Goal: Task Accomplishment & Management: Manage account settings

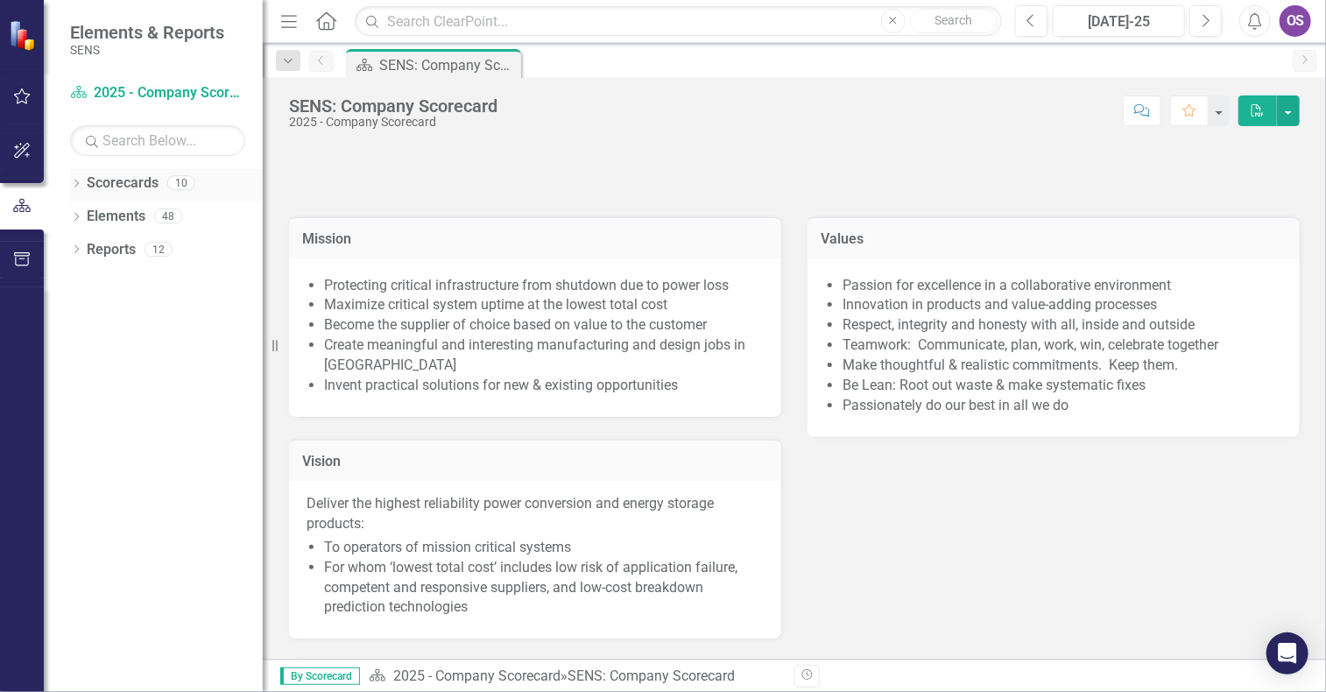
click at [75, 182] on icon "Dropdown" at bounding box center [76, 185] width 12 height 10
click at [90, 211] on icon "Dropdown" at bounding box center [85, 215] width 13 height 11
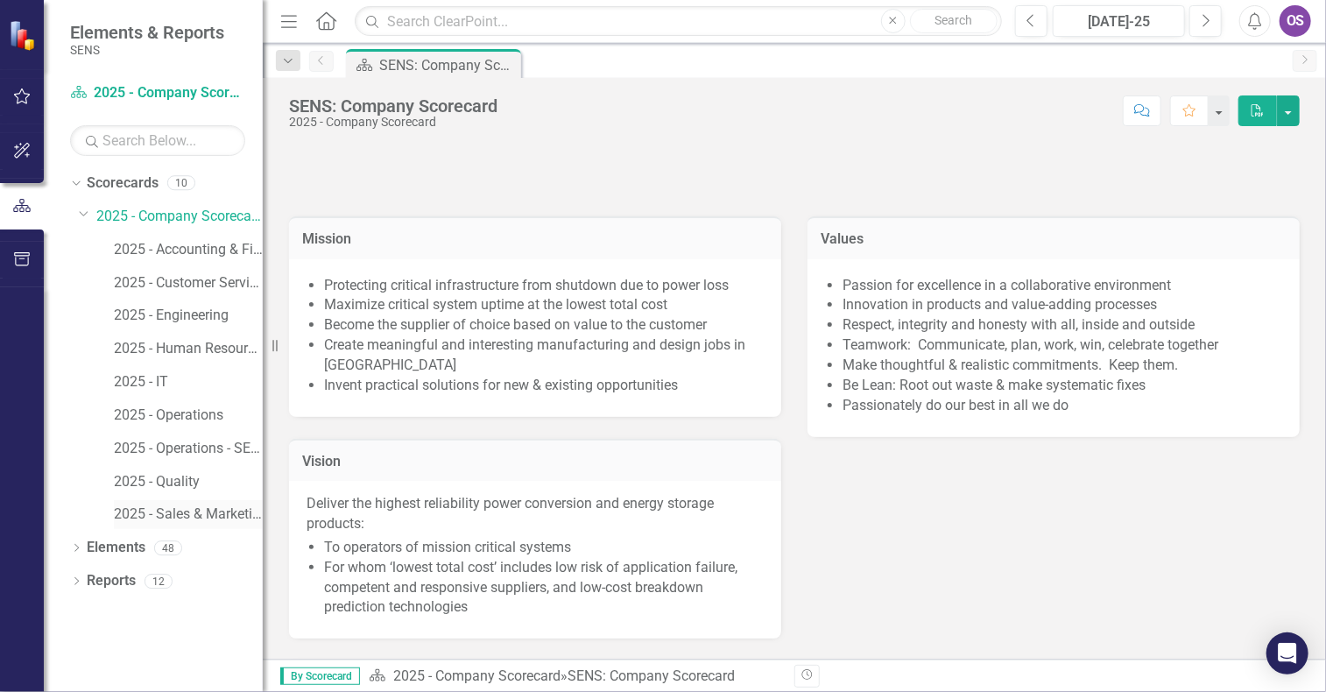
click at [196, 509] on link "2025 - Sales & Marketing" at bounding box center [188, 515] width 149 height 20
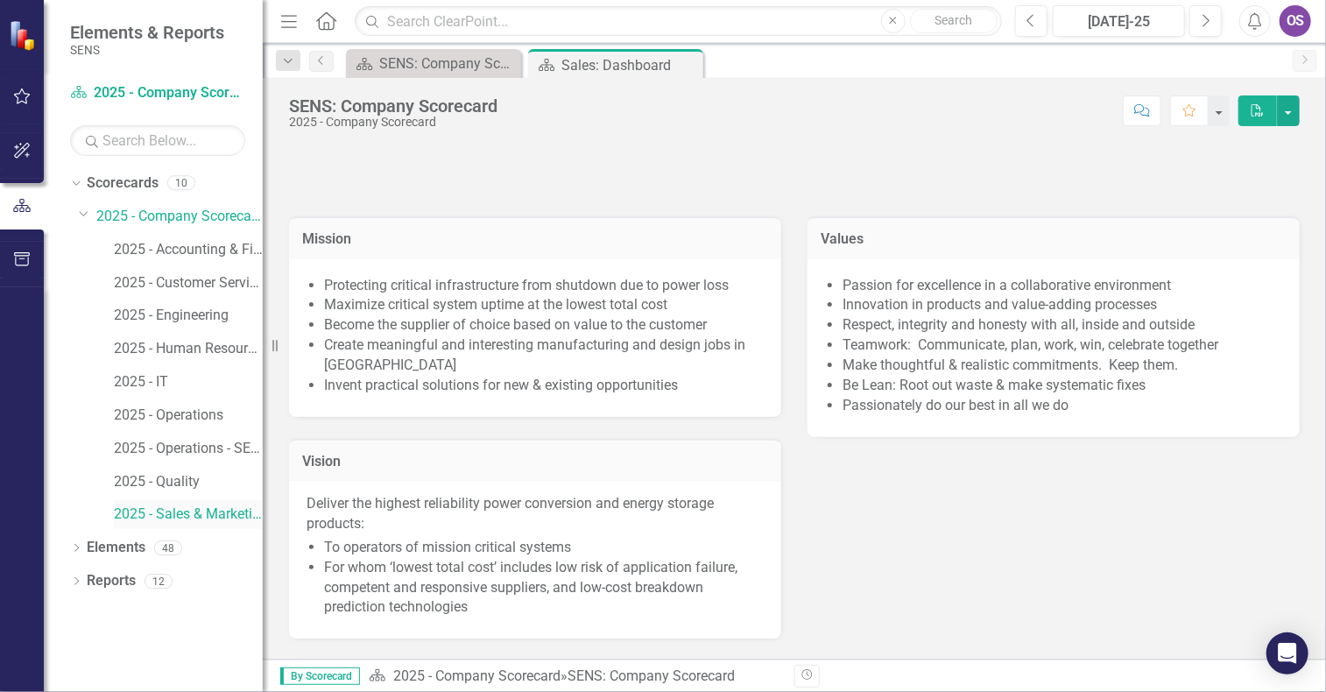
click at [196, 509] on link "2025 - Sales & Marketing" at bounding box center [188, 515] width 149 height 20
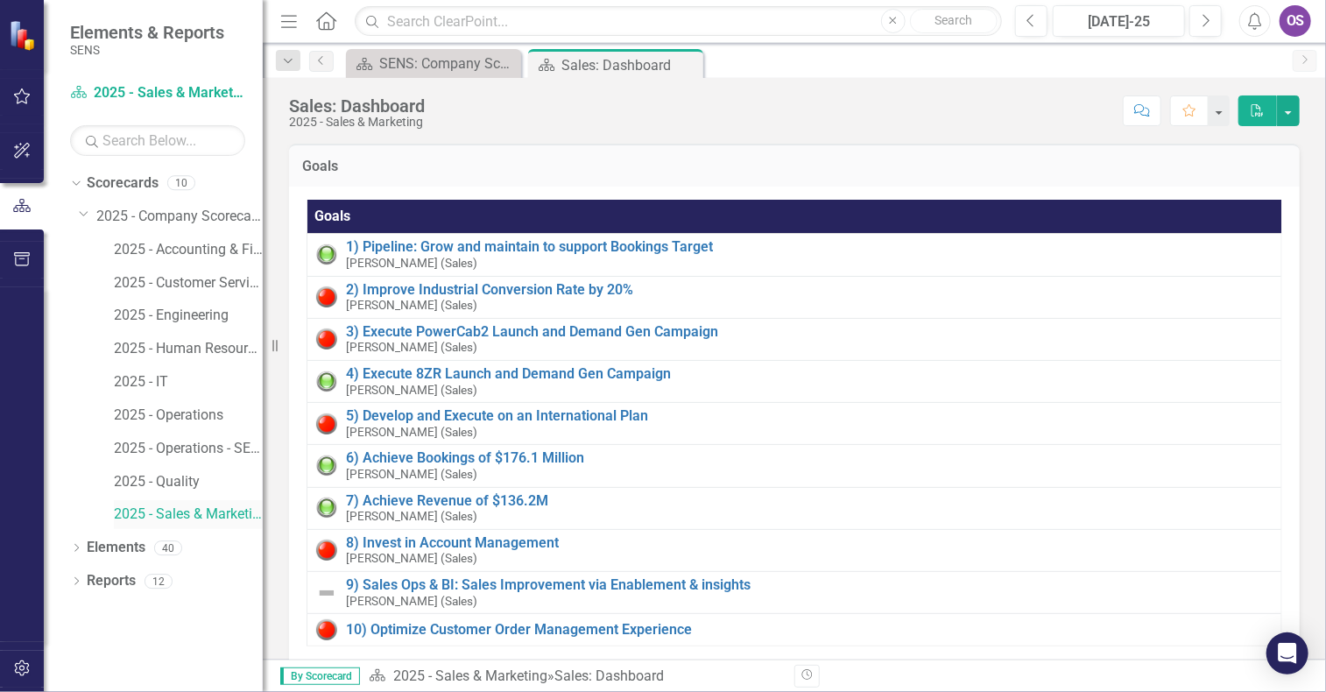
click at [205, 508] on link "2025 - Sales & Marketing" at bounding box center [188, 515] width 149 height 20
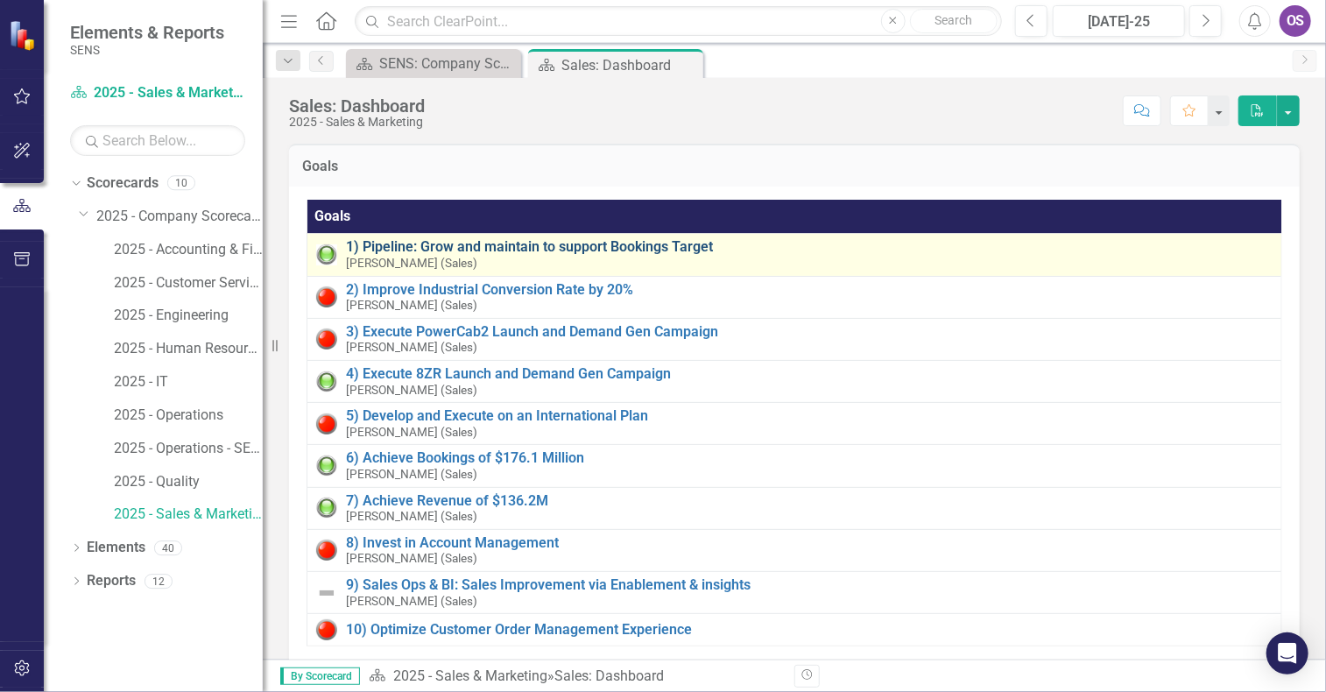
click at [490, 250] on link "1) Pipeline: Grow and maintain to support Bookings Target" at bounding box center [809, 247] width 927 height 16
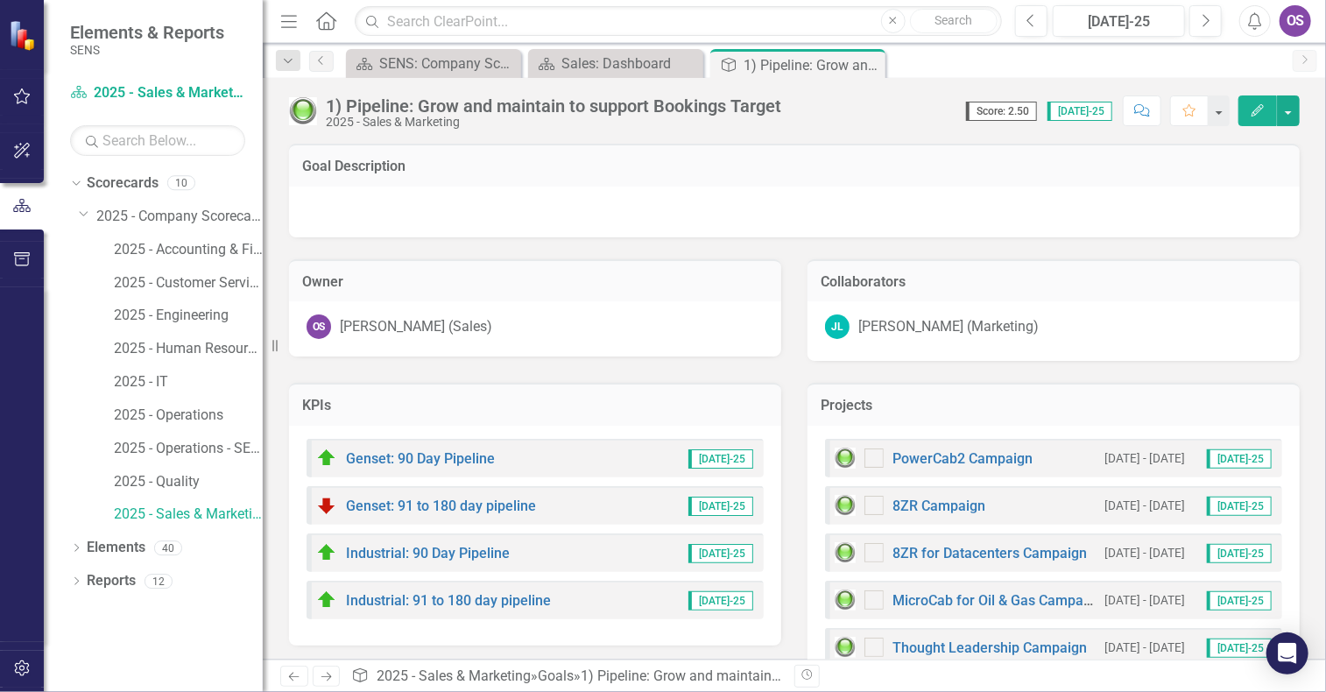
scroll to position [48, 0]
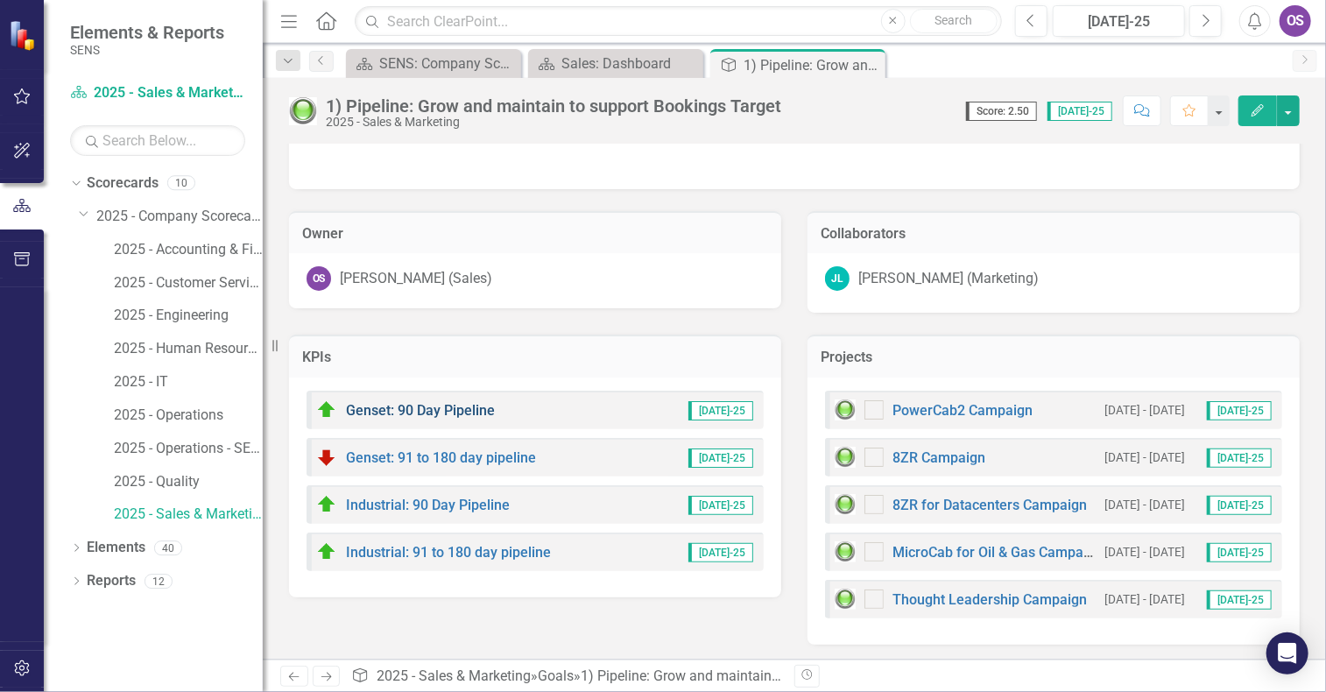
click at [444, 404] on link "Genset: 90 Day Pipeline" at bounding box center [420, 410] width 149 height 17
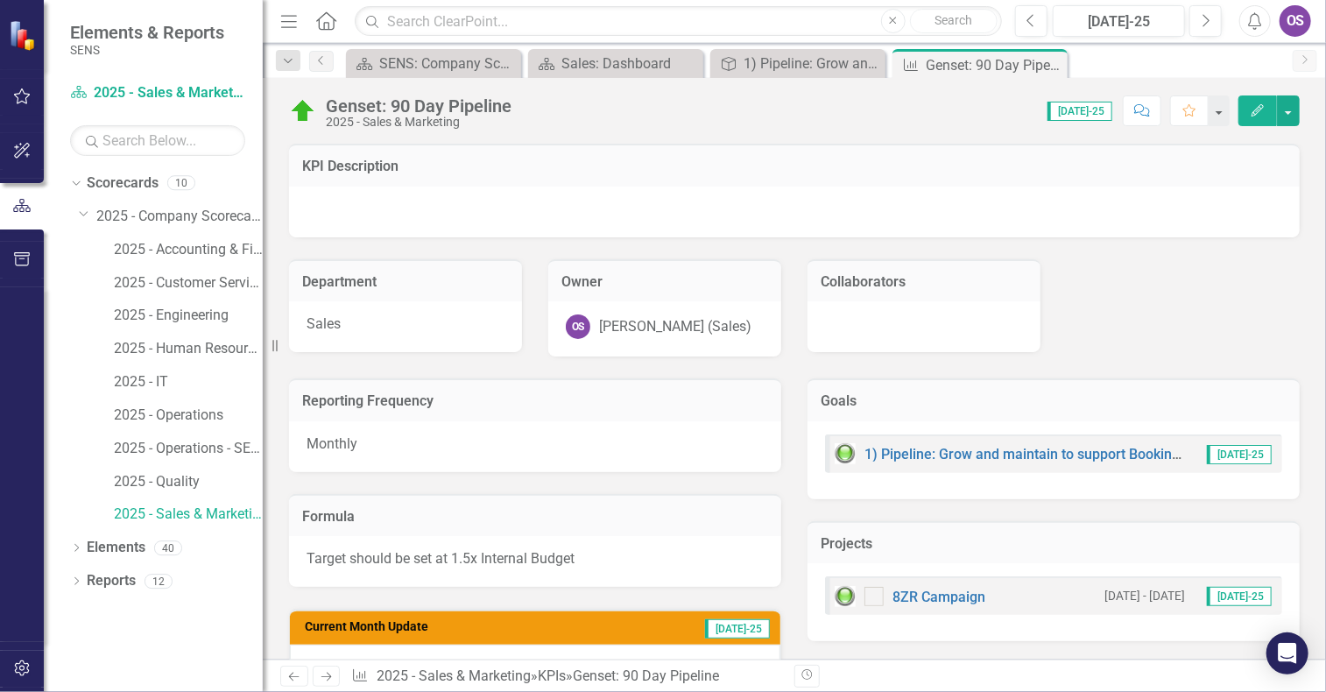
scroll to position [98, 0]
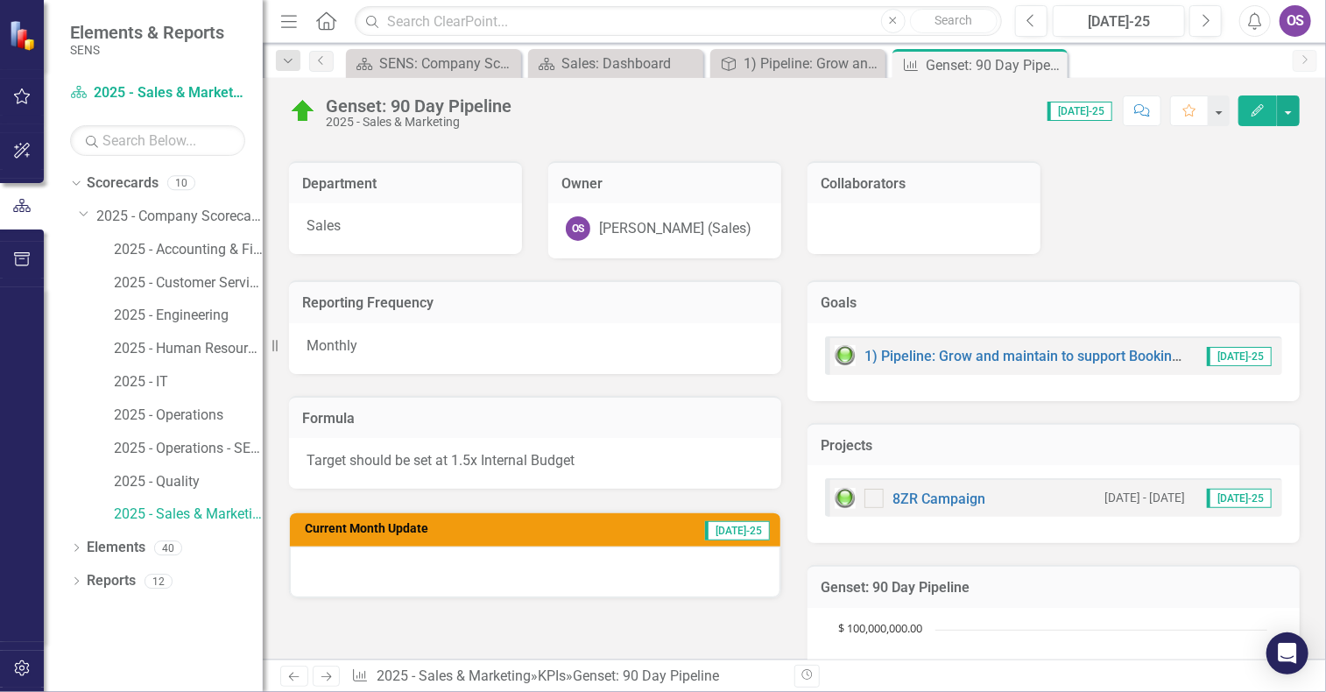
click at [608, 481] on div "Target should be set at 1.5x Internal Budget" at bounding box center [535, 463] width 492 height 51
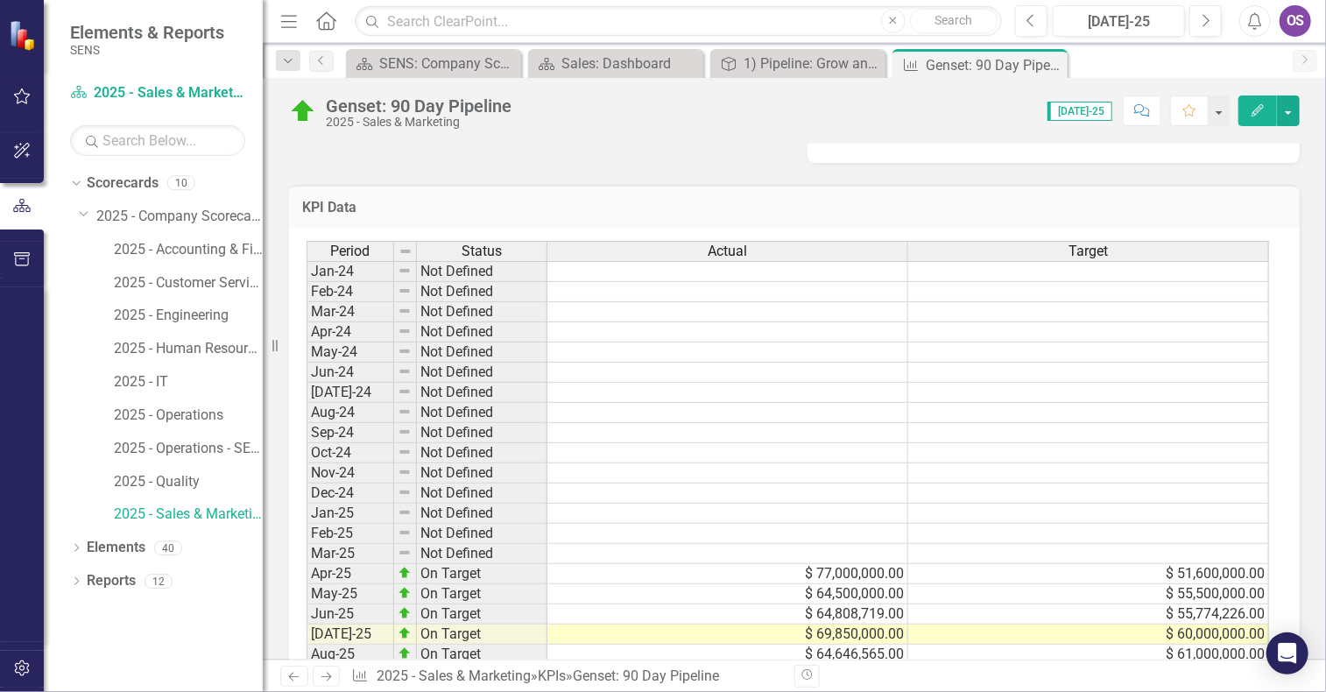
scroll to position [963, 0]
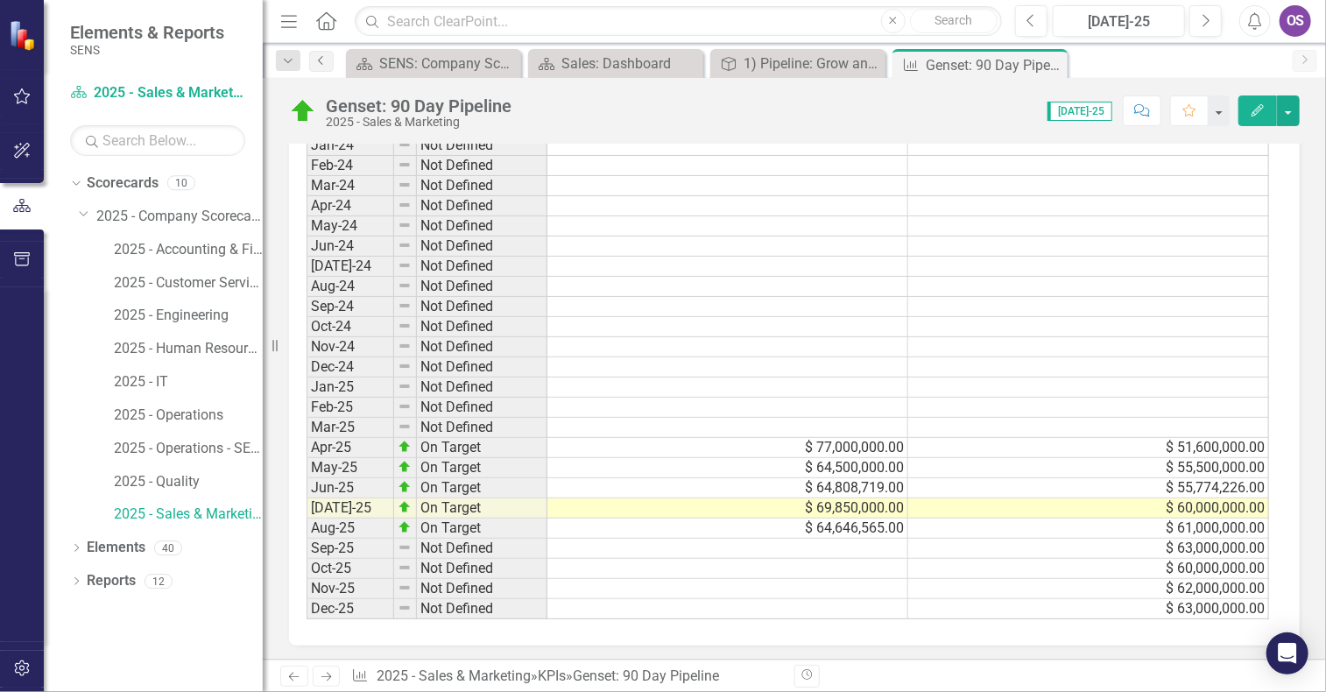
click at [319, 65] on icon "Previous" at bounding box center [321, 60] width 14 height 11
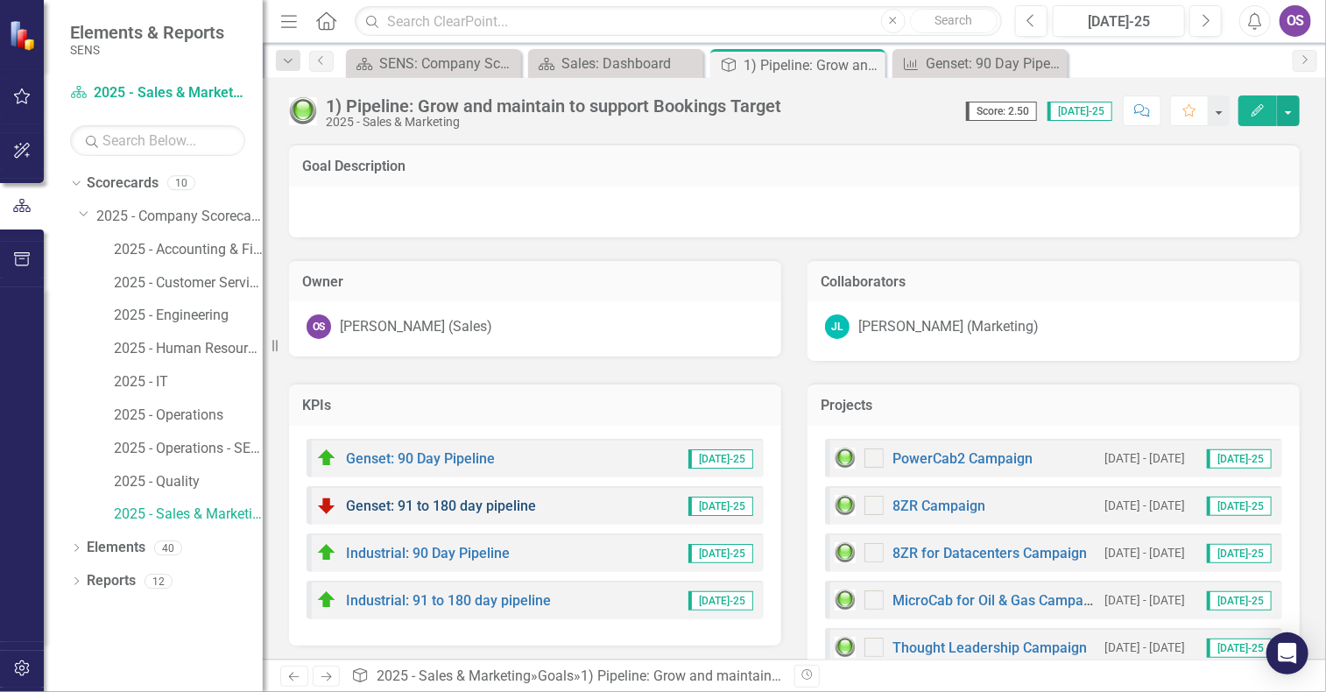
click at [434, 502] on link "Genset: 91 to 180 day pipeline" at bounding box center [441, 506] width 190 height 17
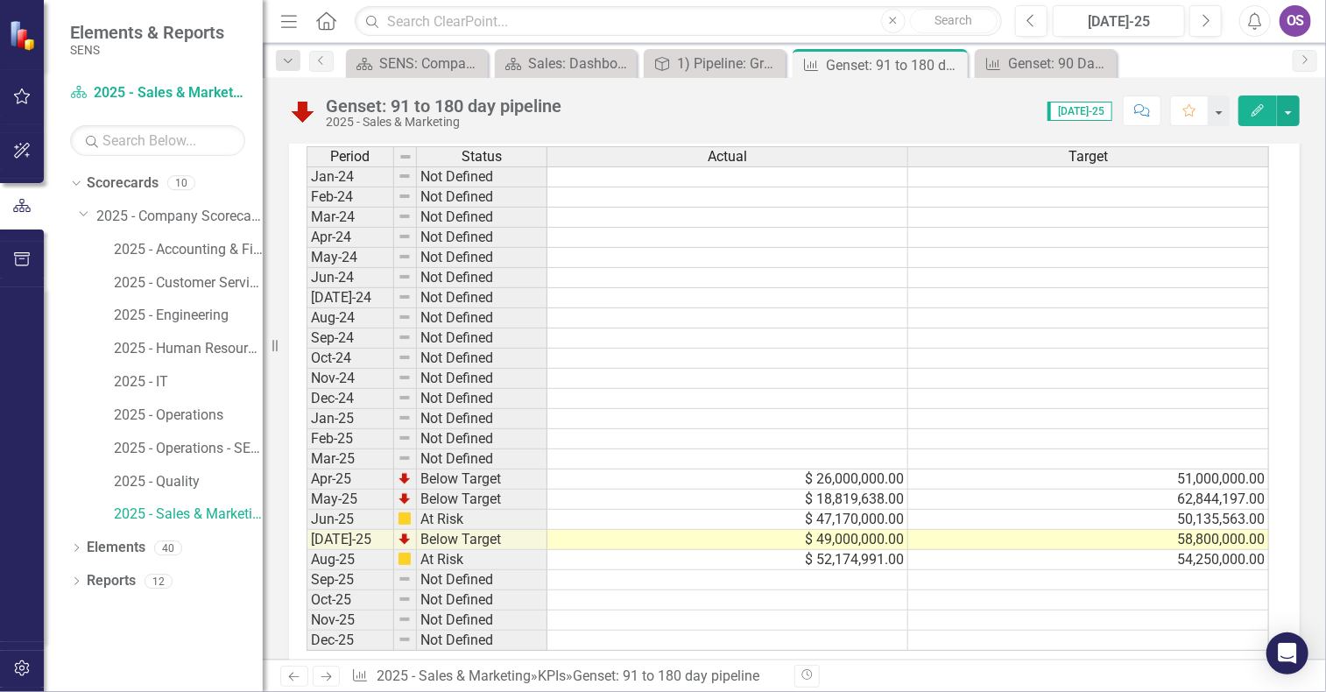
scroll to position [932, 0]
click at [321, 60] on icon "Previous" at bounding box center [321, 60] width 14 height 11
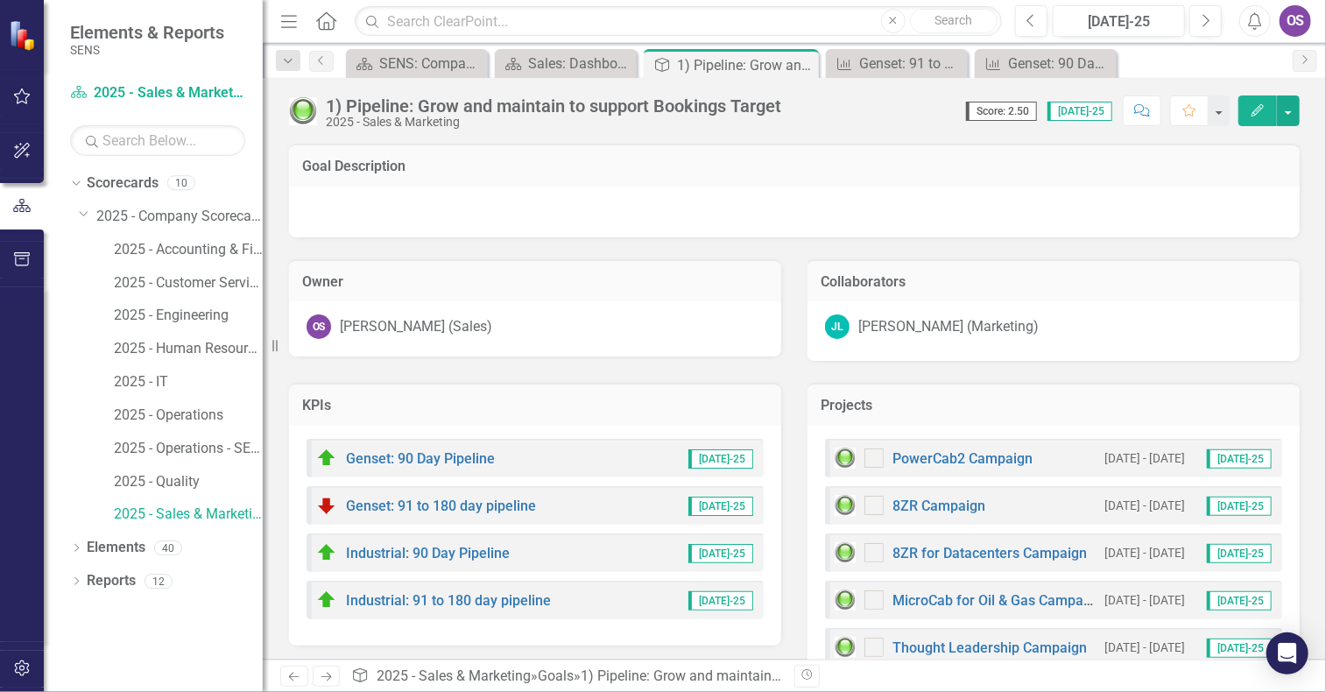
click at [403, 544] on div "Industrial: 90 Day Pipeline" at bounding box center [413, 552] width 194 height 21
click at [411, 558] on link "Industrial: 90 Day Pipeline" at bounding box center [428, 553] width 164 height 17
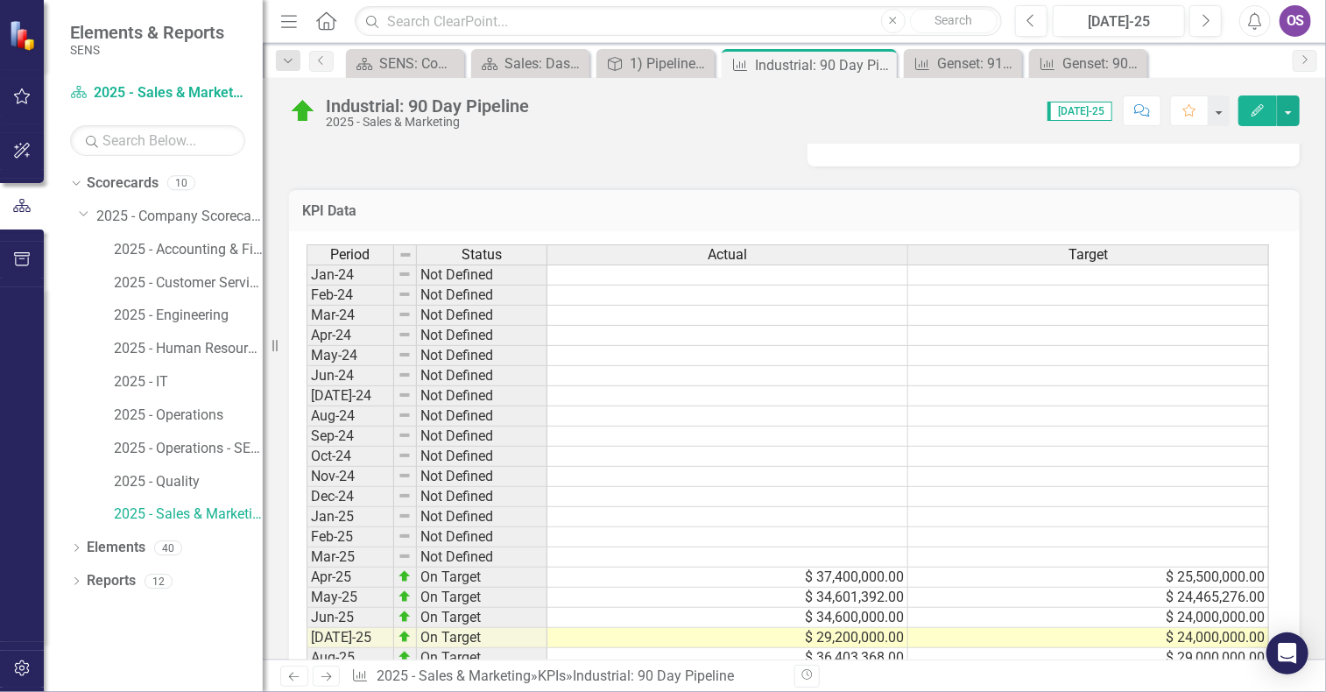
scroll to position [963, 0]
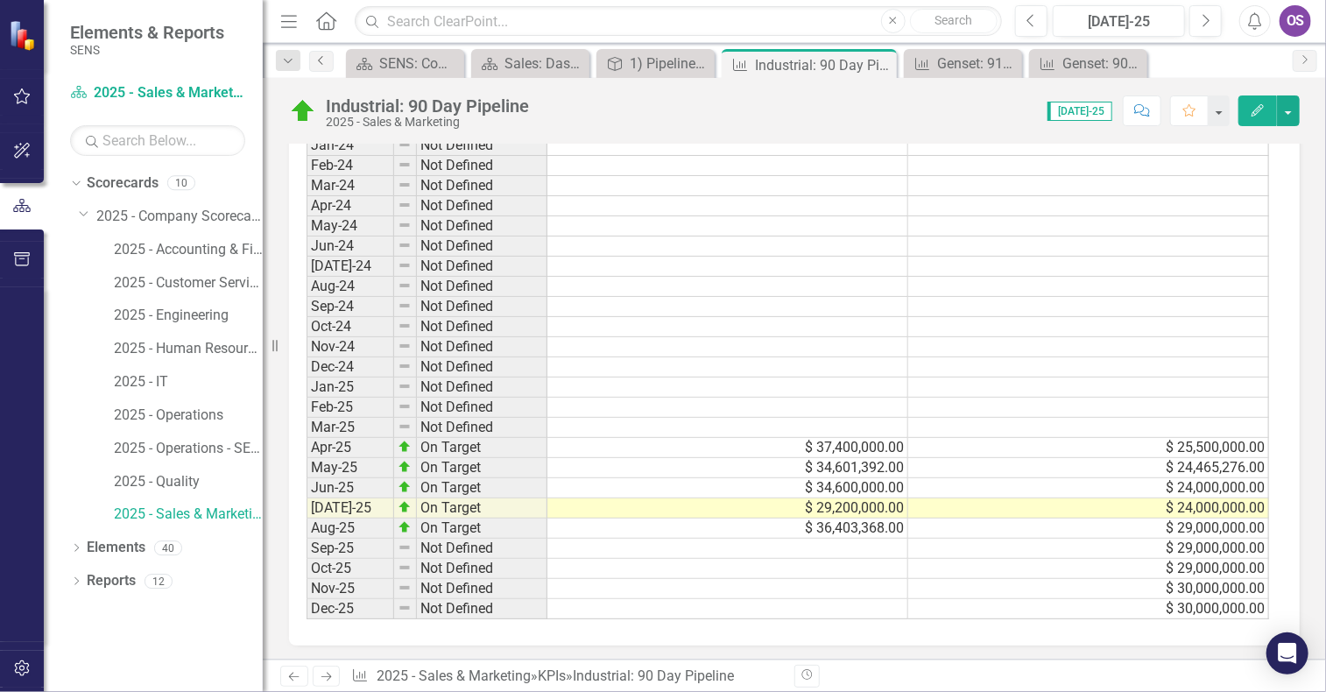
click at [319, 62] on icon "Previous" at bounding box center [321, 60] width 14 height 11
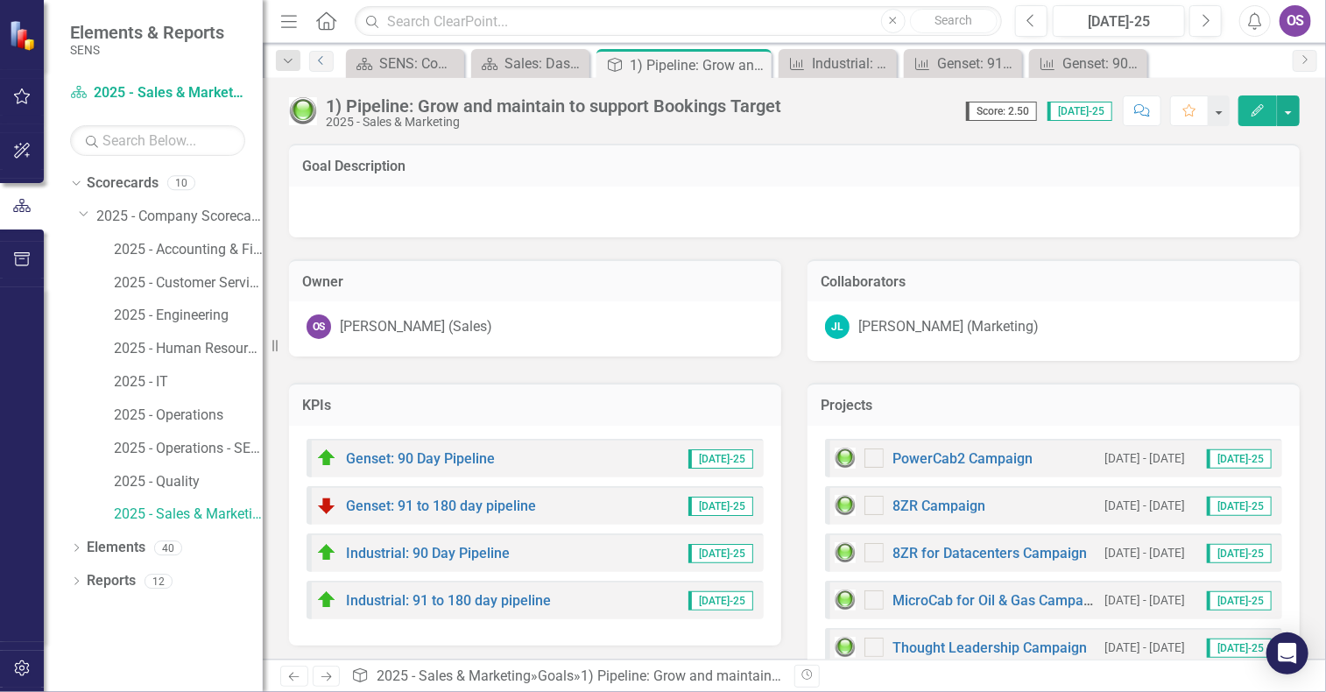
scroll to position [48, 0]
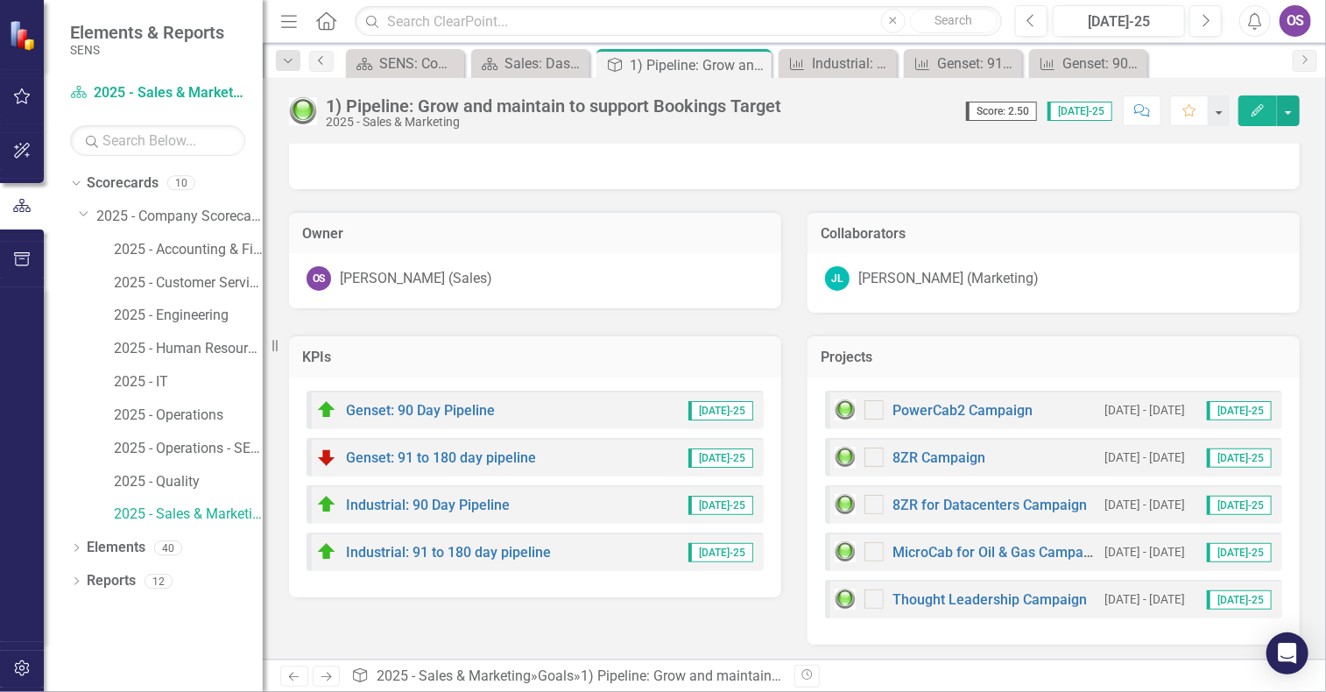
click at [320, 64] on icon "Previous" at bounding box center [321, 60] width 14 height 11
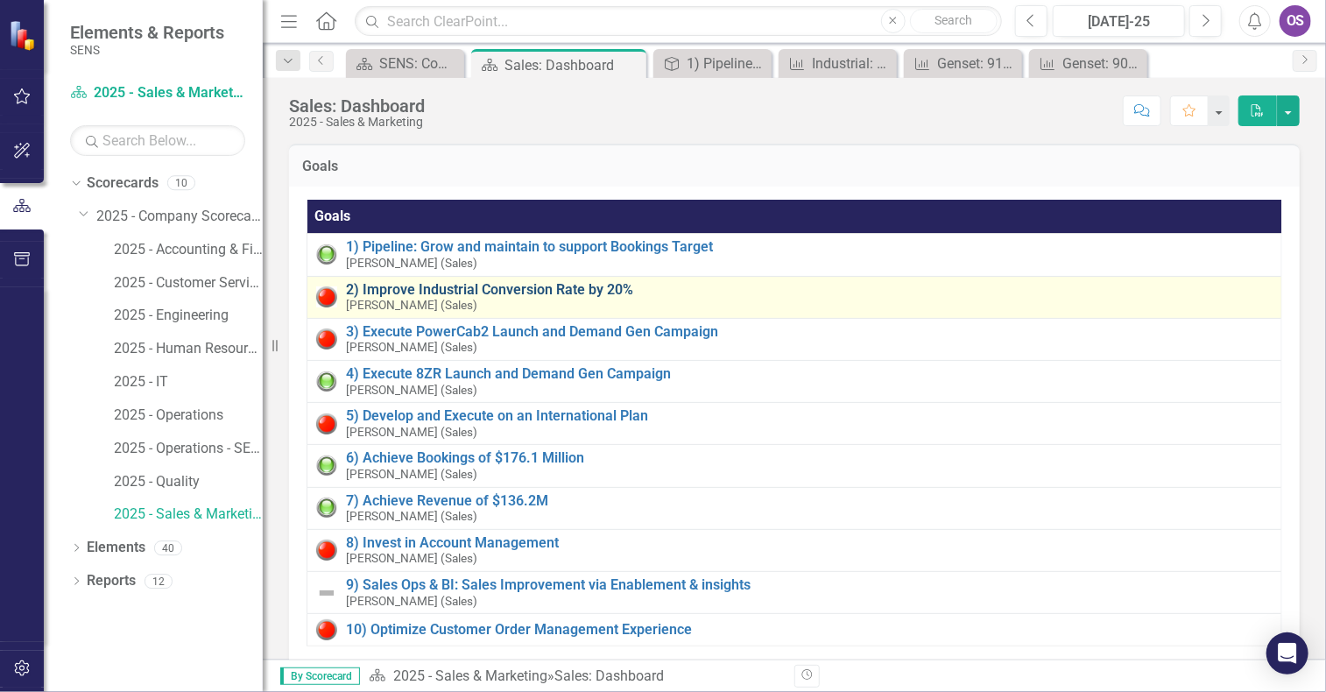
click at [399, 289] on link "2) Improve Industrial Conversion Rate by 20%" at bounding box center [809, 290] width 927 height 16
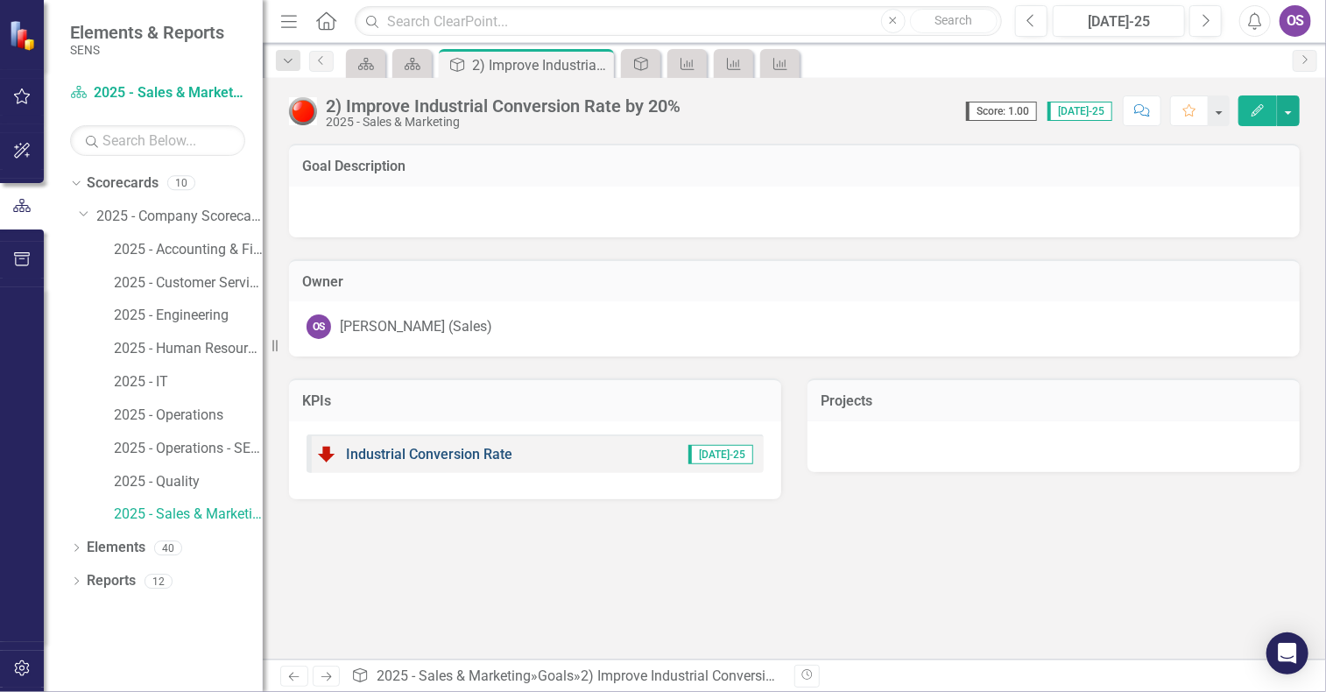
click at [425, 454] on link "Industrial Conversion Rate" at bounding box center [429, 454] width 166 height 17
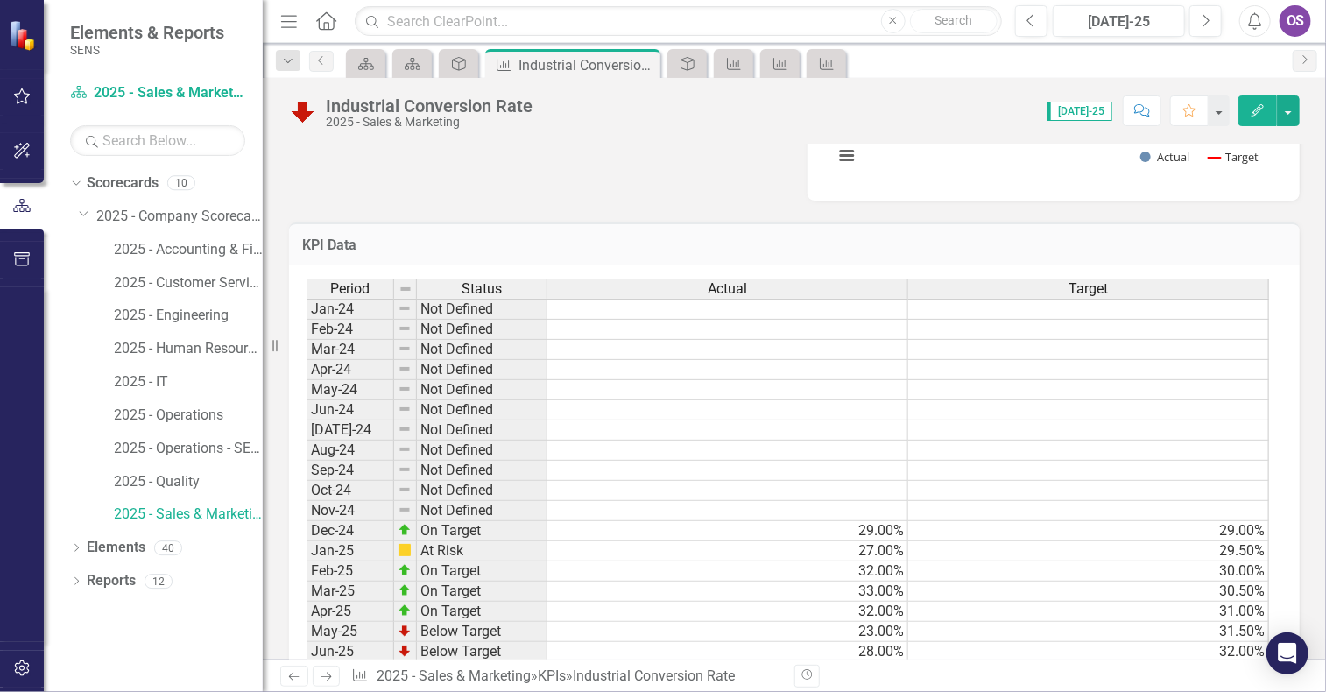
scroll to position [963, 0]
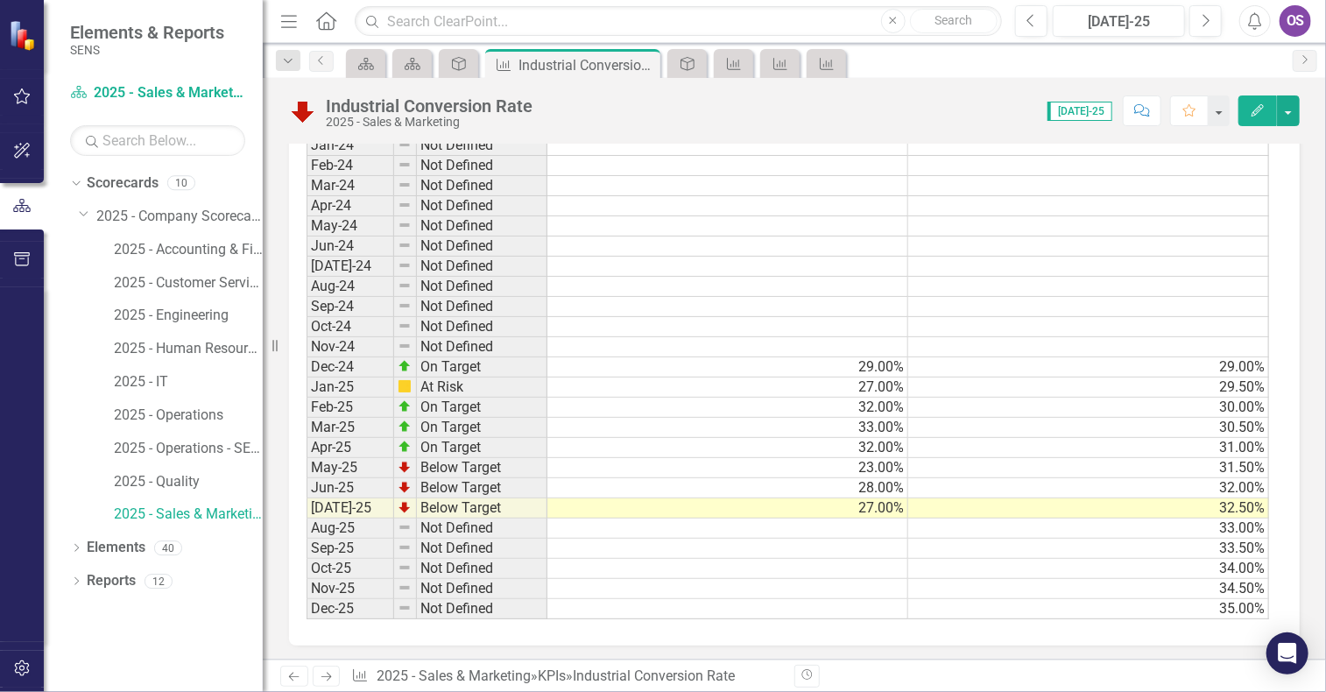
click at [462, 521] on td "Not Defined" at bounding box center [482, 529] width 131 height 20
click at [814, 519] on td at bounding box center [727, 529] width 361 height 20
click at [882, 503] on td "27.00%" at bounding box center [727, 508] width 361 height 20
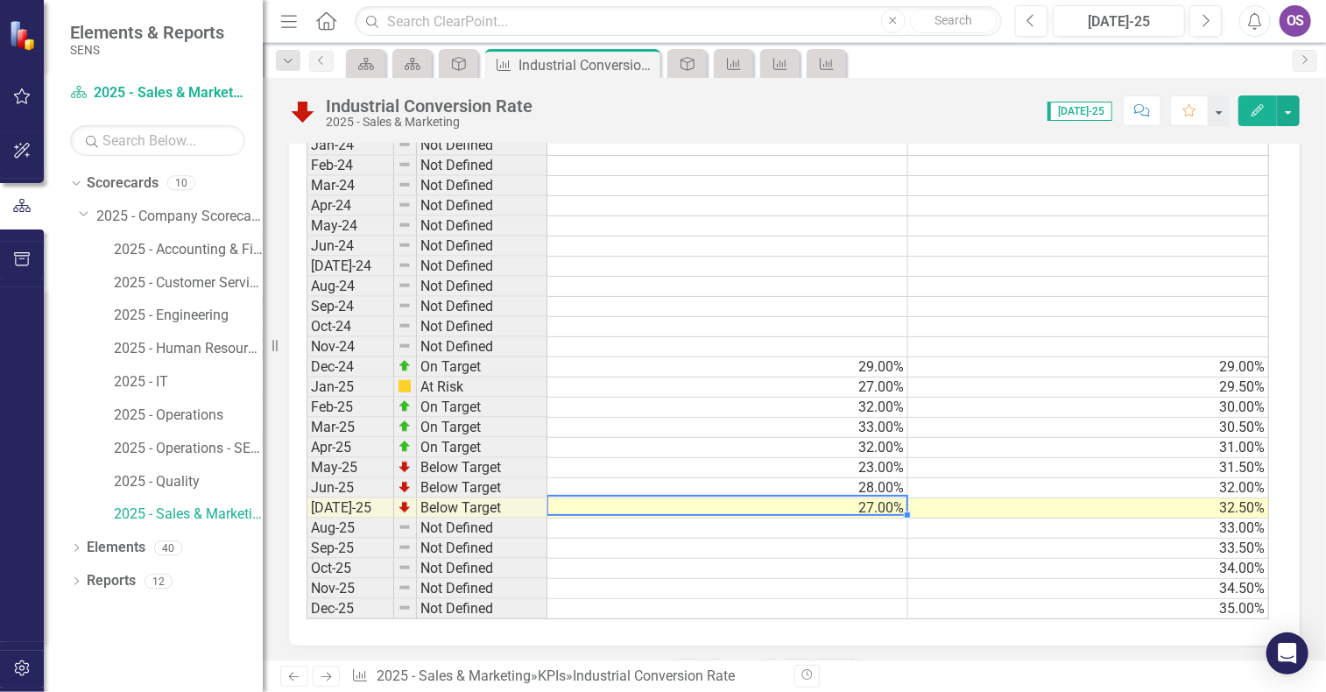
click at [872, 519] on td at bounding box center [727, 529] width 361 height 20
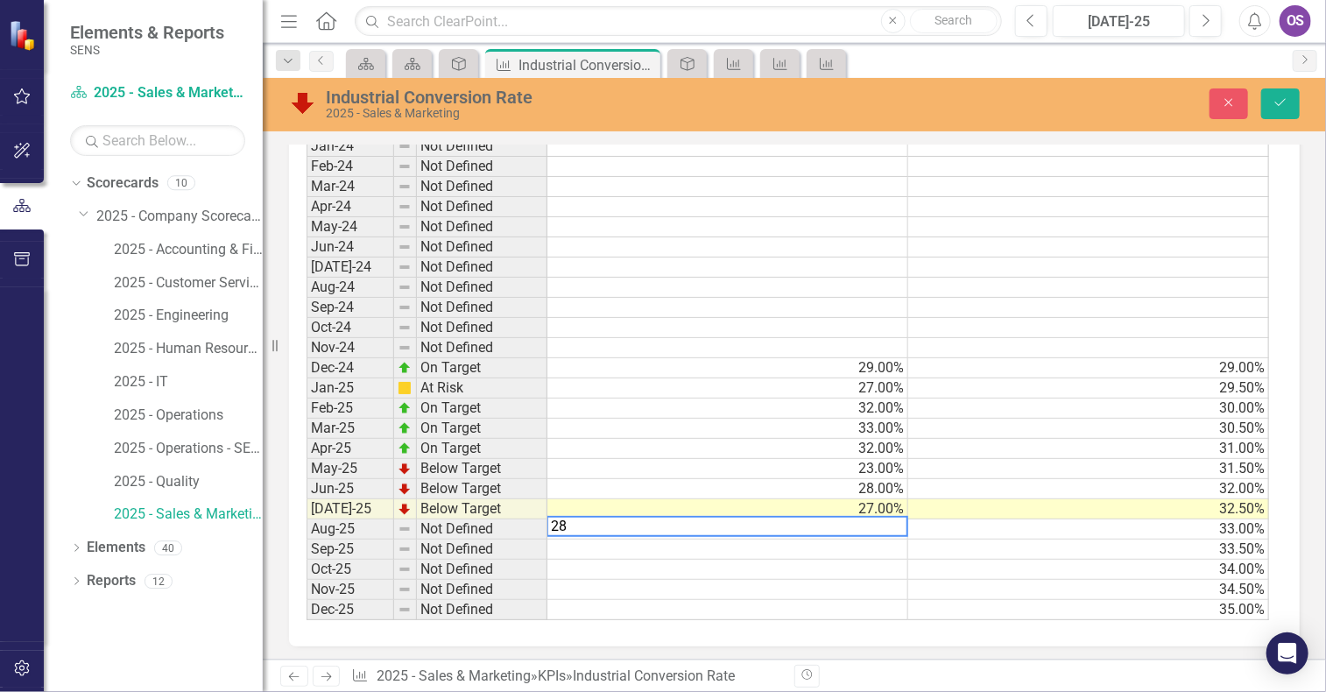
type textarea "28"
click at [827, 610] on td at bounding box center [727, 610] width 361 height 20
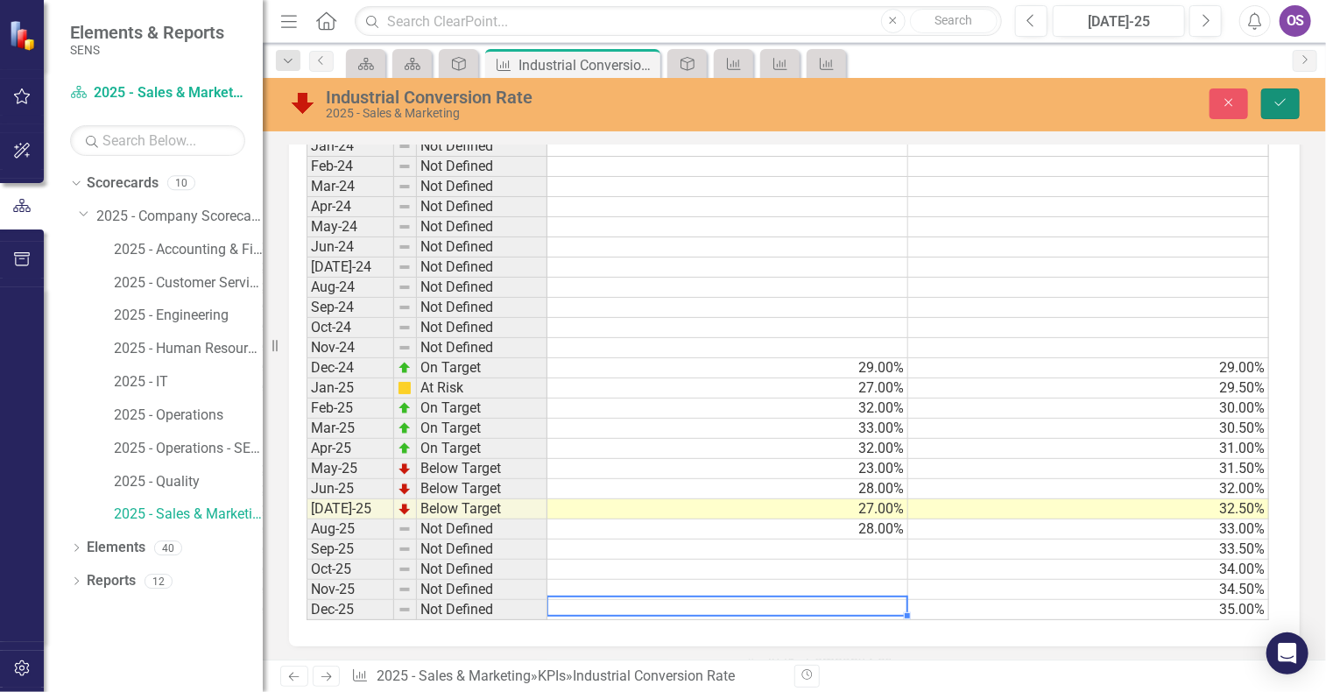
click at [1279, 103] on icon "Save" at bounding box center [1281, 102] width 16 height 12
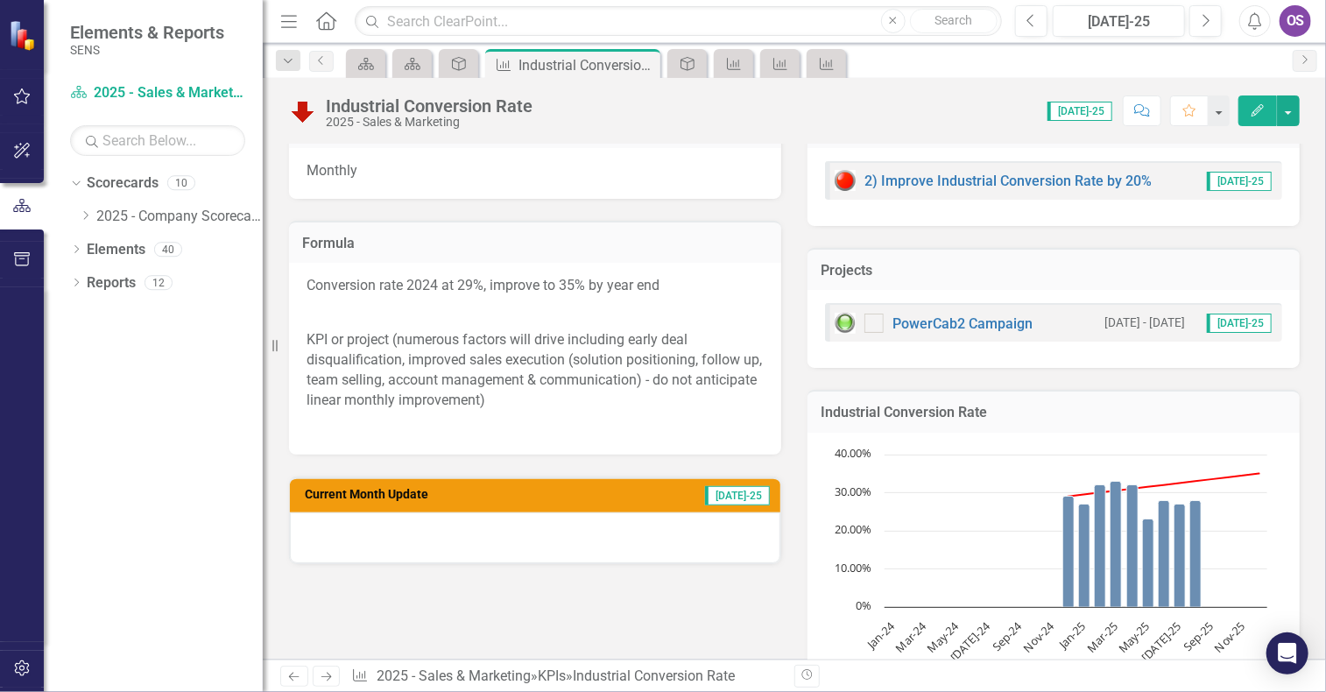
scroll to position [275, 0]
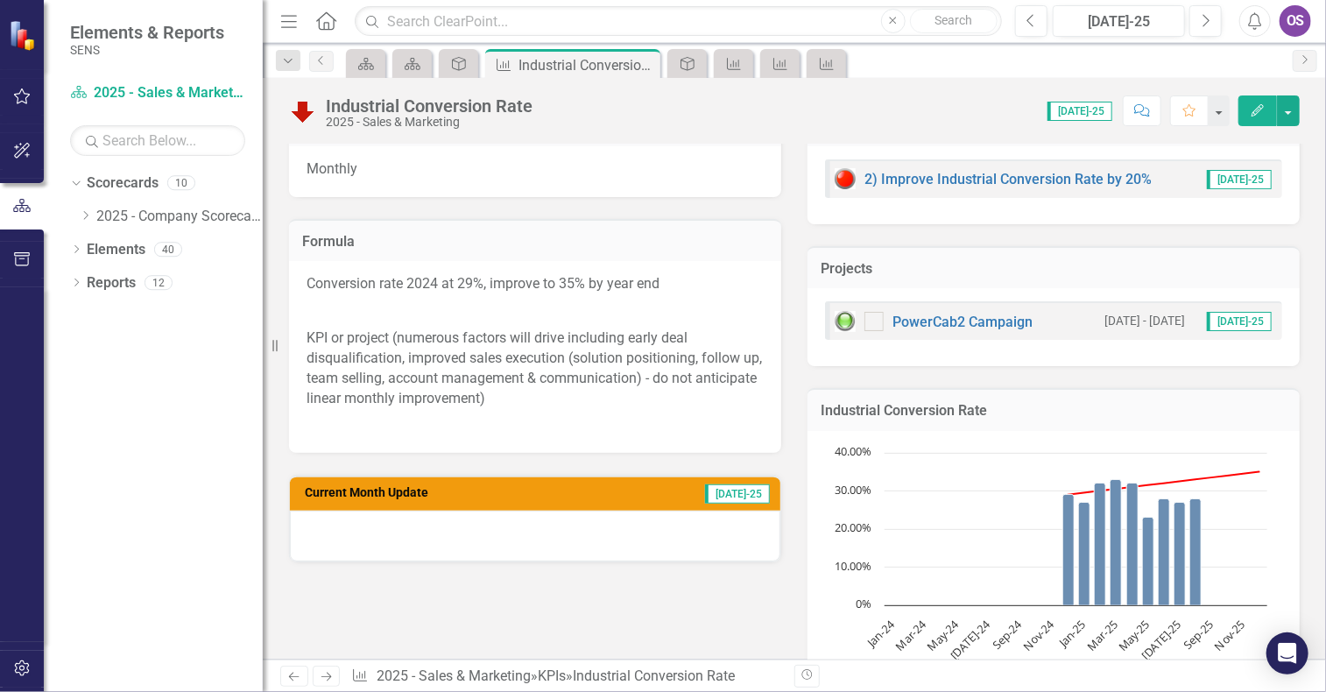
click at [608, 493] on h3 "Current Month Update" at bounding box center [456, 492] width 303 height 13
click at [736, 493] on span "[DATE]-25" at bounding box center [737, 493] width 65 height 19
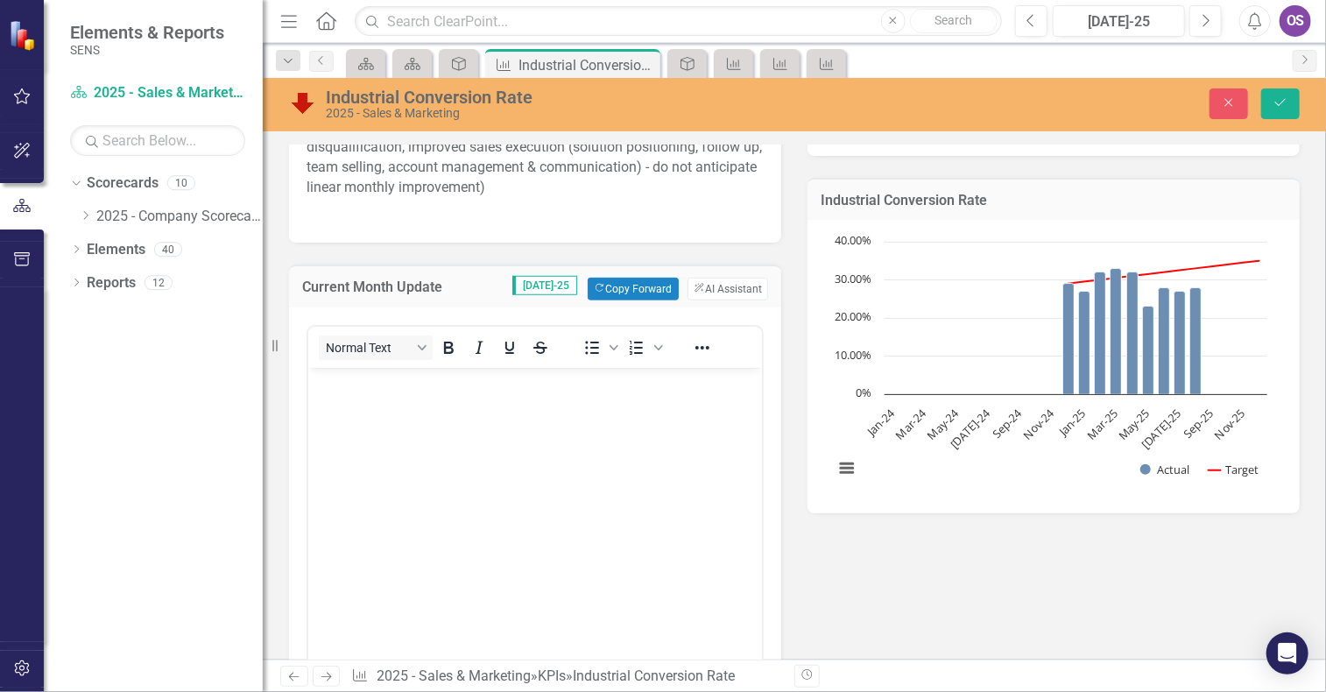
scroll to position [486, 0]
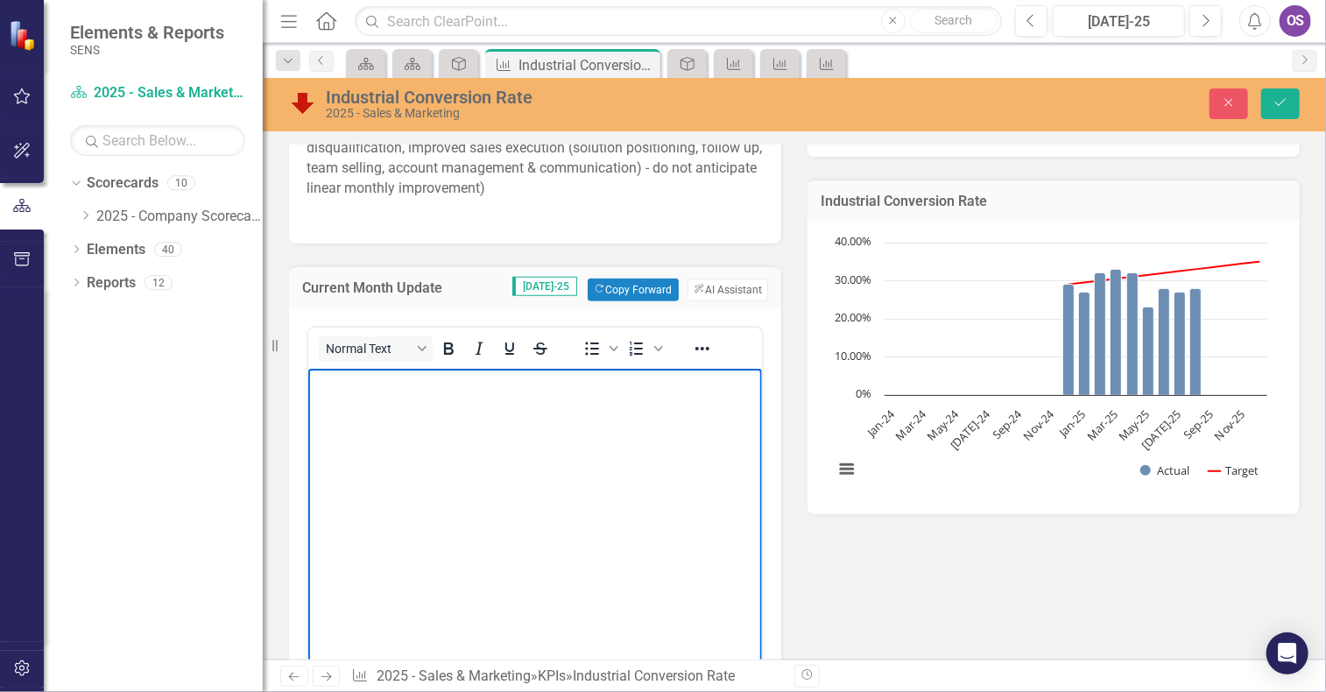
click at [448, 455] on body "Rich Text Area. Press ALT-0 for help." at bounding box center [534, 499] width 454 height 263
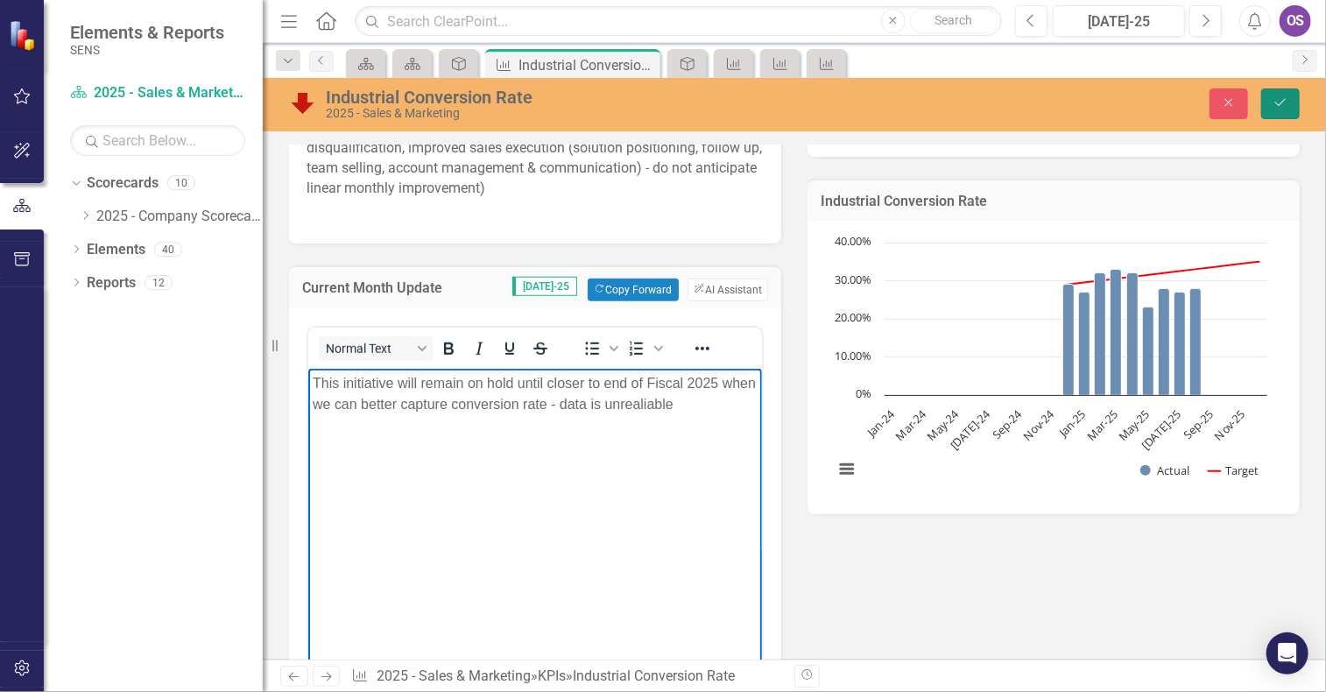
click at [1277, 113] on button "Save" at bounding box center [1280, 103] width 39 height 31
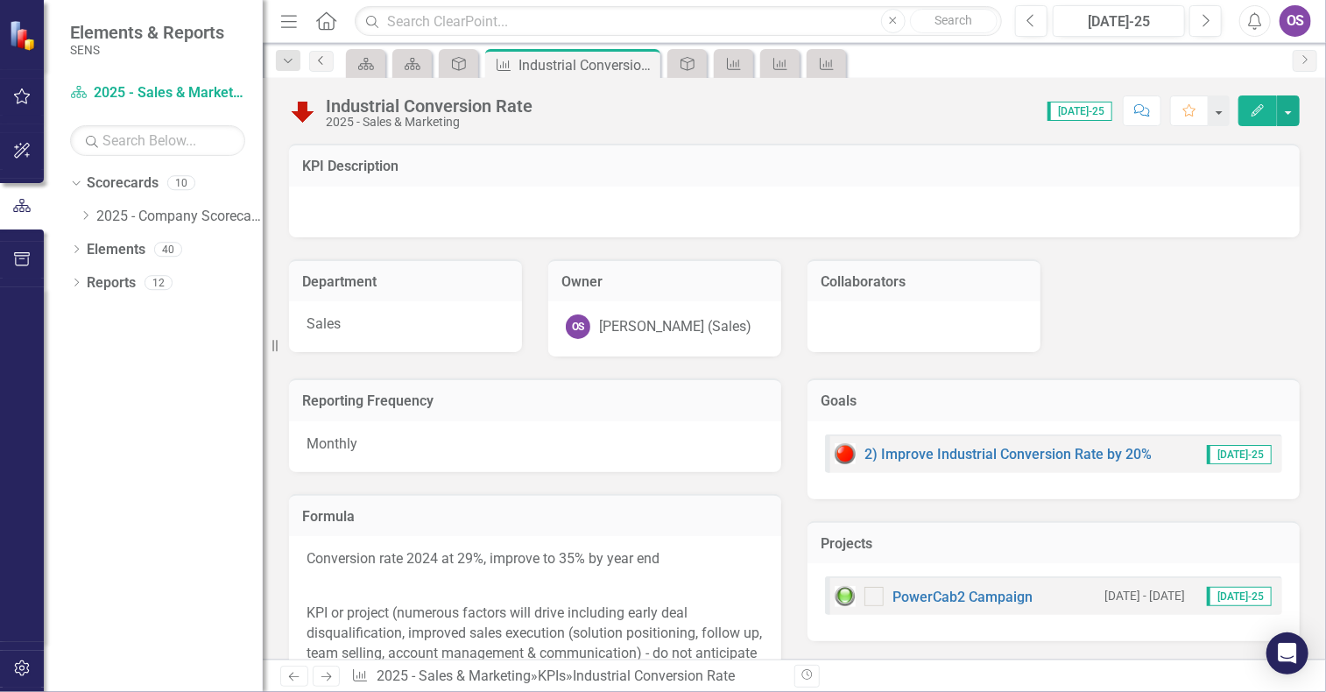
click at [320, 57] on icon "Previous" at bounding box center [321, 60] width 14 height 11
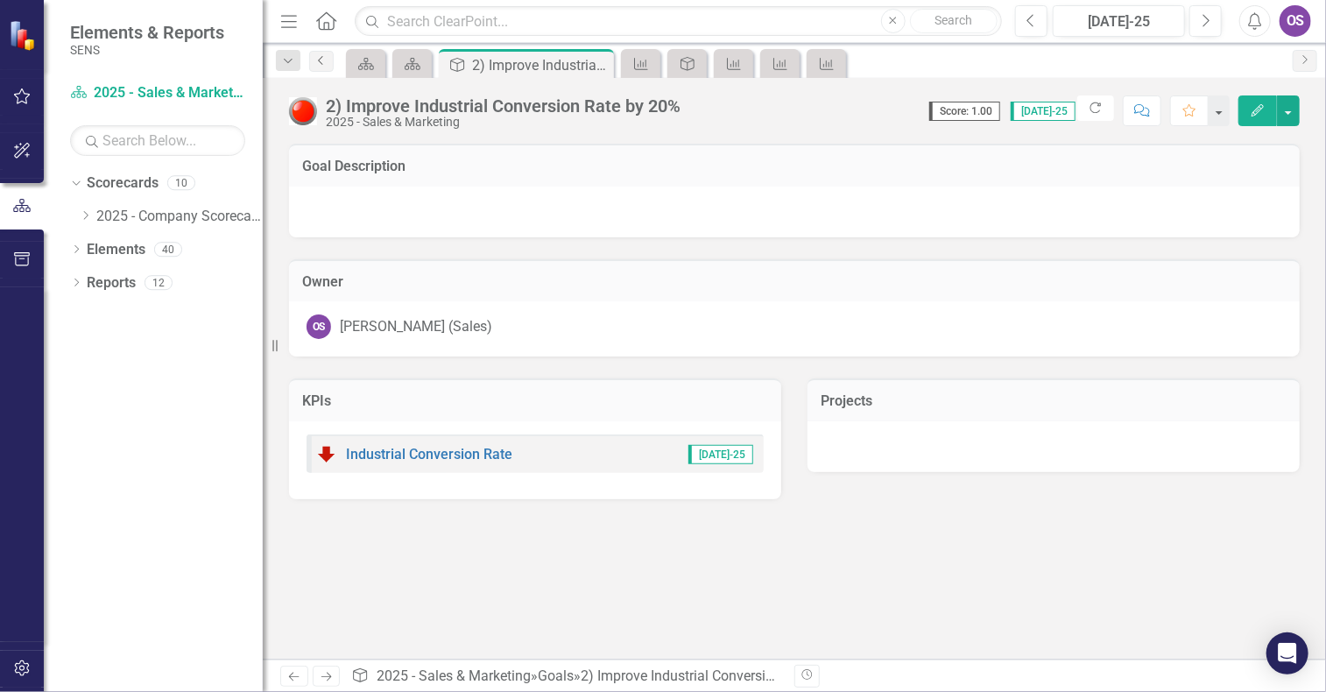
click at [322, 61] on icon "Previous" at bounding box center [321, 60] width 14 height 11
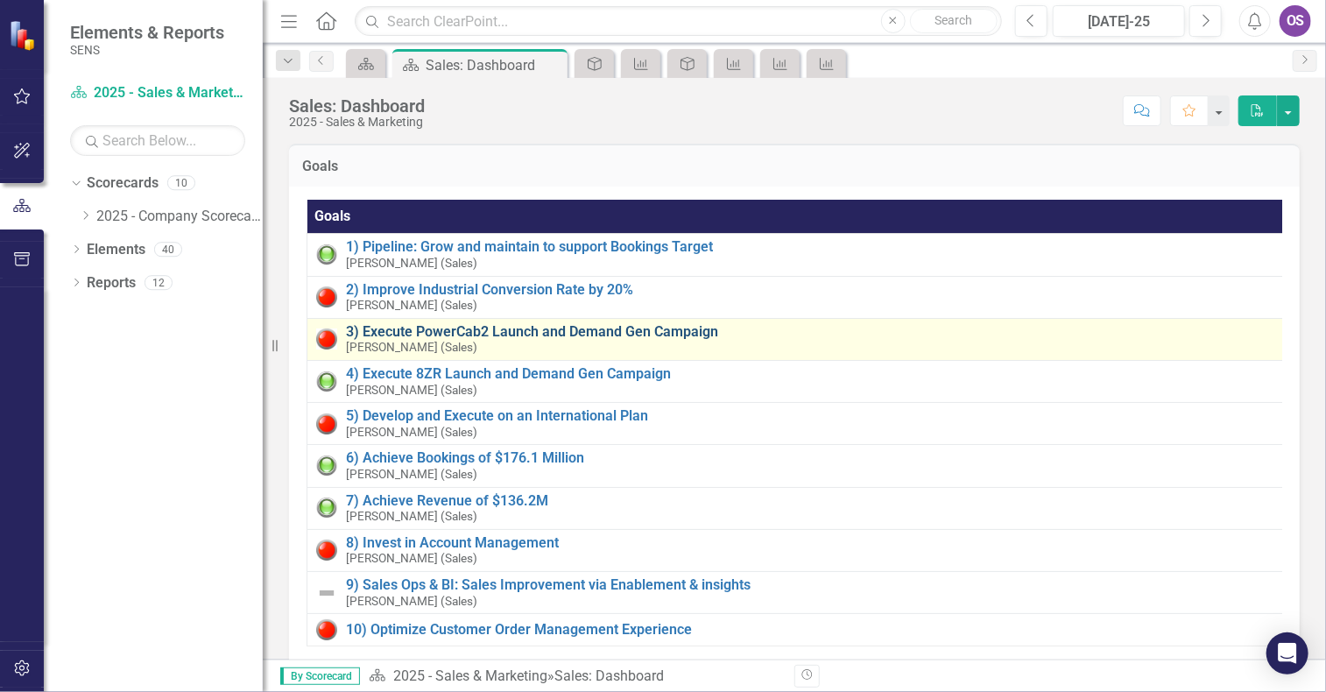
click at [488, 328] on link "3) Execute PowerCab2 Launch and Demand Gen Campaign" at bounding box center [813, 332] width 935 height 16
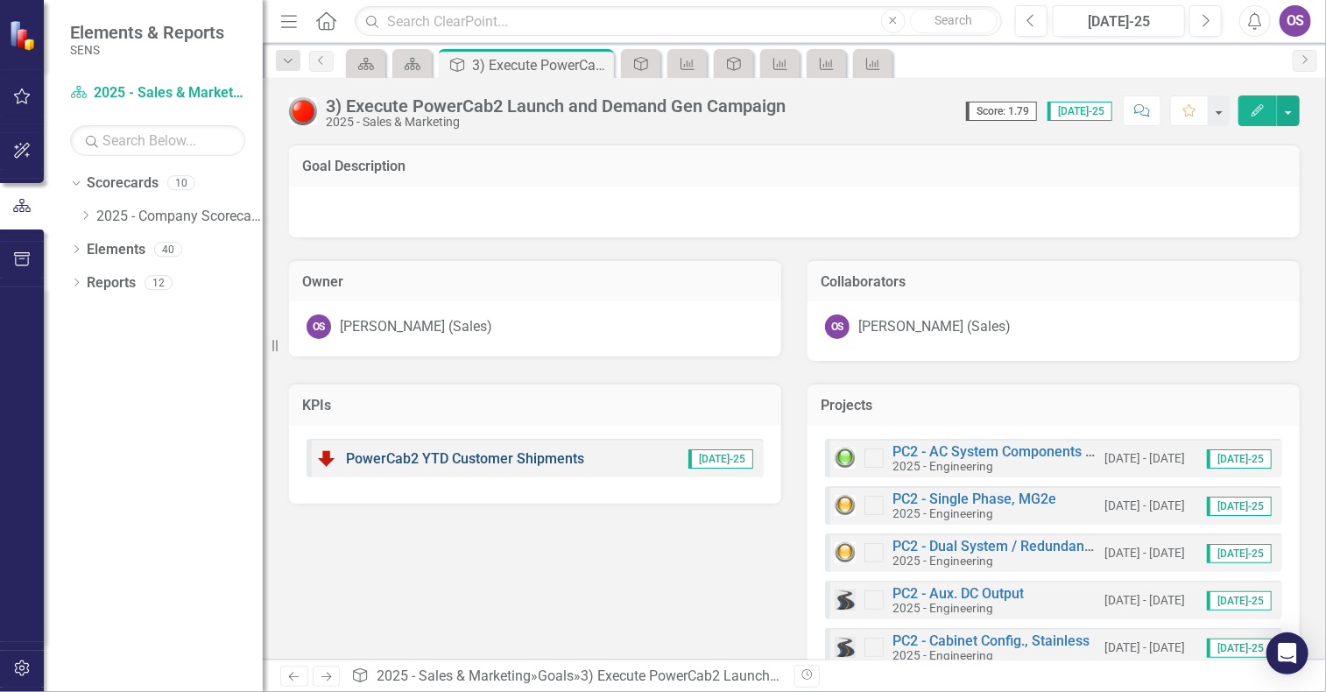
click at [509, 455] on link "PowerCab2 YTD Customer Shipments" at bounding box center [465, 458] width 238 height 17
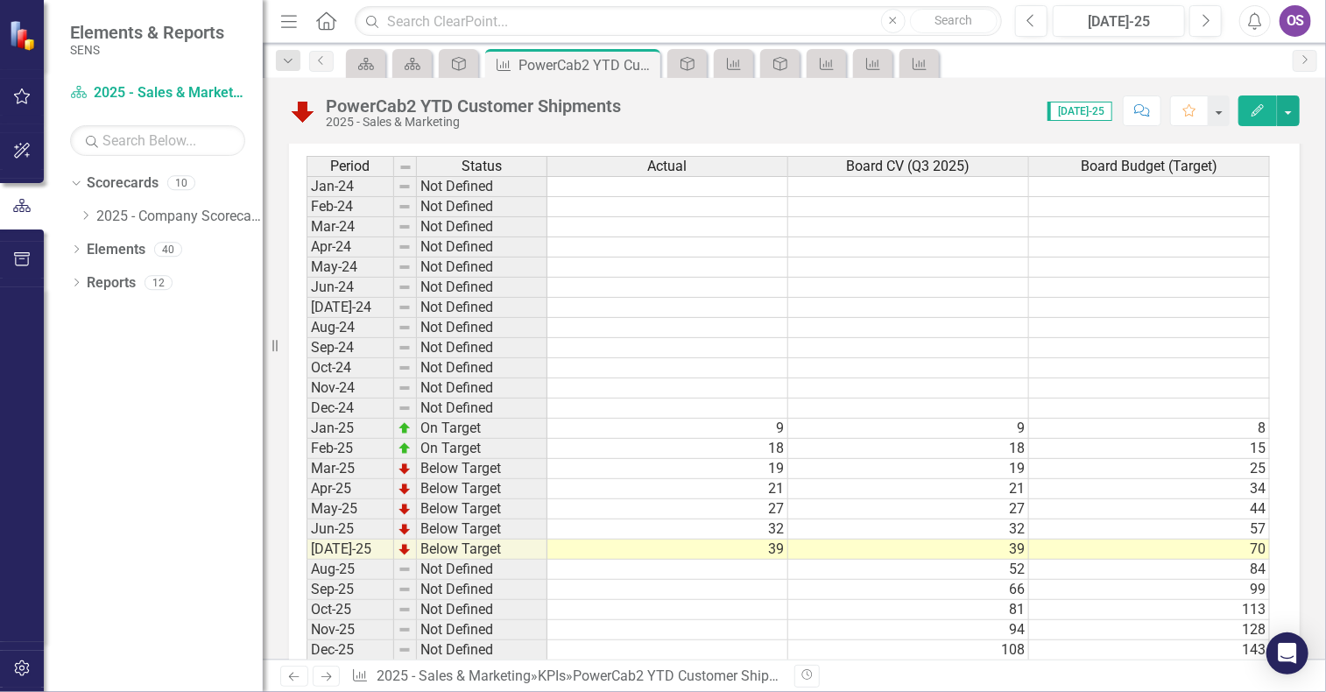
scroll to position [957, 0]
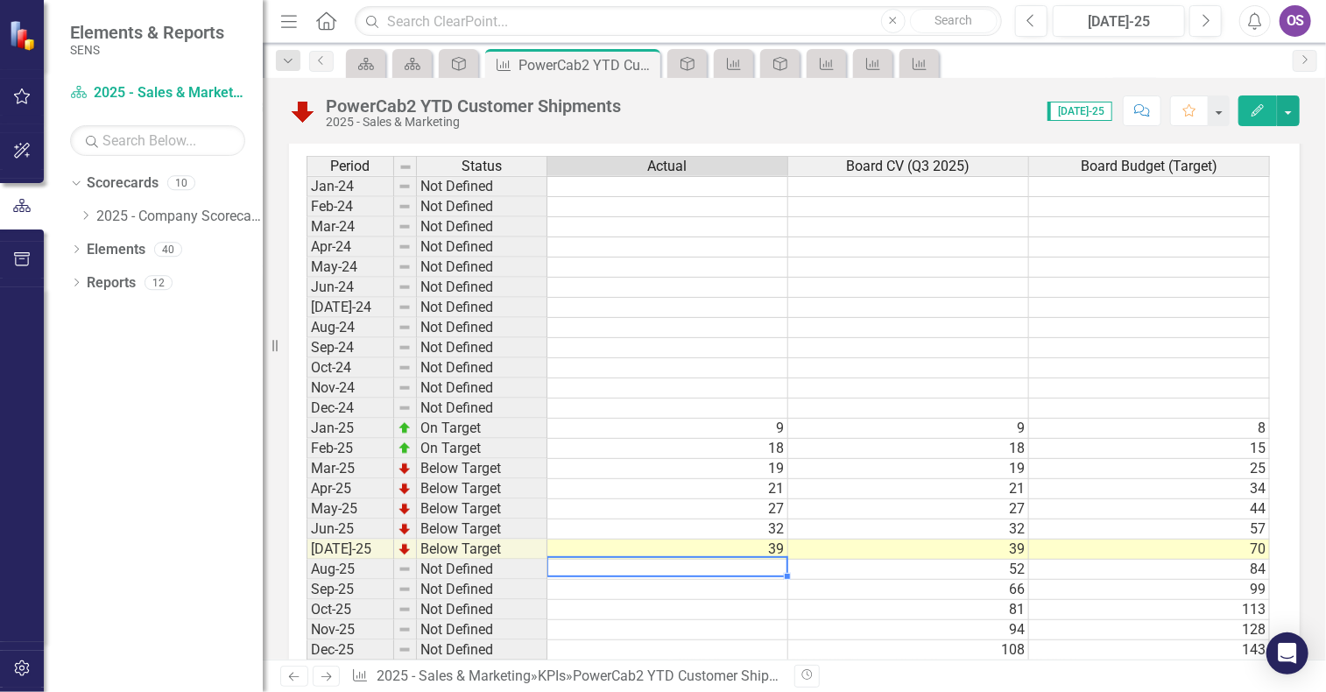
click at [751, 560] on td at bounding box center [667, 570] width 241 height 20
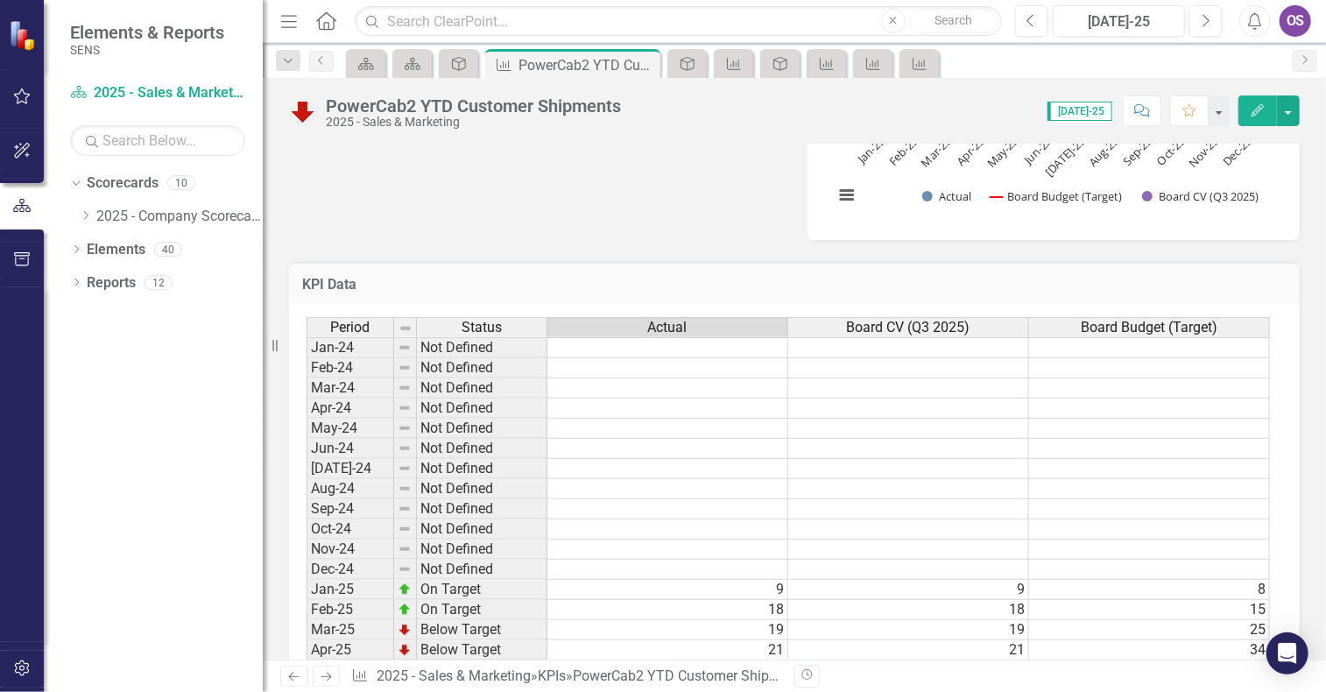
scroll to position [982, 0]
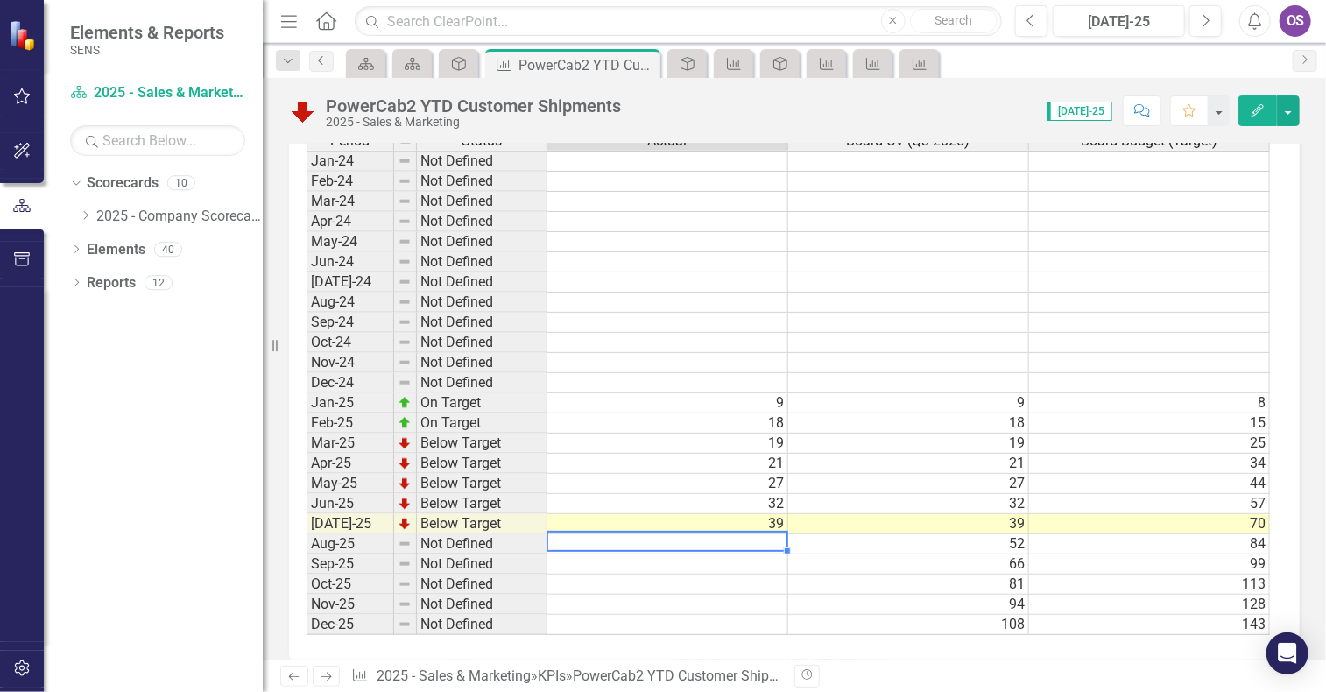
click at [320, 58] on icon at bounding box center [320, 60] width 4 height 9
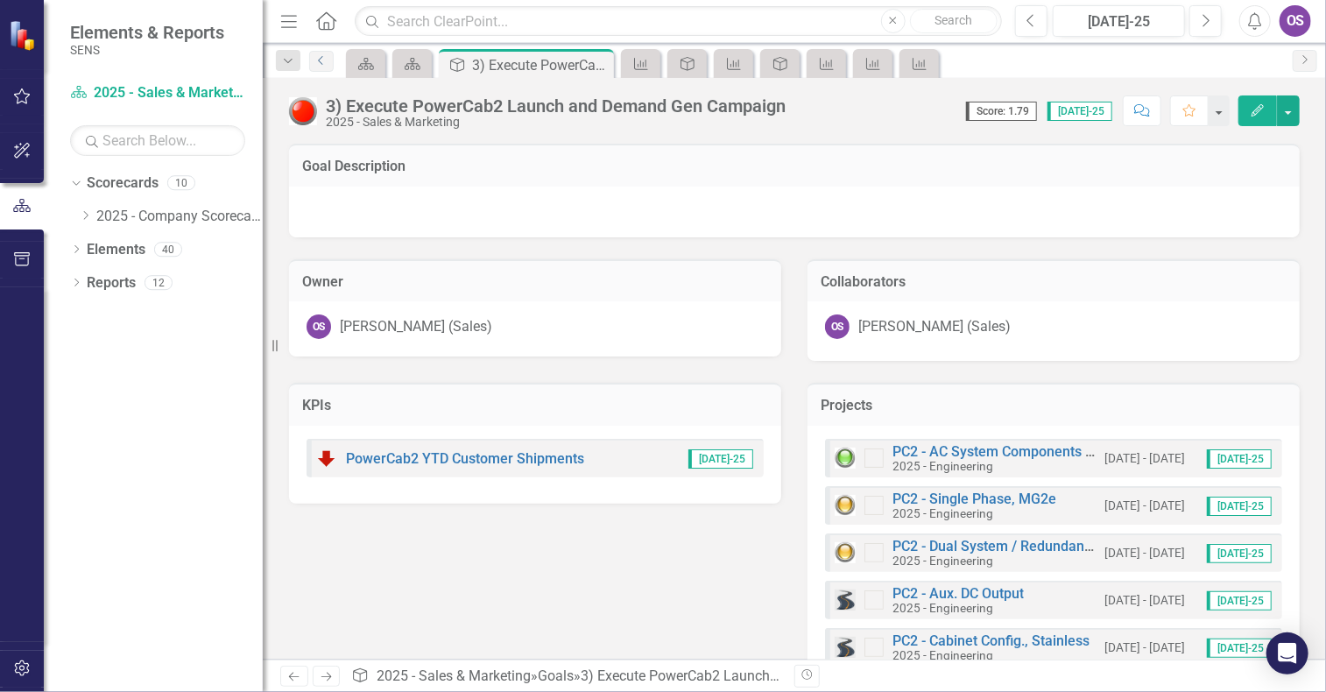
scroll to position [285, 0]
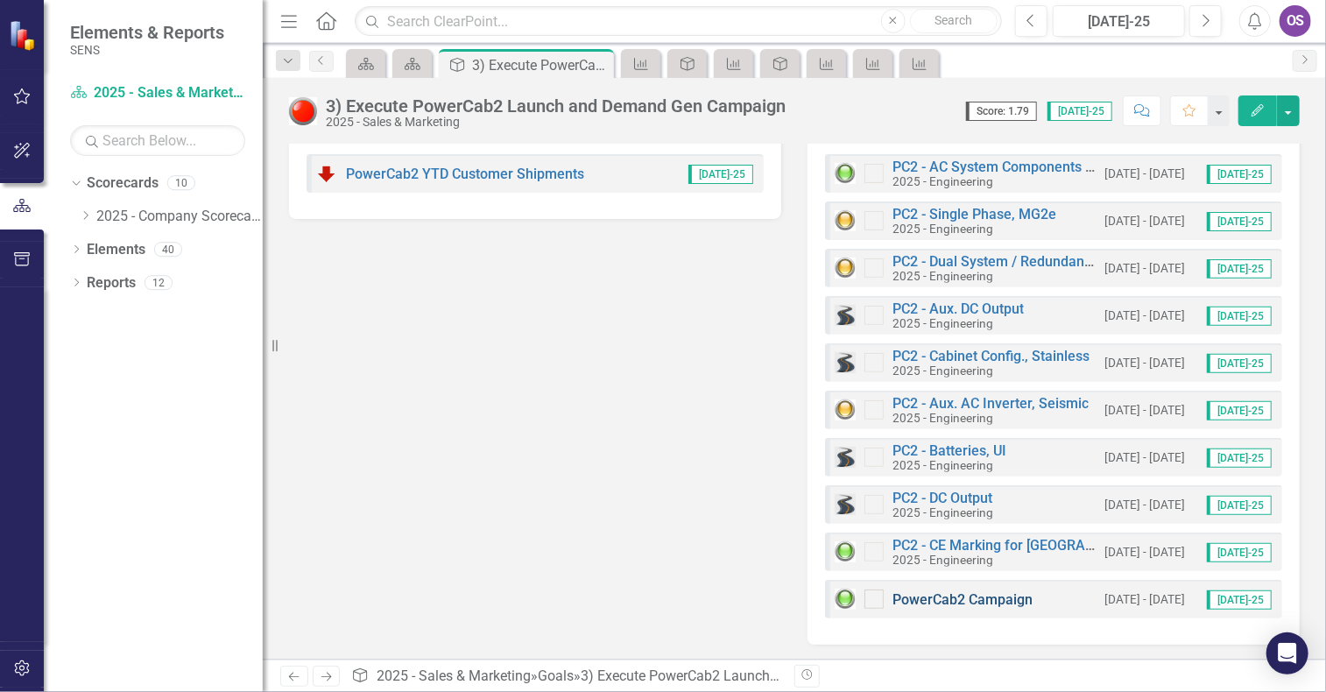
click at [957, 597] on link "PowerCab2 Campaign" at bounding box center [963, 599] width 140 height 17
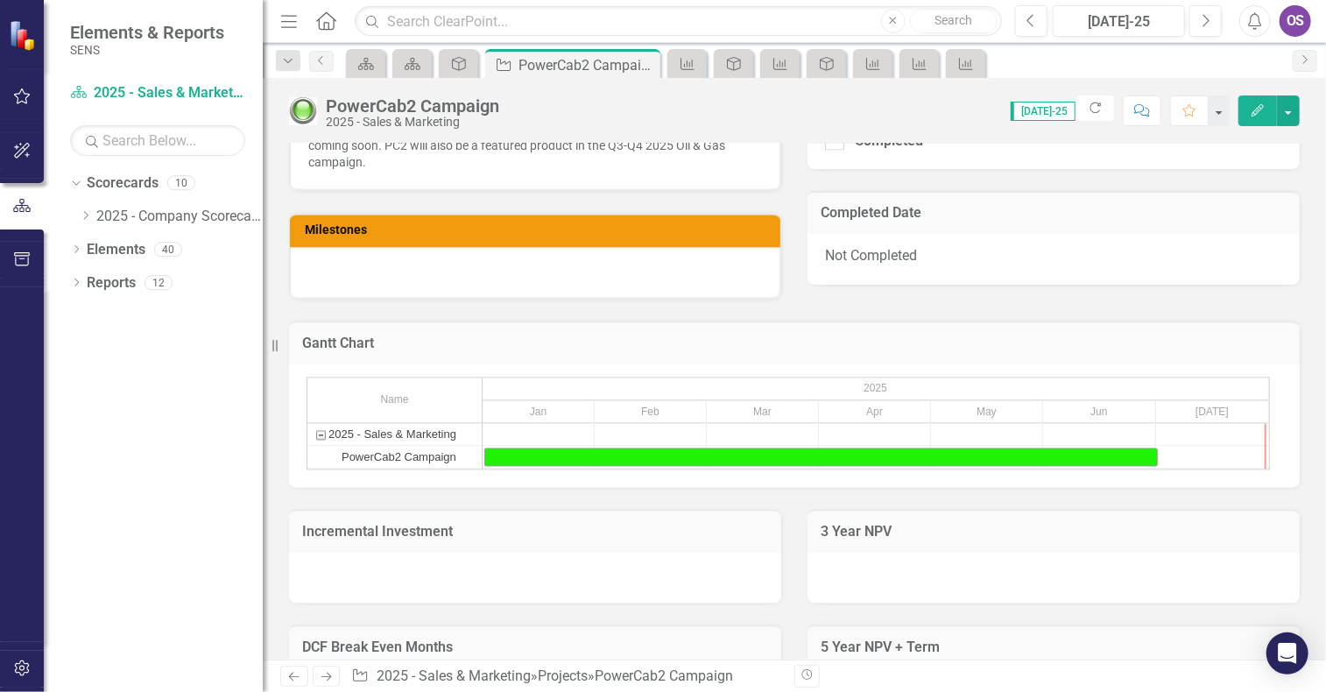
scroll to position [1920, 0]
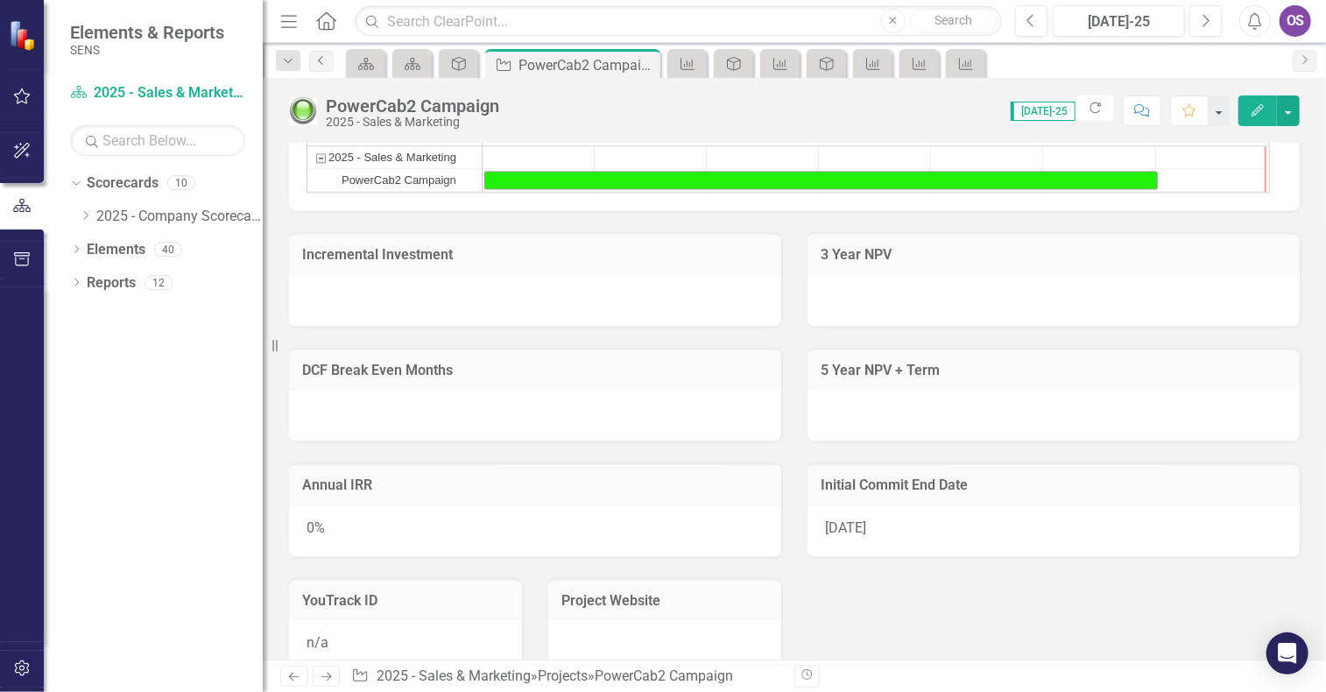
click at [325, 60] on icon "Previous" at bounding box center [321, 60] width 14 height 11
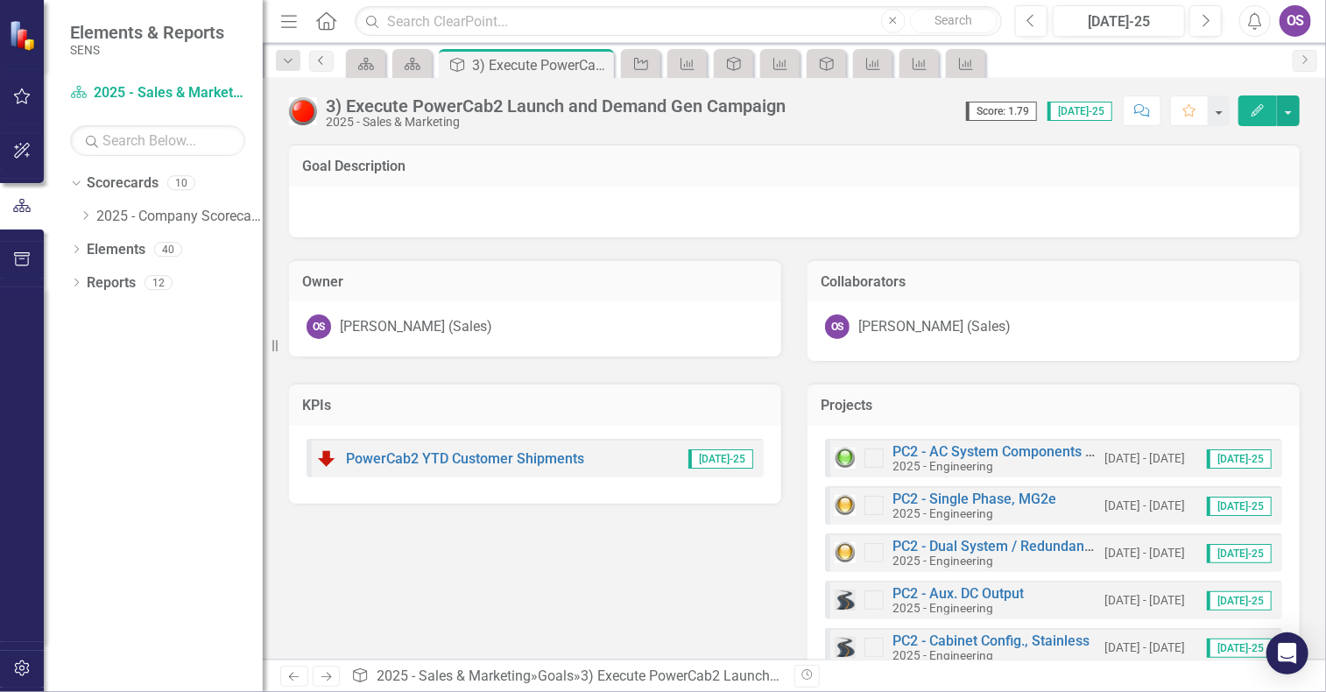
click at [325, 60] on icon "Previous" at bounding box center [321, 60] width 14 height 11
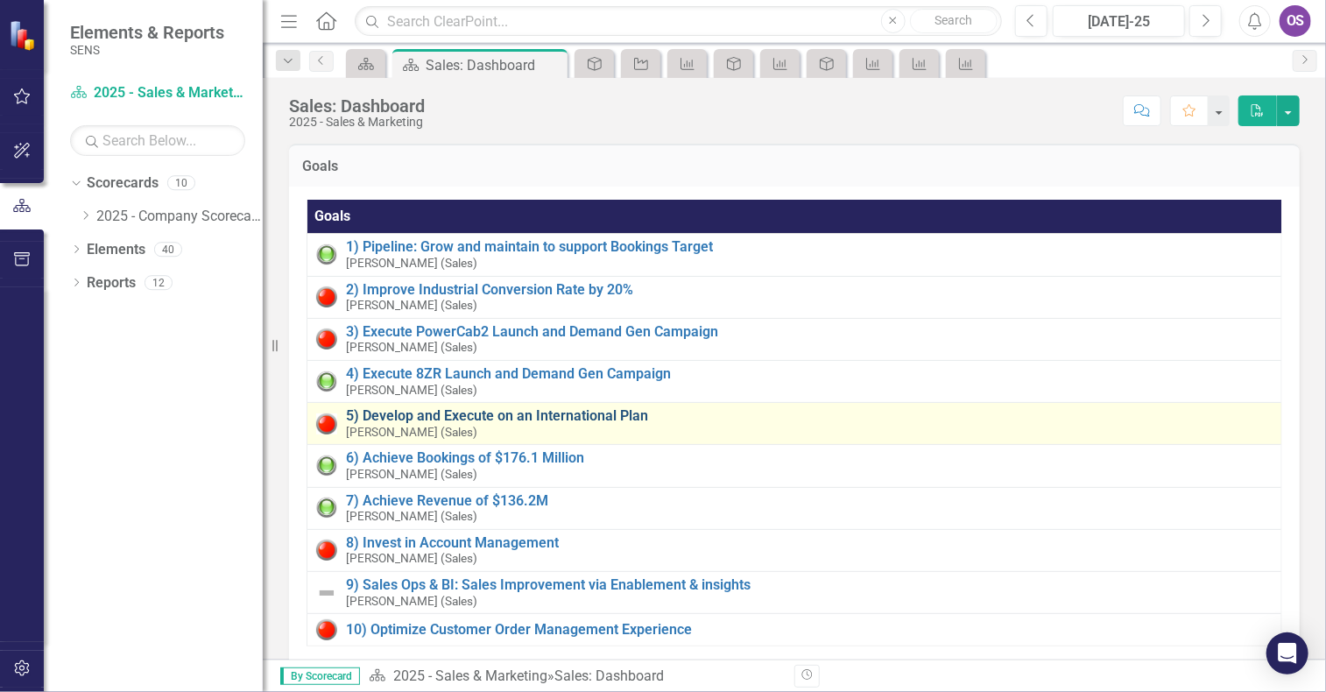
click at [377, 417] on link "5) Develop and Execute on an International Plan" at bounding box center [809, 416] width 927 height 16
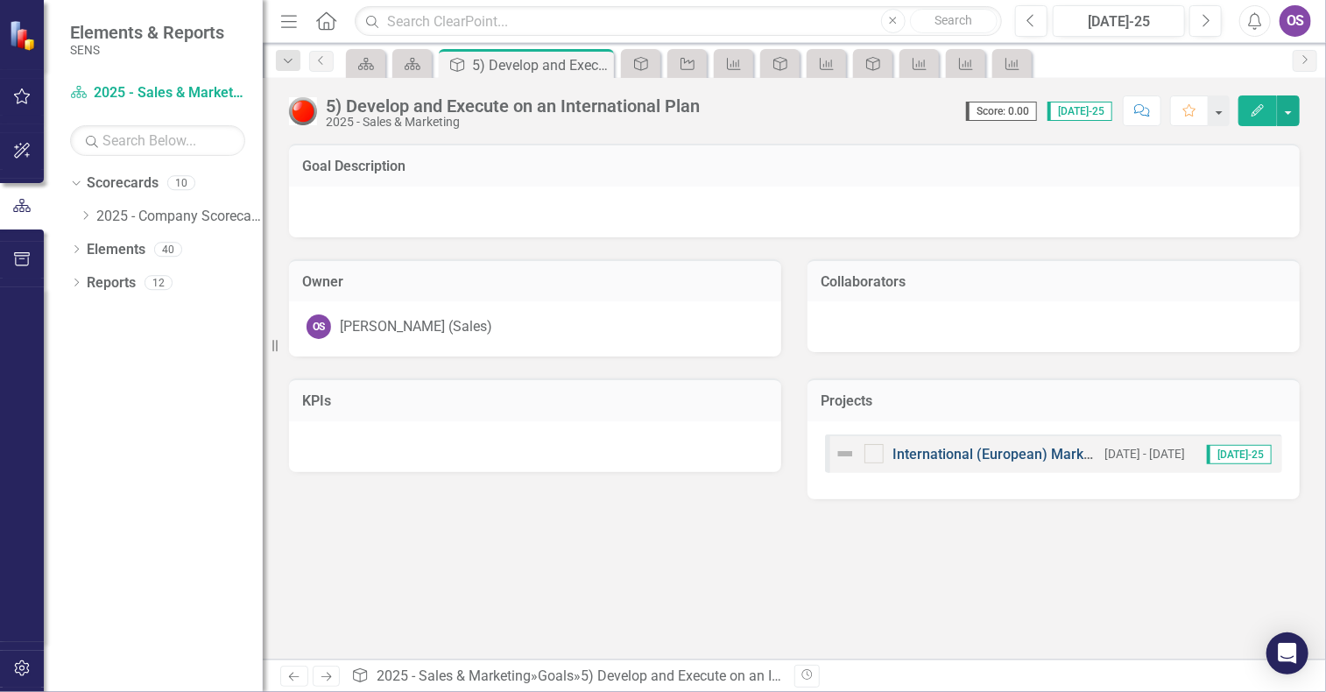
click at [937, 454] on link "International (European) Markets Development" at bounding box center [1041, 454] width 297 height 17
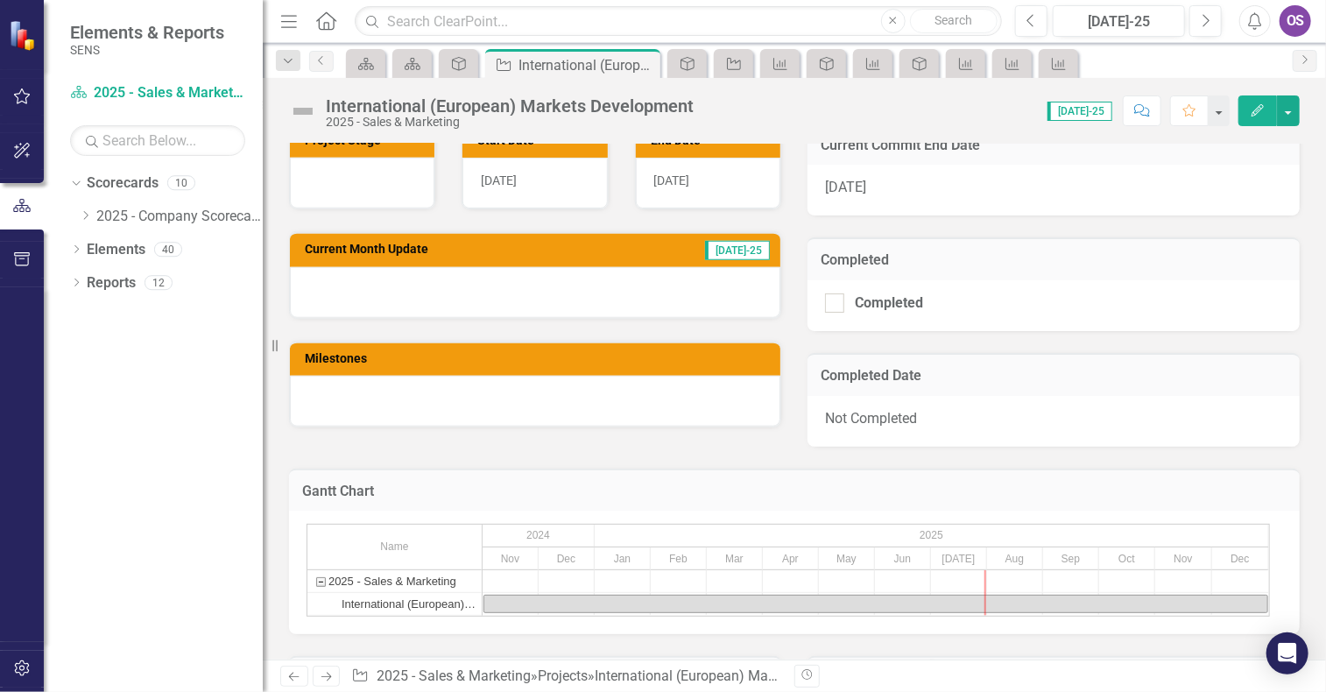
scroll to position [724, 0]
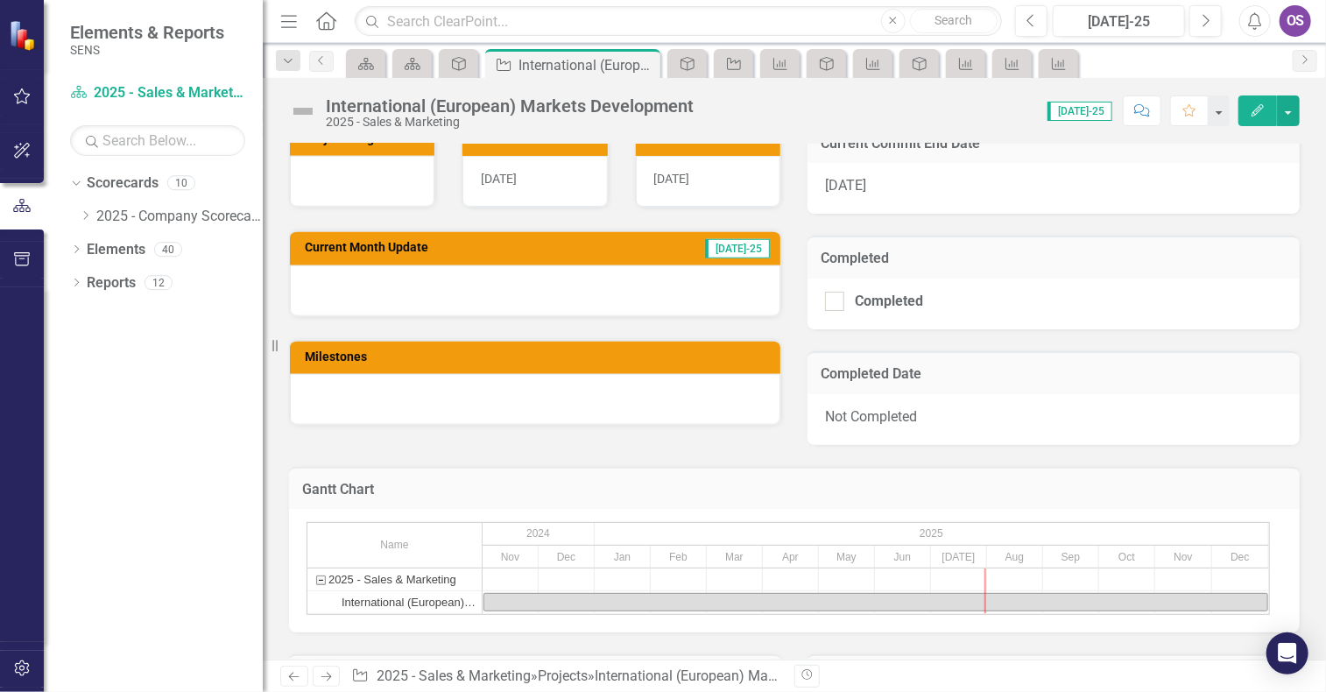
click at [566, 390] on div at bounding box center [535, 399] width 491 height 51
click at [349, 346] on td "Milestones" at bounding box center [538, 359] width 467 height 26
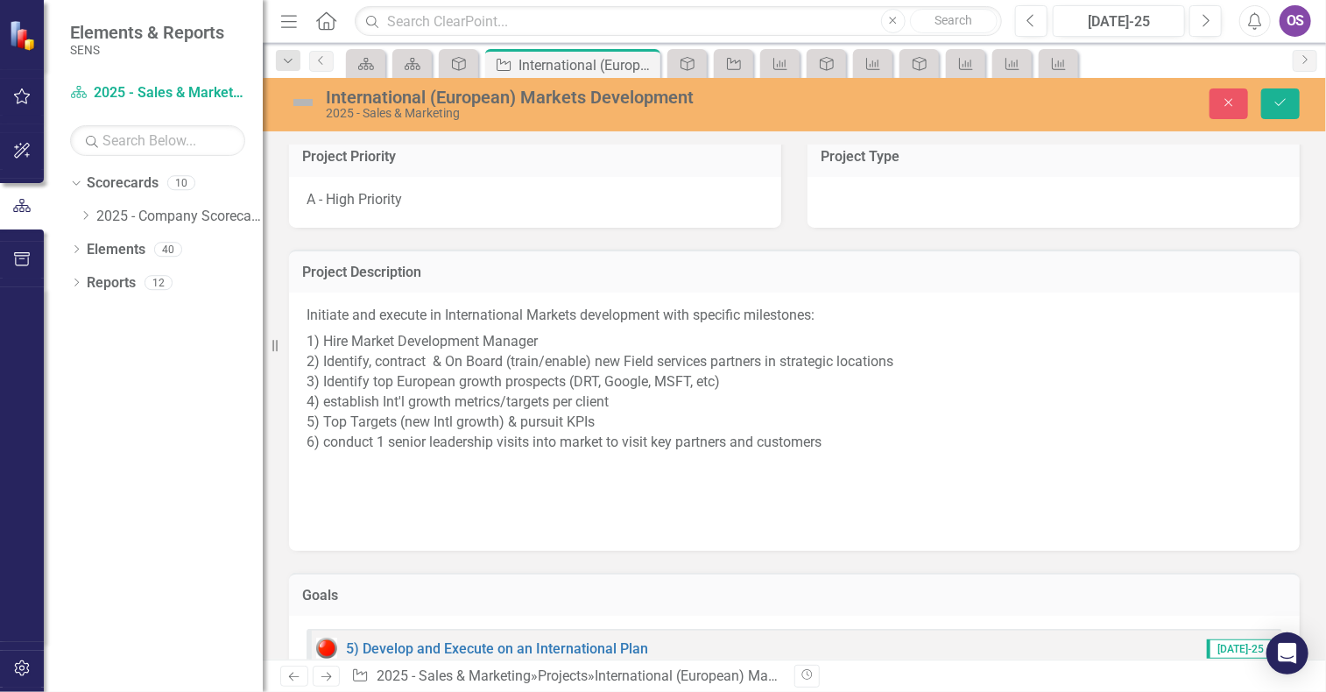
scroll to position [7, 0]
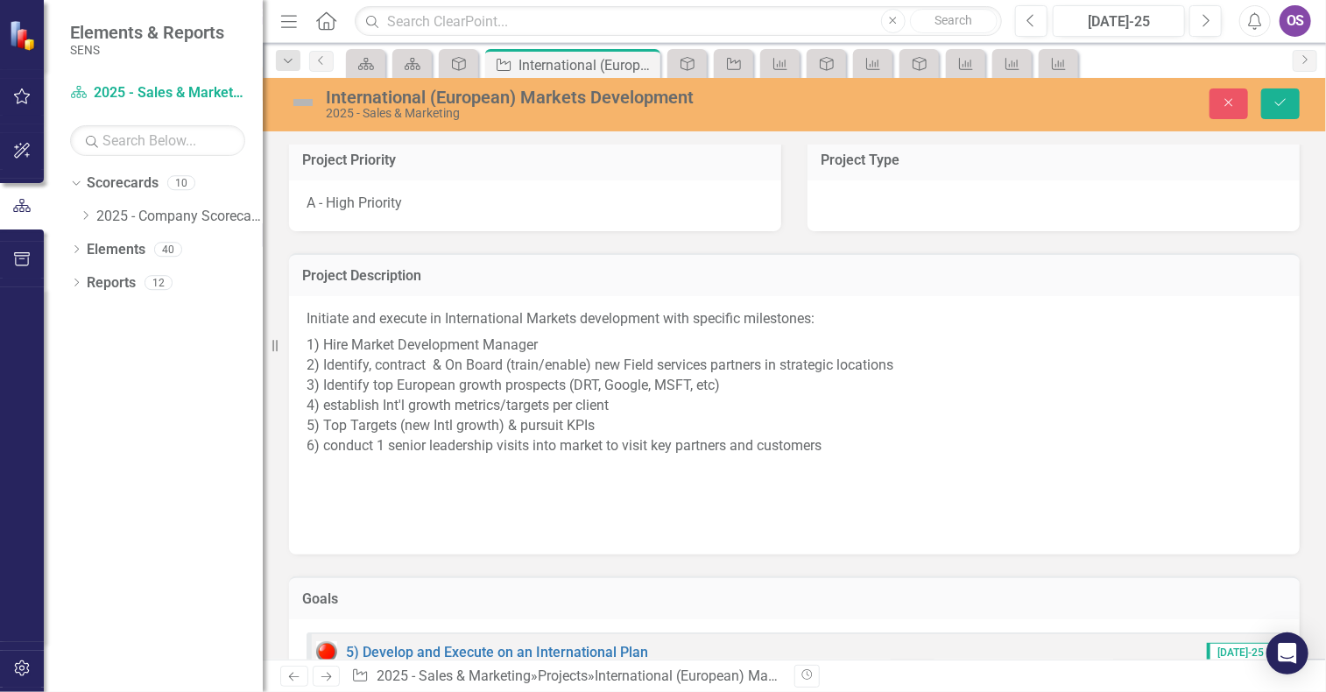
click at [303, 99] on img at bounding box center [303, 102] width 28 height 28
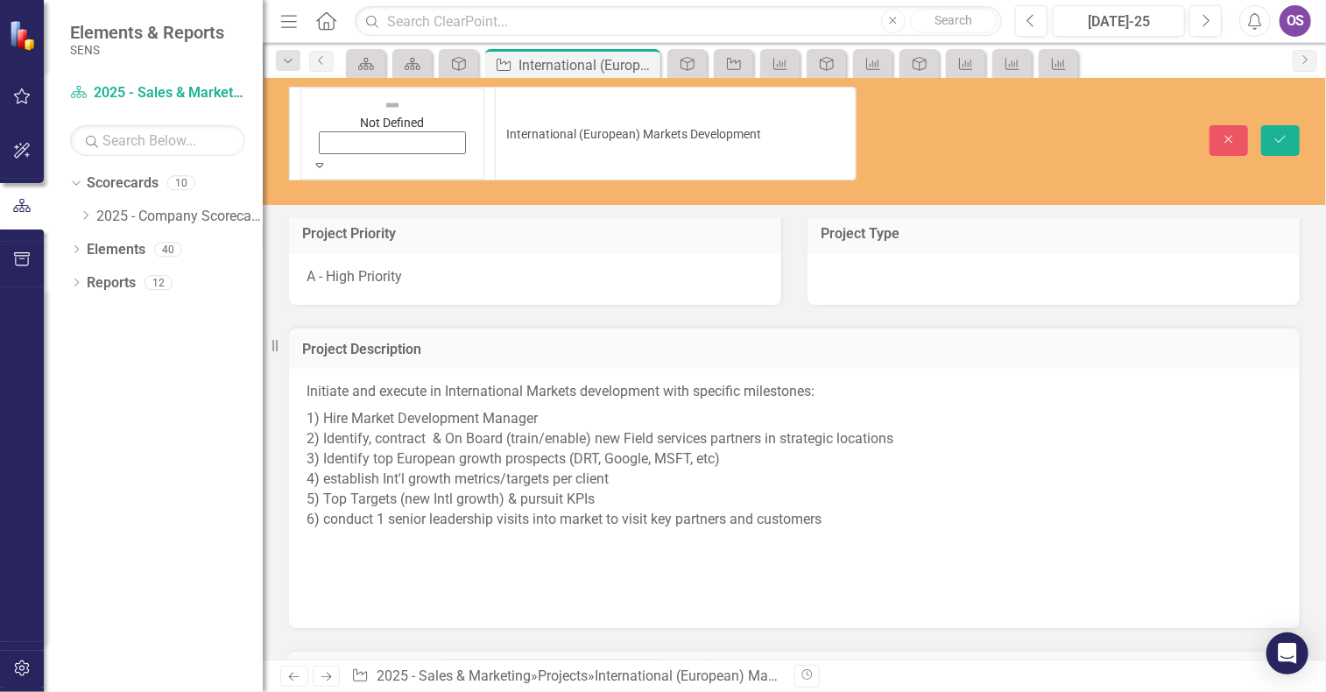
click at [324, 163] on icon at bounding box center [320, 165] width 8 height 4
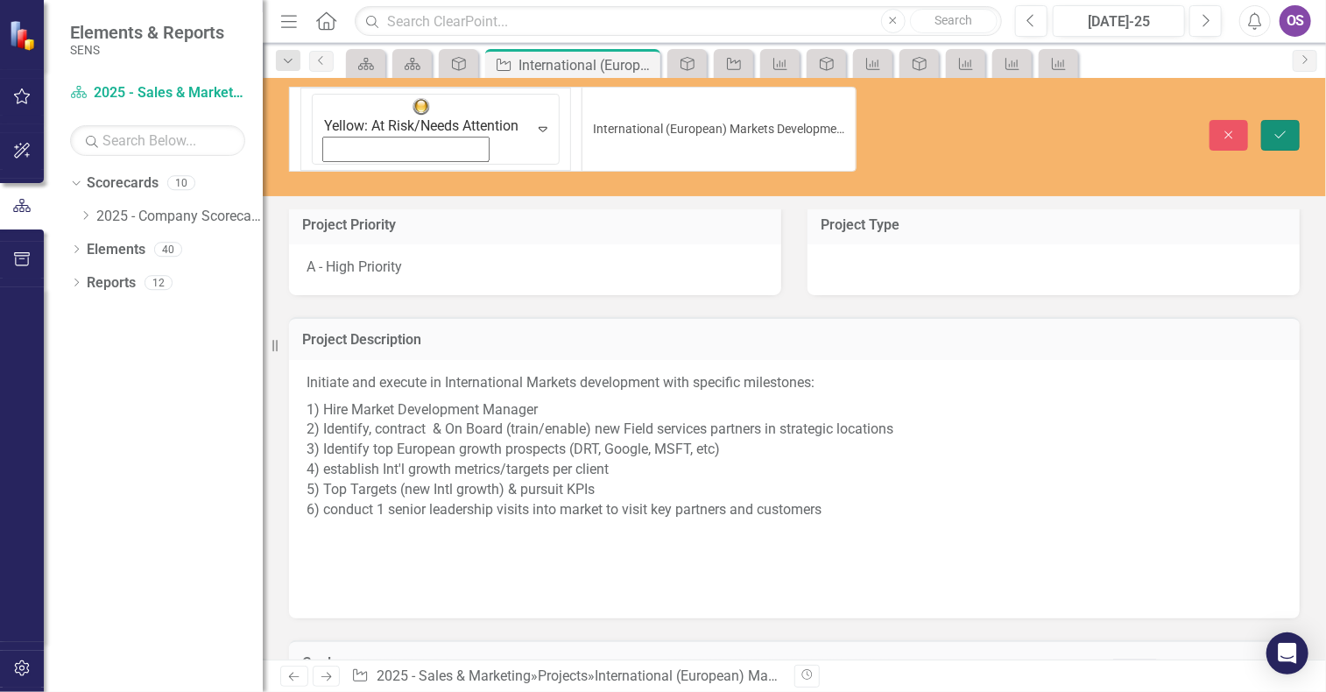
click at [1290, 120] on button "Save" at bounding box center [1280, 135] width 39 height 31
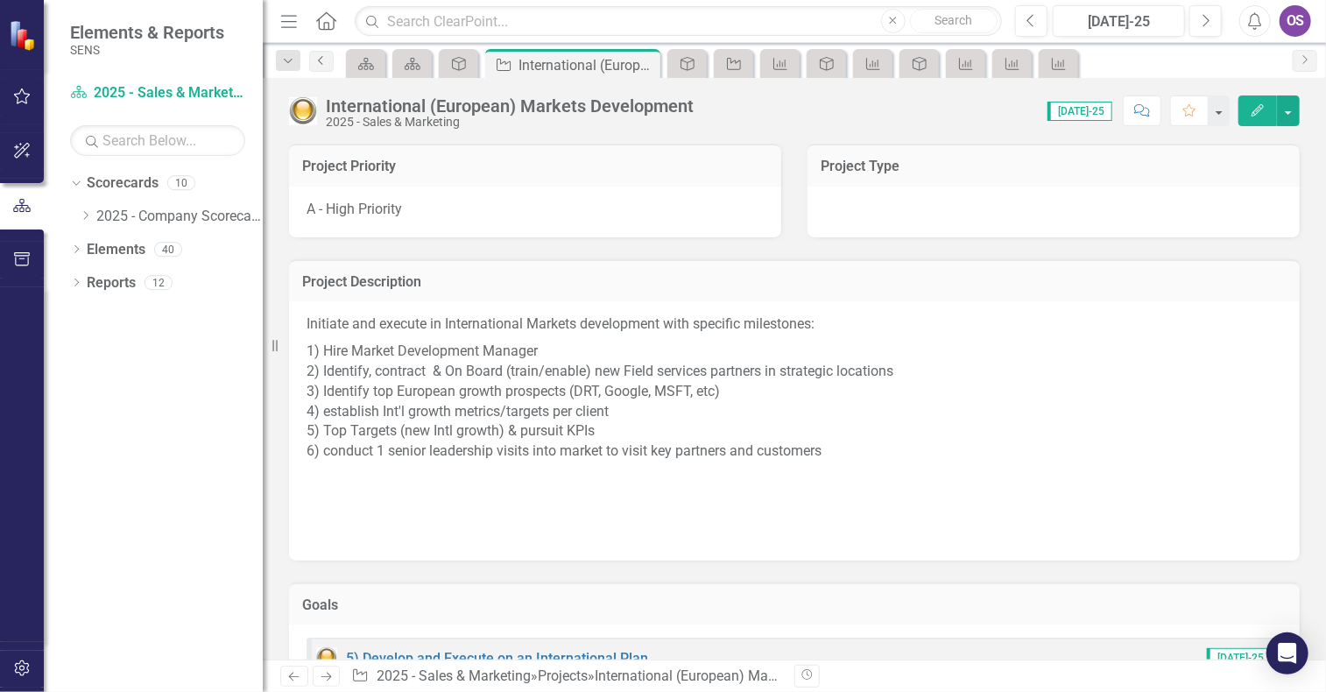
click at [323, 61] on icon "Previous" at bounding box center [321, 60] width 14 height 11
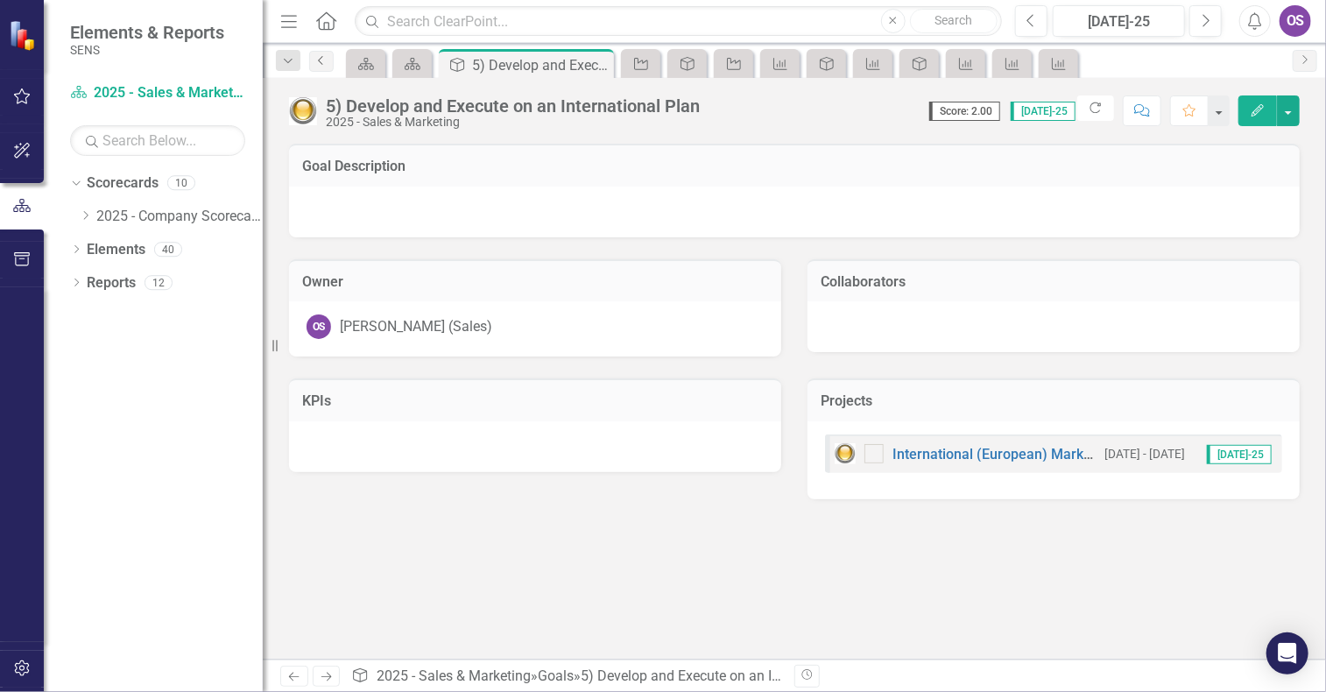
click at [323, 61] on icon "Previous" at bounding box center [321, 60] width 14 height 11
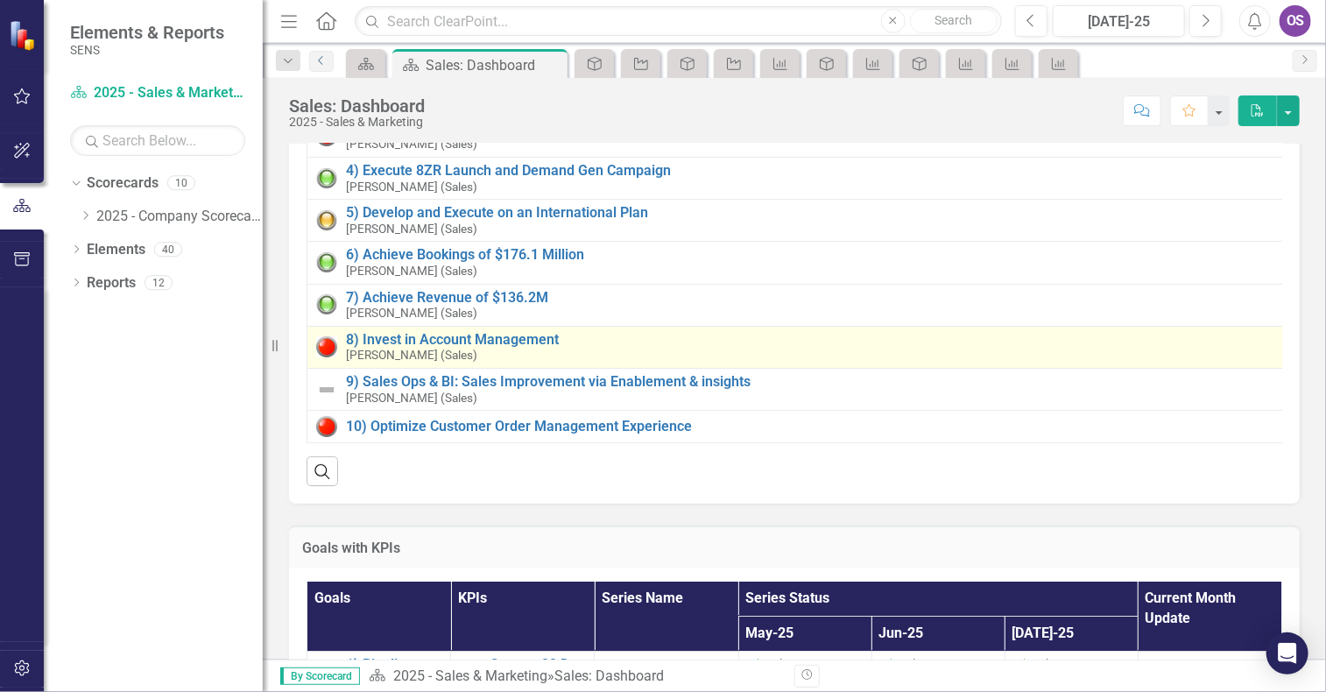
scroll to position [203, 0]
click at [424, 332] on link "8) Invest in Account Management" at bounding box center [815, 340] width 938 height 16
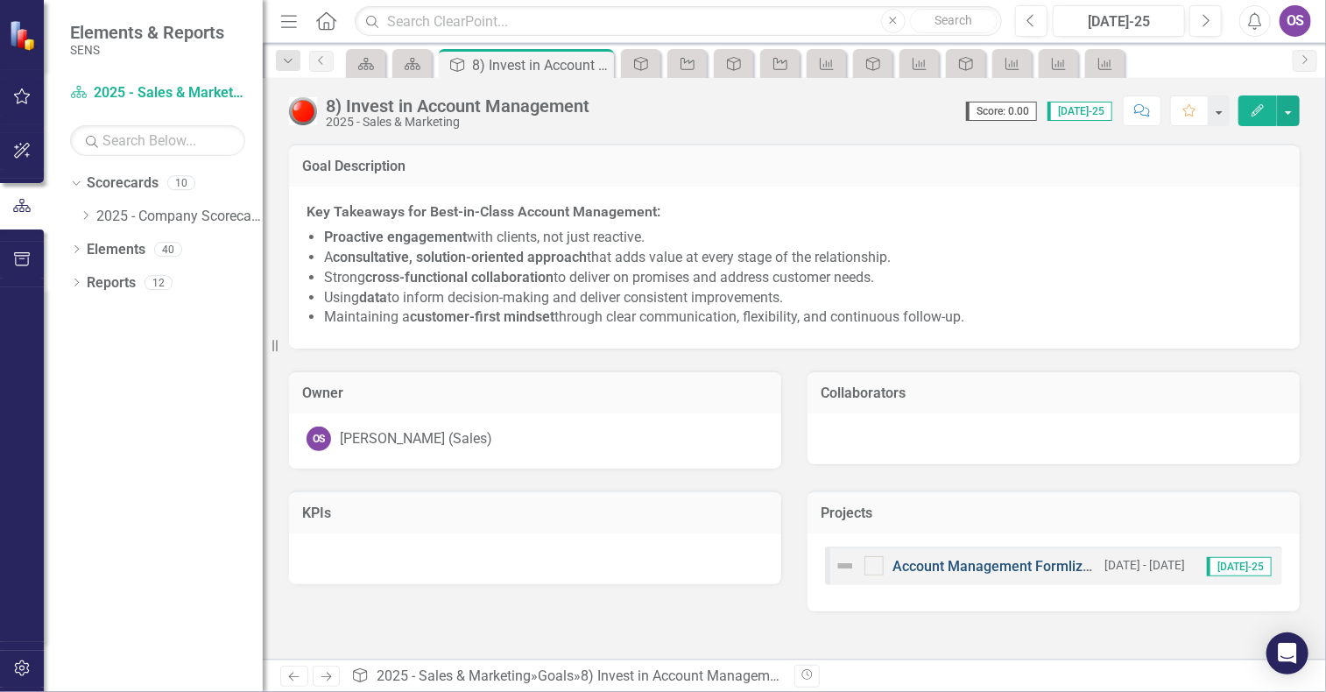
click at [969, 567] on link "Account Management Formlization" at bounding box center [1004, 566] width 222 height 17
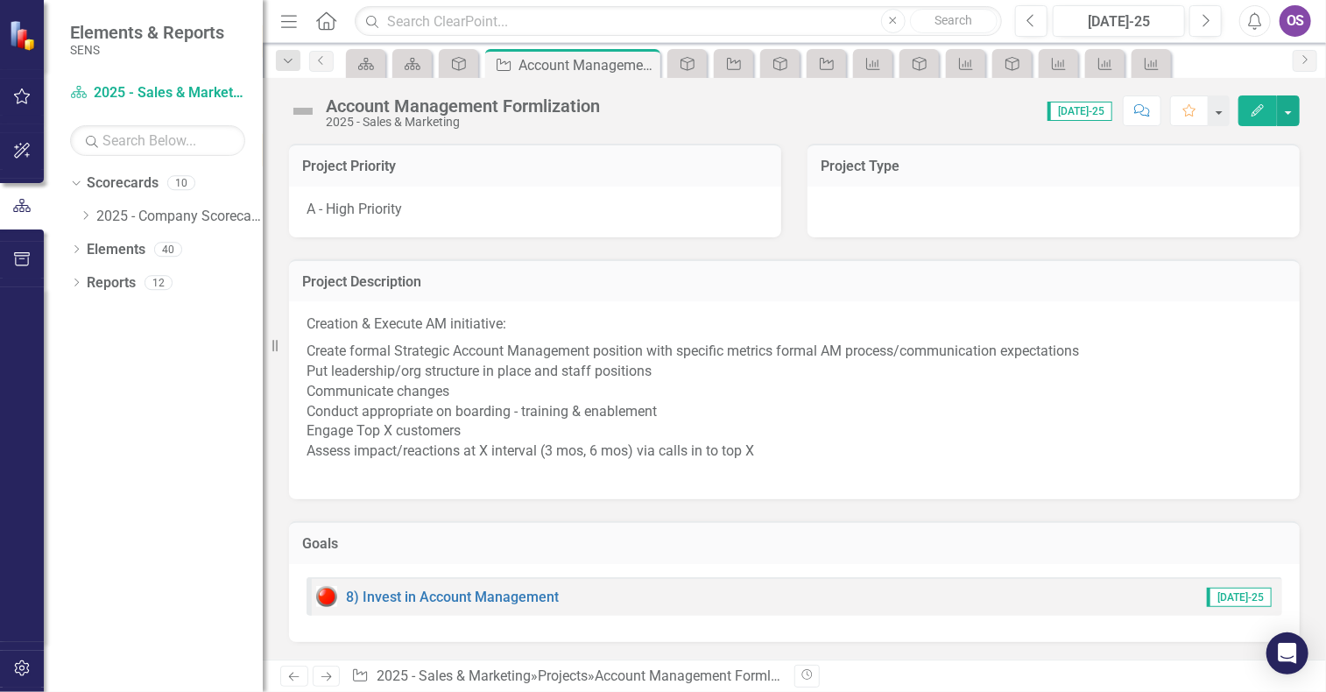
click at [305, 113] on img at bounding box center [303, 111] width 28 height 28
click at [307, 109] on img at bounding box center [303, 111] width 28 height 28
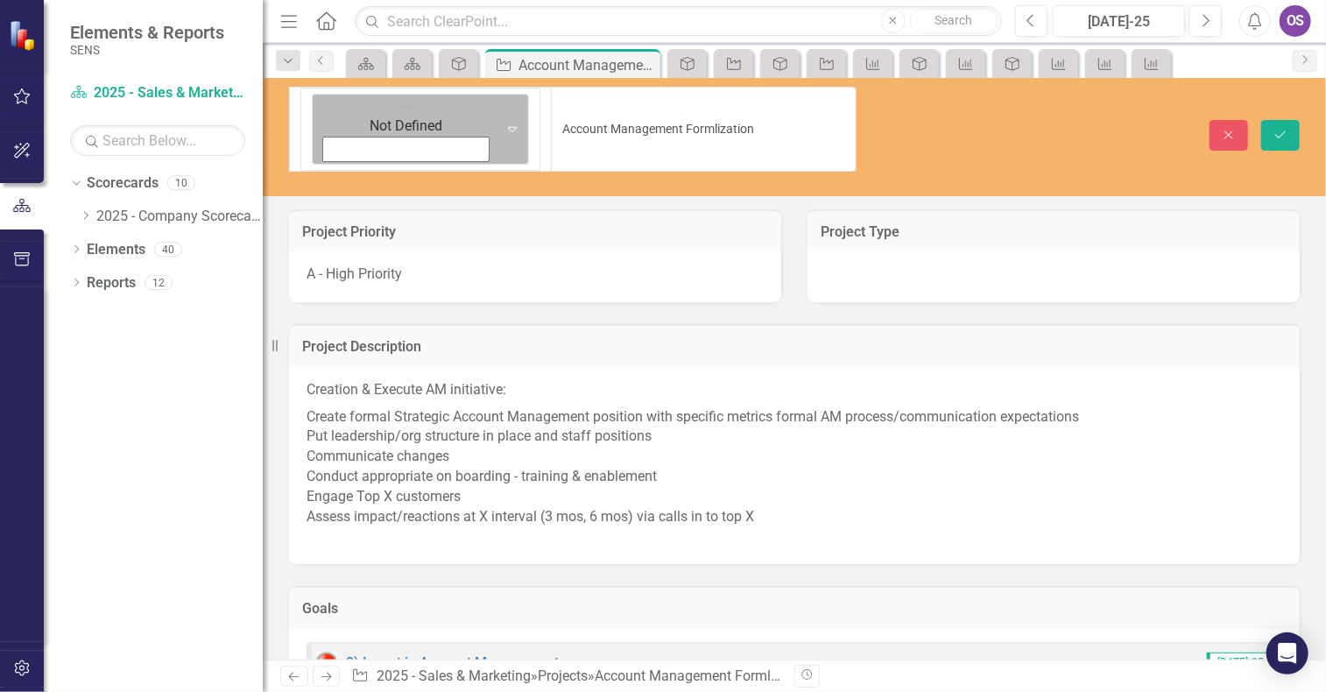
click at [504, 122] on icon "Expand" at bounding box center [513, 129] width 18 height 14
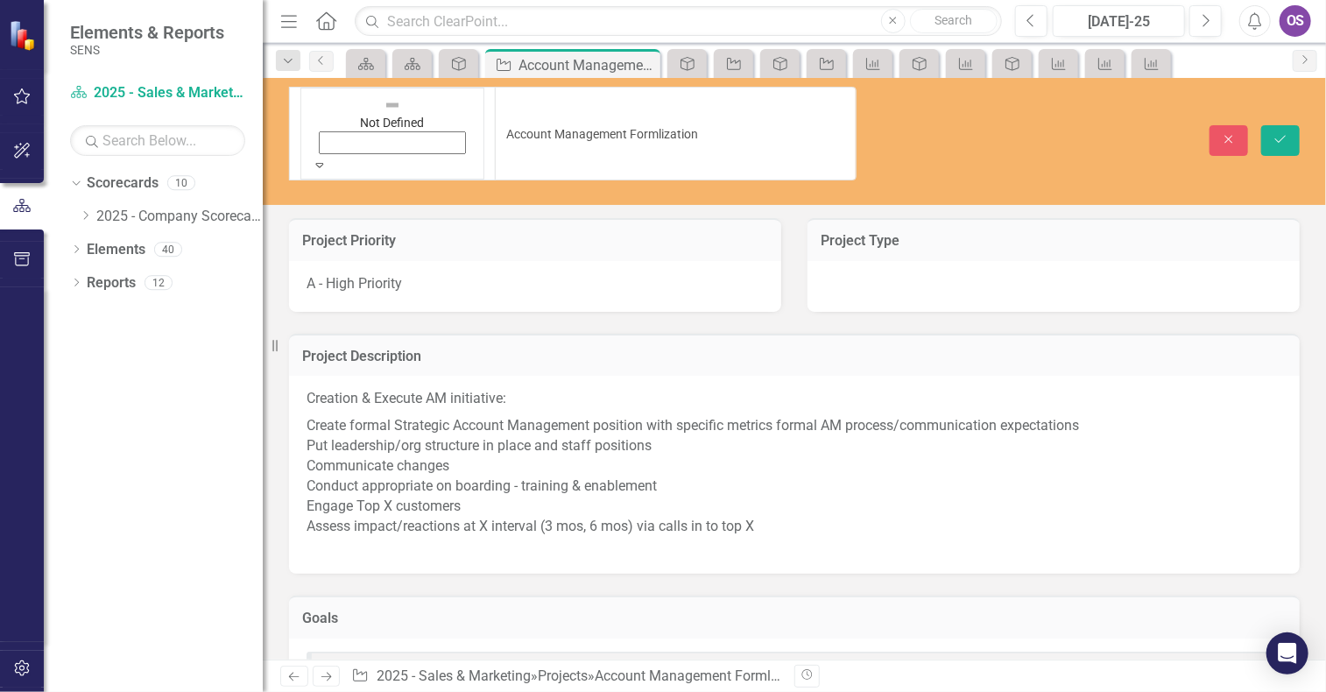
click at [1283, 133] on icon "Save" at bounding box center [1281, 139] width 16 height 12
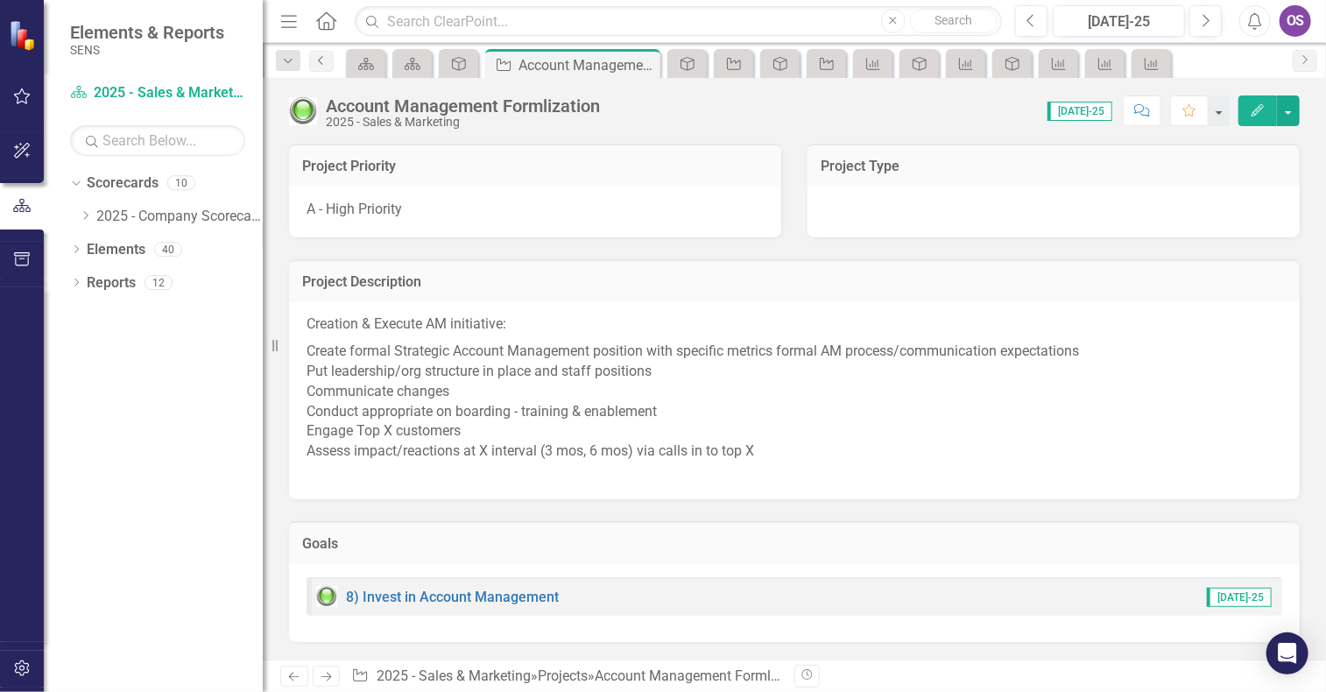
click at [319, 64] on icon "Previous" at bounding box center [321, 60] width 14 height 11
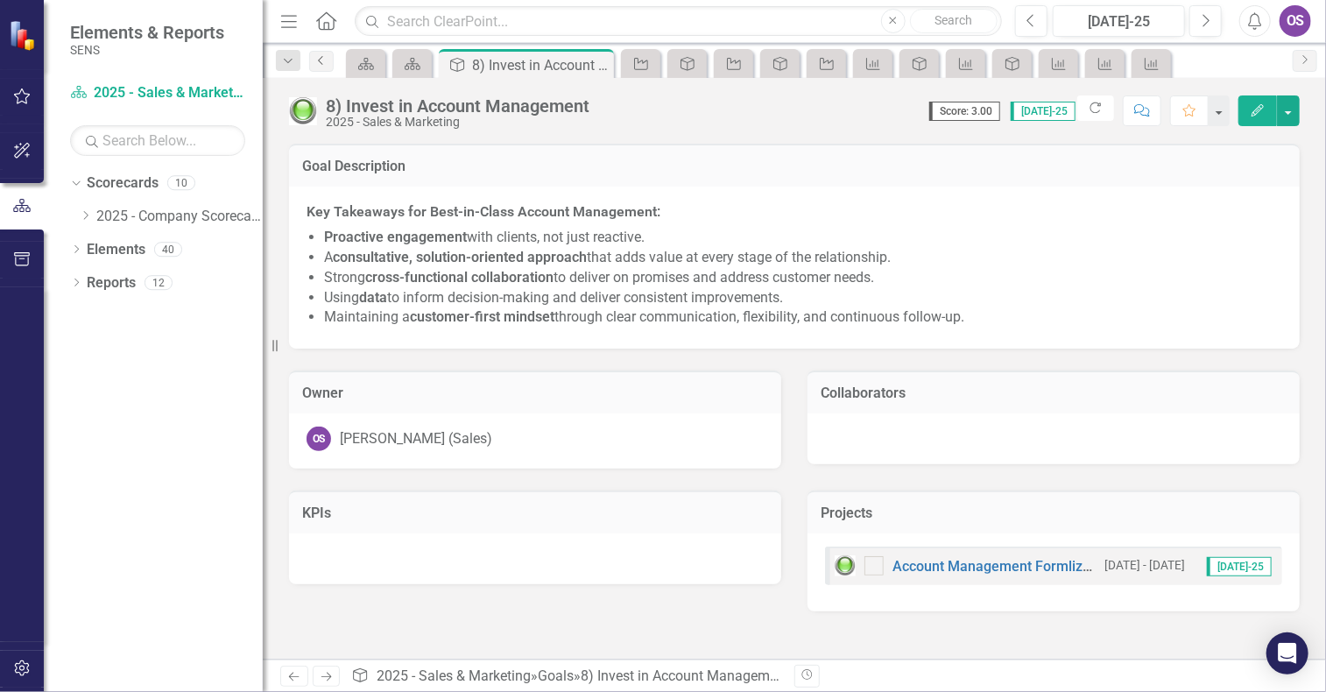
click at [319, 64] on icon "Previous" at bounding box center [321, 60] width 14 height 11
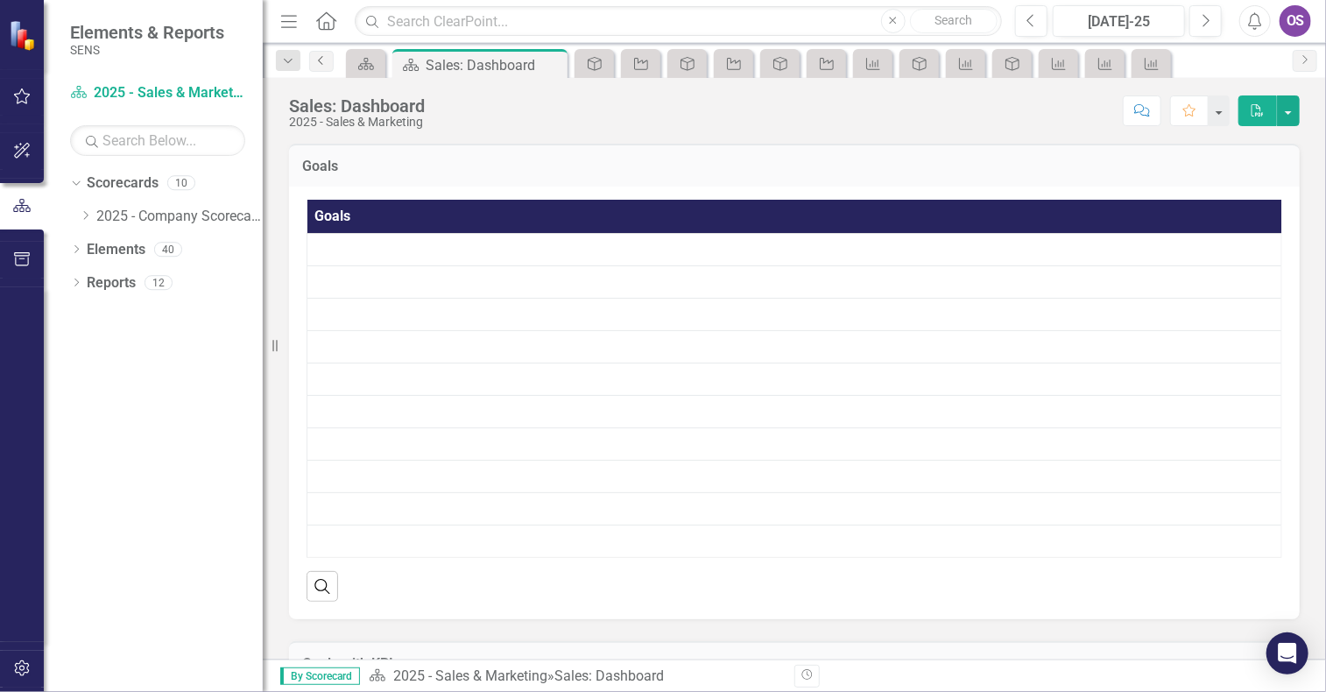
click at [319, 64] on icon "Previous" at bounding box center [321, 60] width 14 height 11
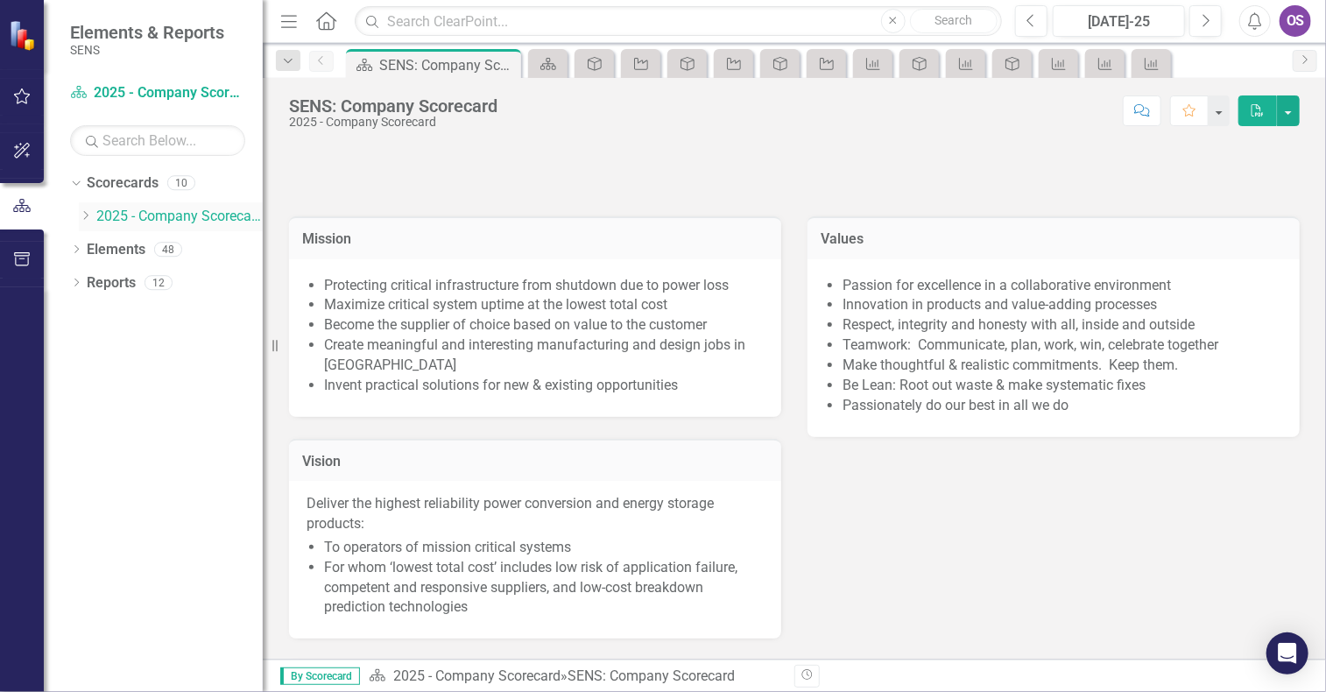
click at [88, 218] on icon "Dropdown" at bounding box center [85, 215] width 13 height 11
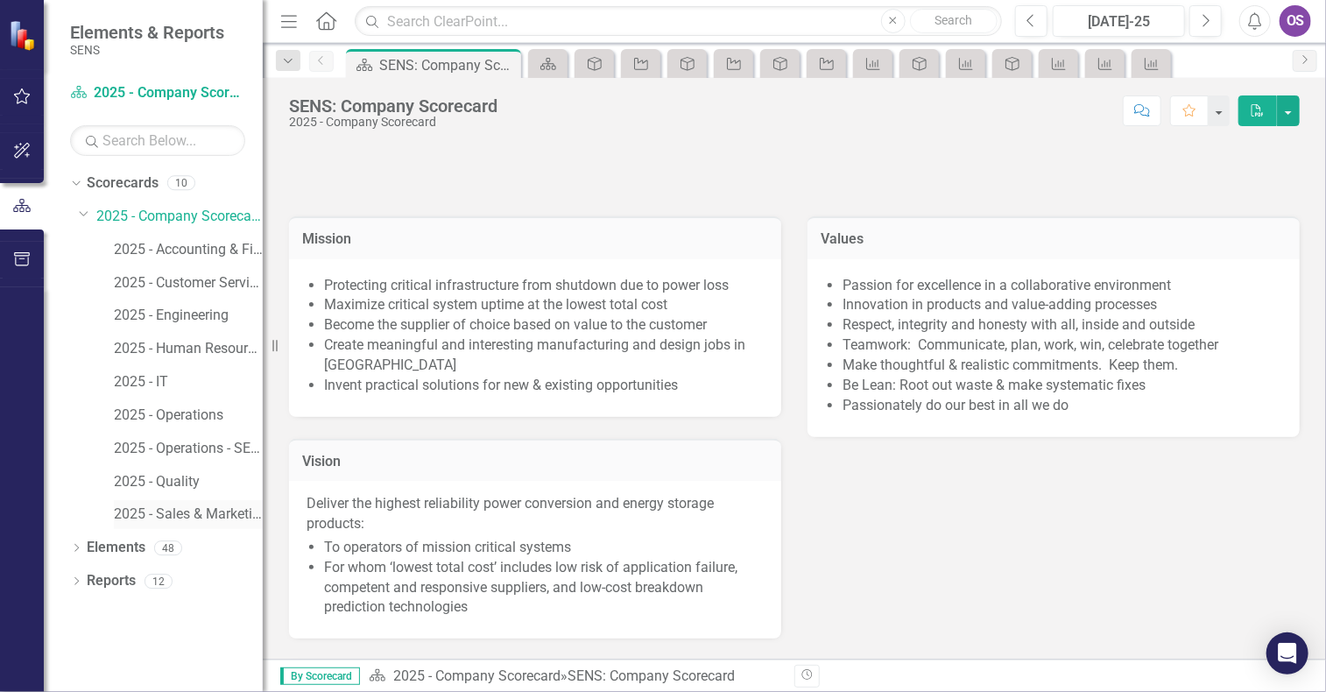
click at [203, 511] on link "2025 - Sales & Marketing" at bounding box center [188, 515] width 149 height 20
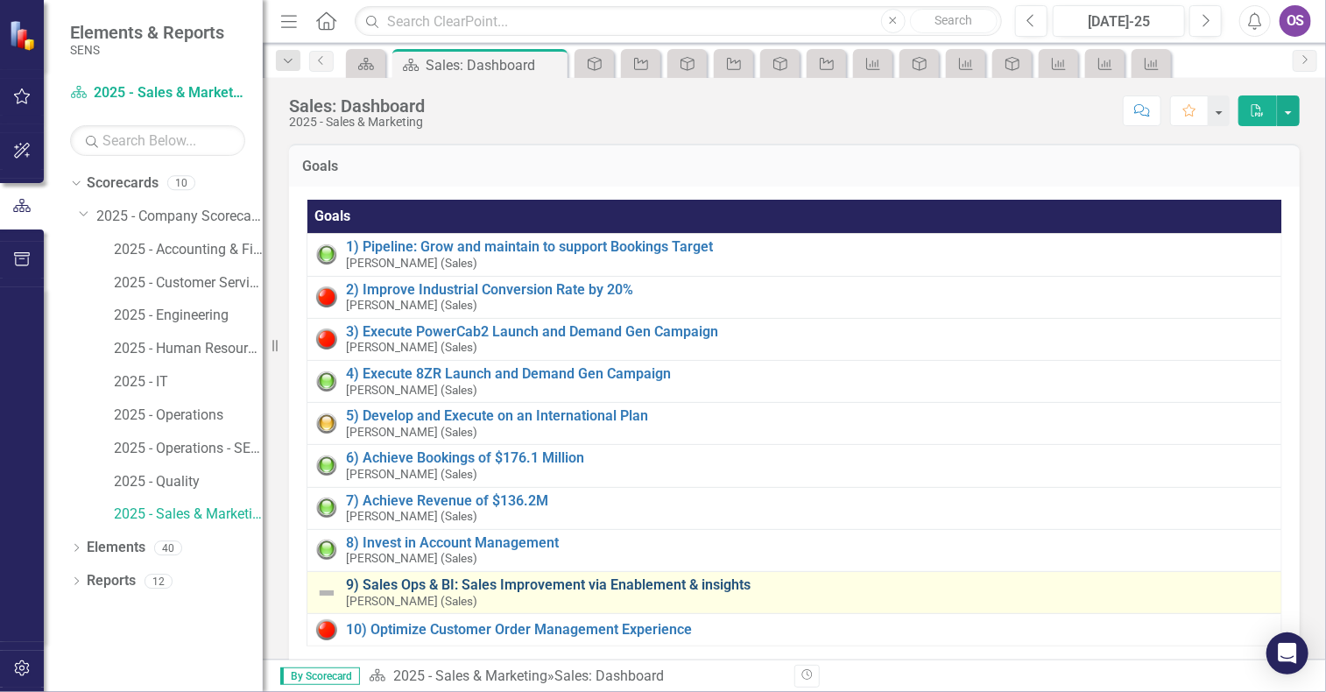
click at [368, 585] on link "9) Sales Ops & BI: Sales Improvement via Enablement & insights" at bounding box center [809, 585] width 927 height 16
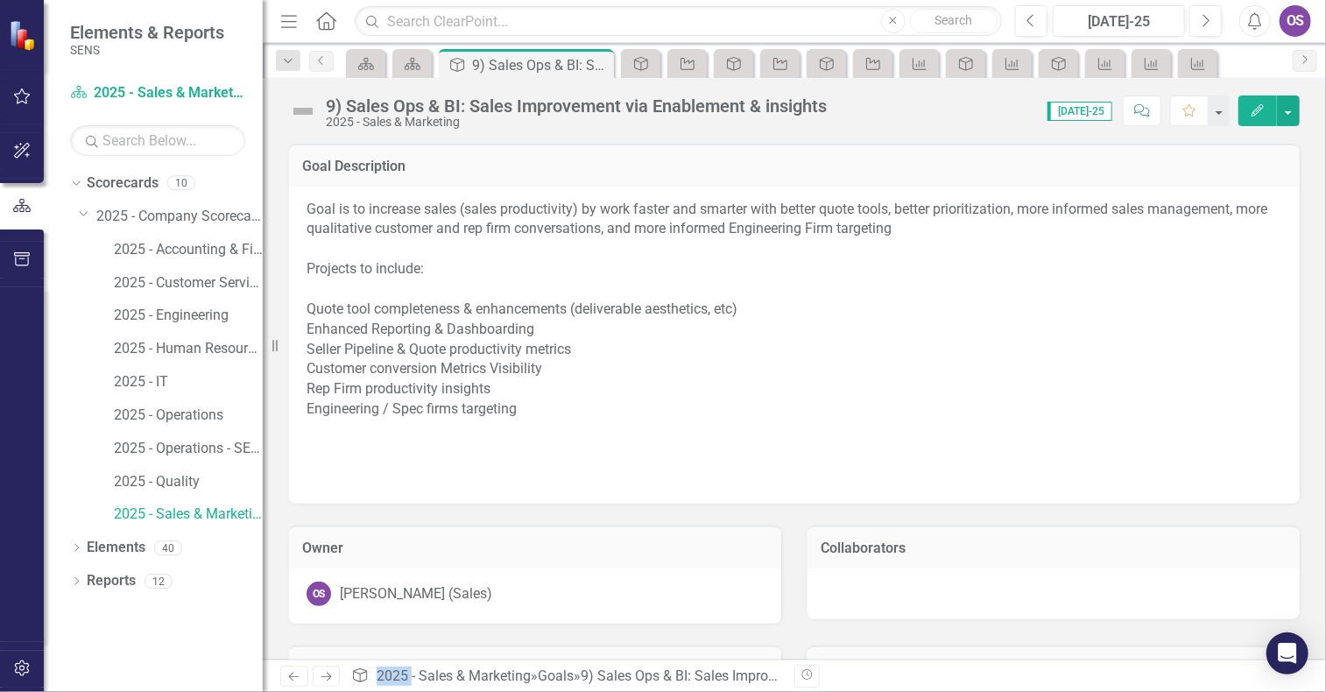
scroll to position [122, 0]
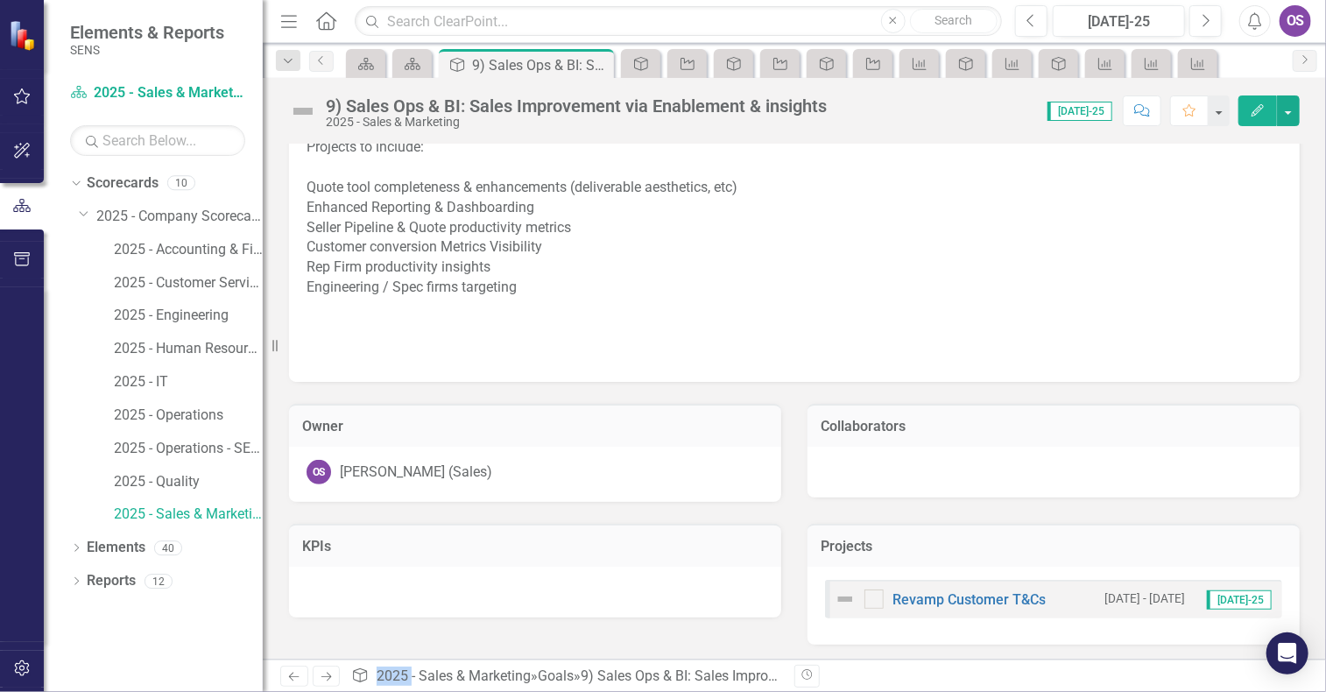
click at [837, 597] on img at bounding box center [845, 599] width 21 height 21
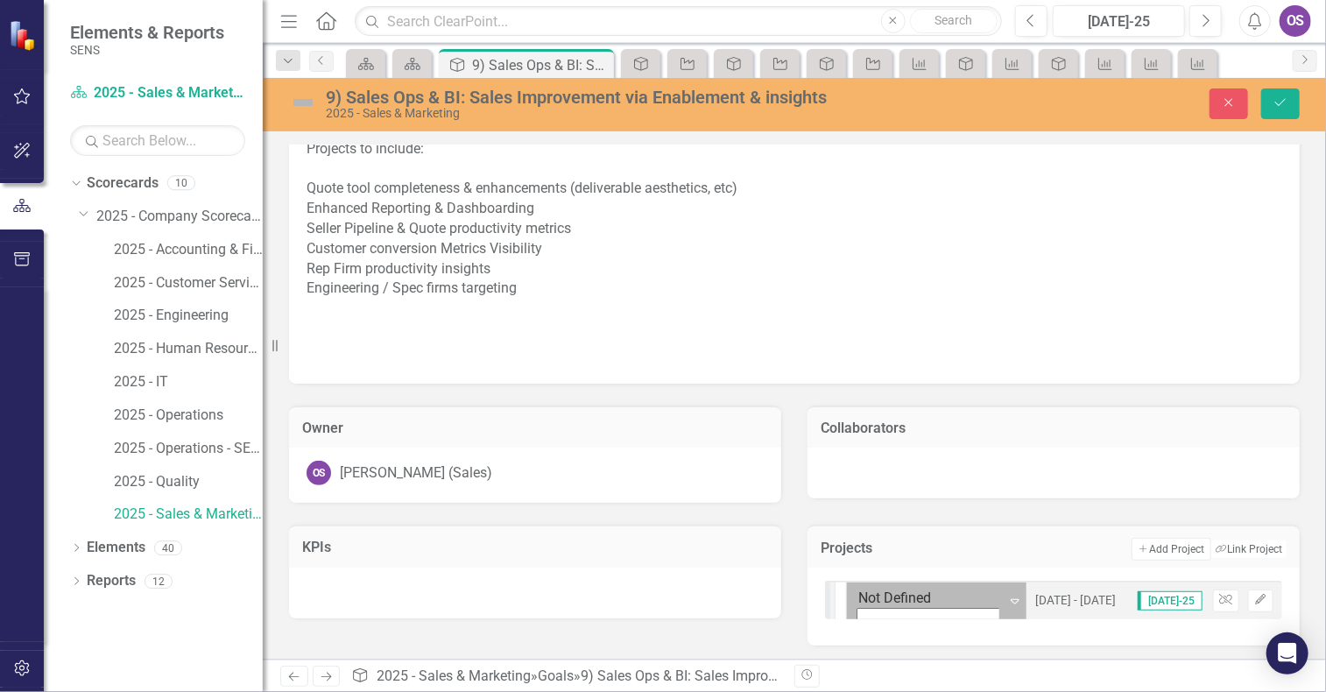
click at [1006, 604] on icon "Expand" at bounding box center [1015, 601] width 18 height 14
click at [301, 99] on img at bounding box center [303, 102] width 28 height 28
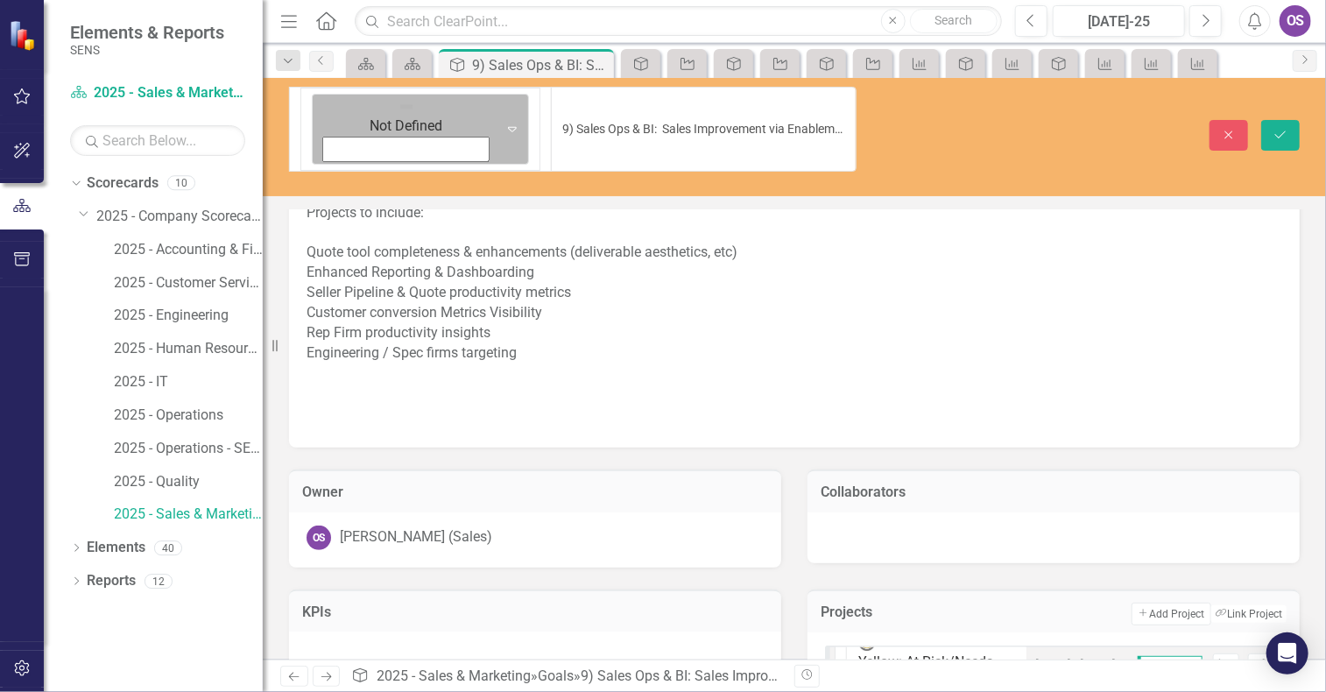
click at [504, 122] on icon "Expand" at bounding box center [513, 129] width 18 height 14
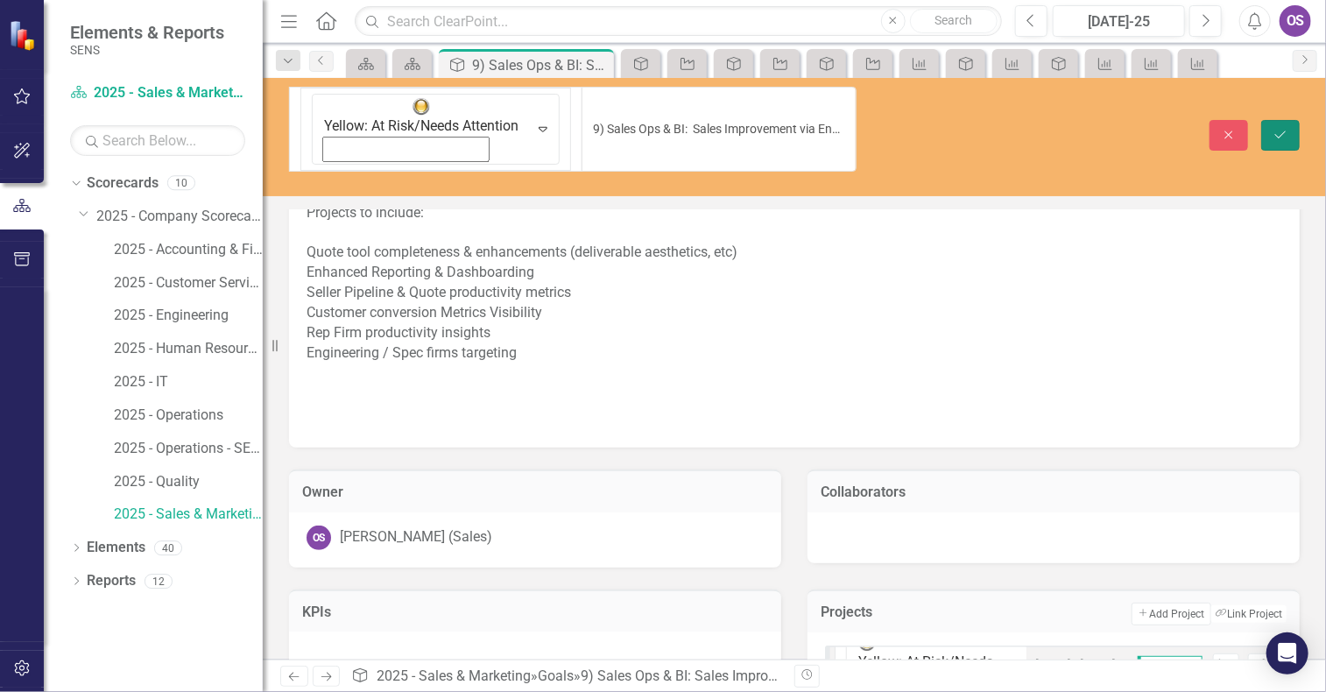
click at [1280, 129] on icon "Save" at bounding box center [1281, 135] width 16 height 12
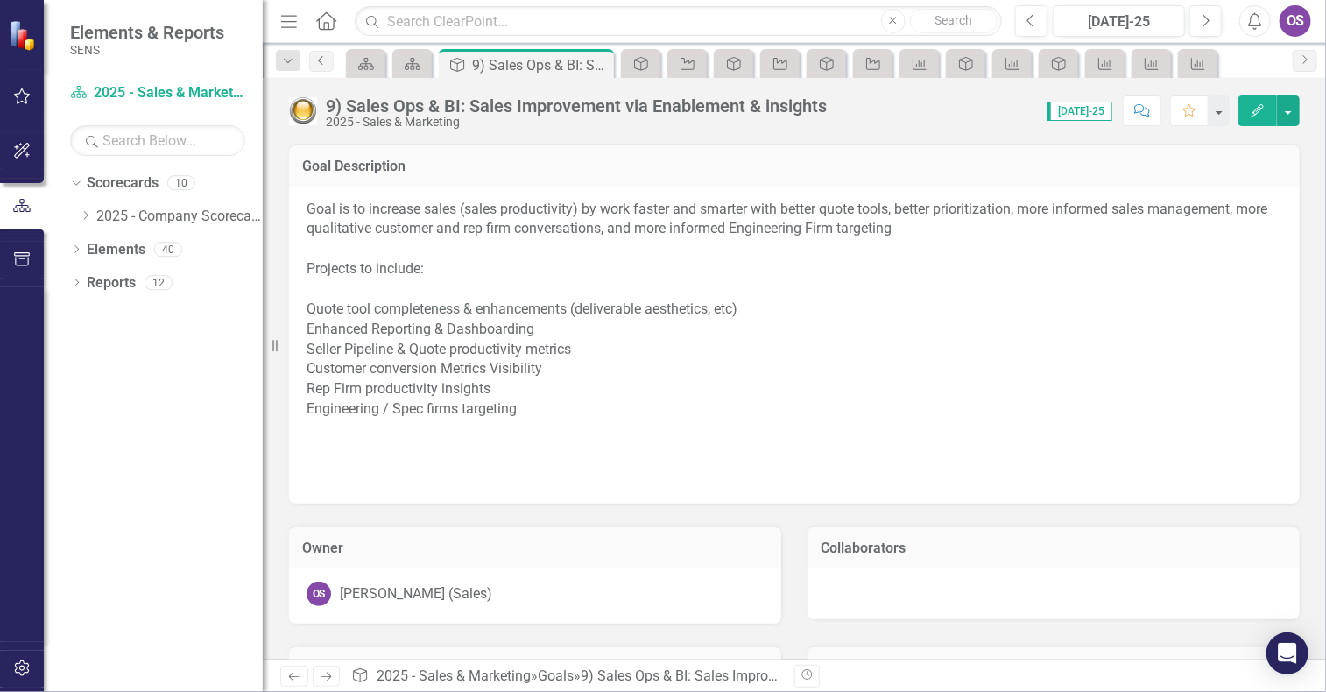
click at [320, 57] on icon "Previous" at bounding box center [321, 60] width 14 height 11
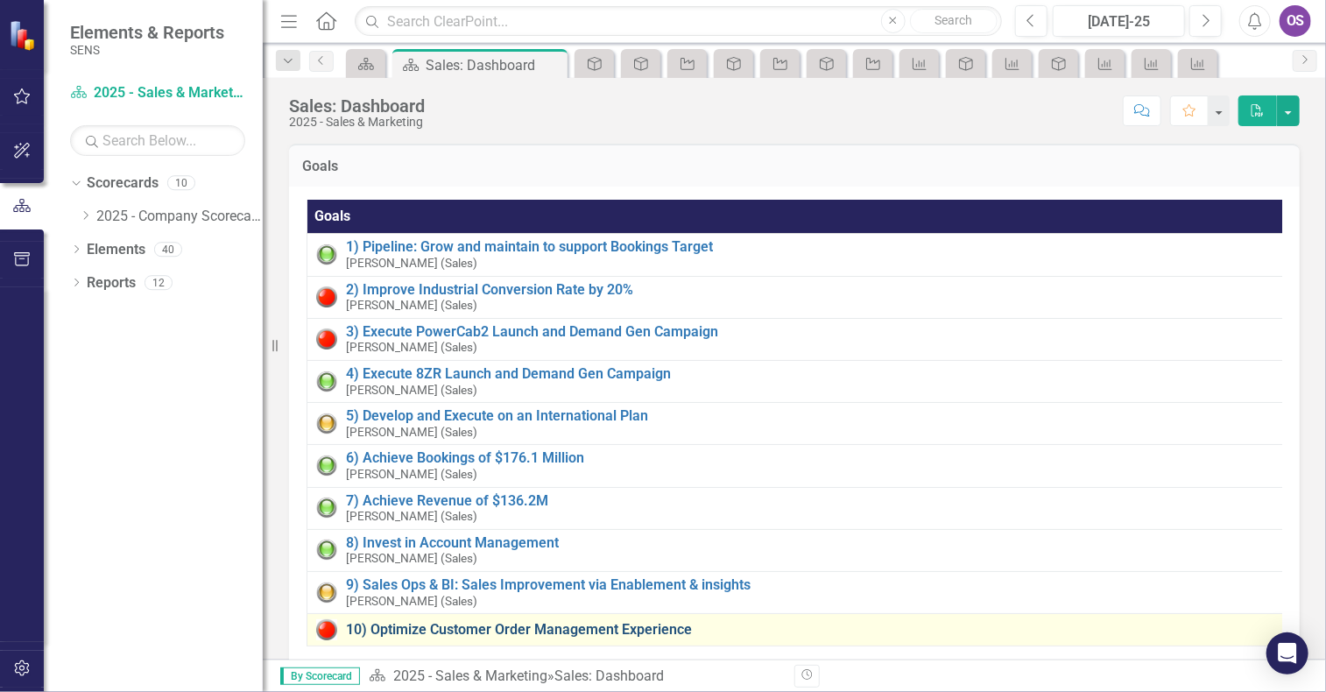
click at [390, 626] on link "10) Optimize Customer Order Management Experience" at bounding box center [813, 630] width 935 height 16
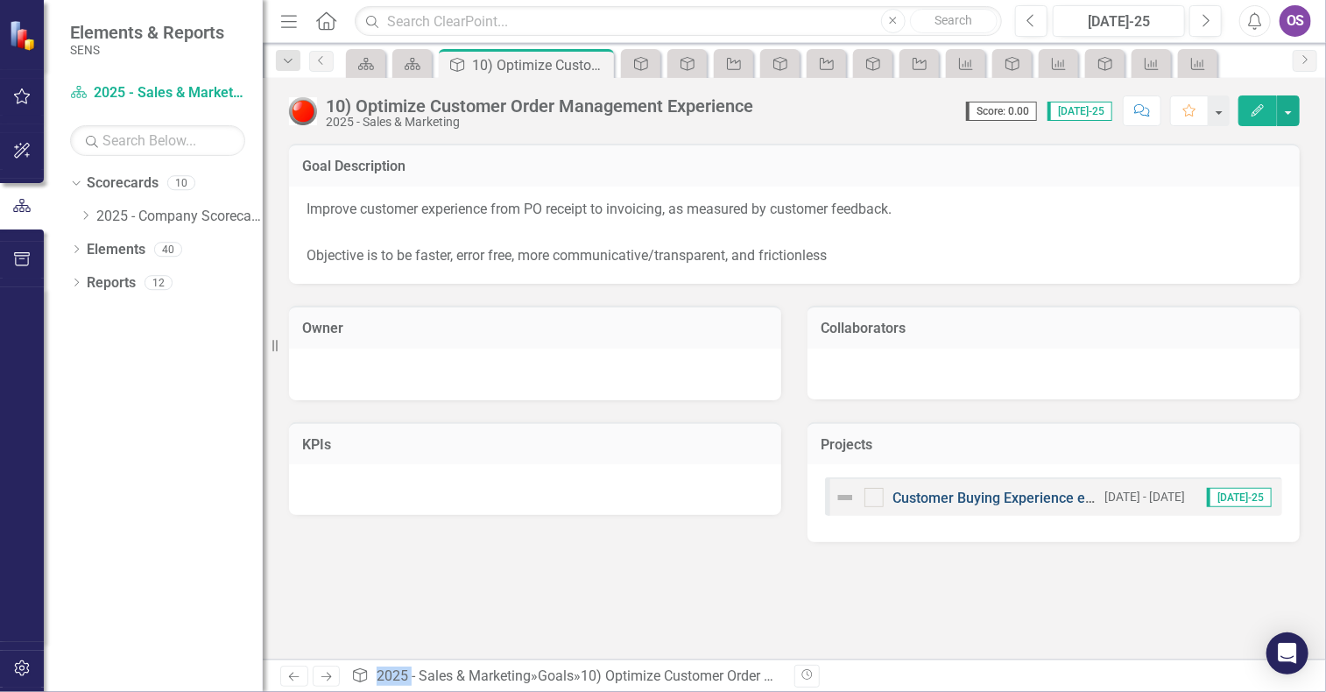
click at [937, 495] on link "Customer Buying Experience enhancement" at bounding box center [1029, 498] width 272 height 17
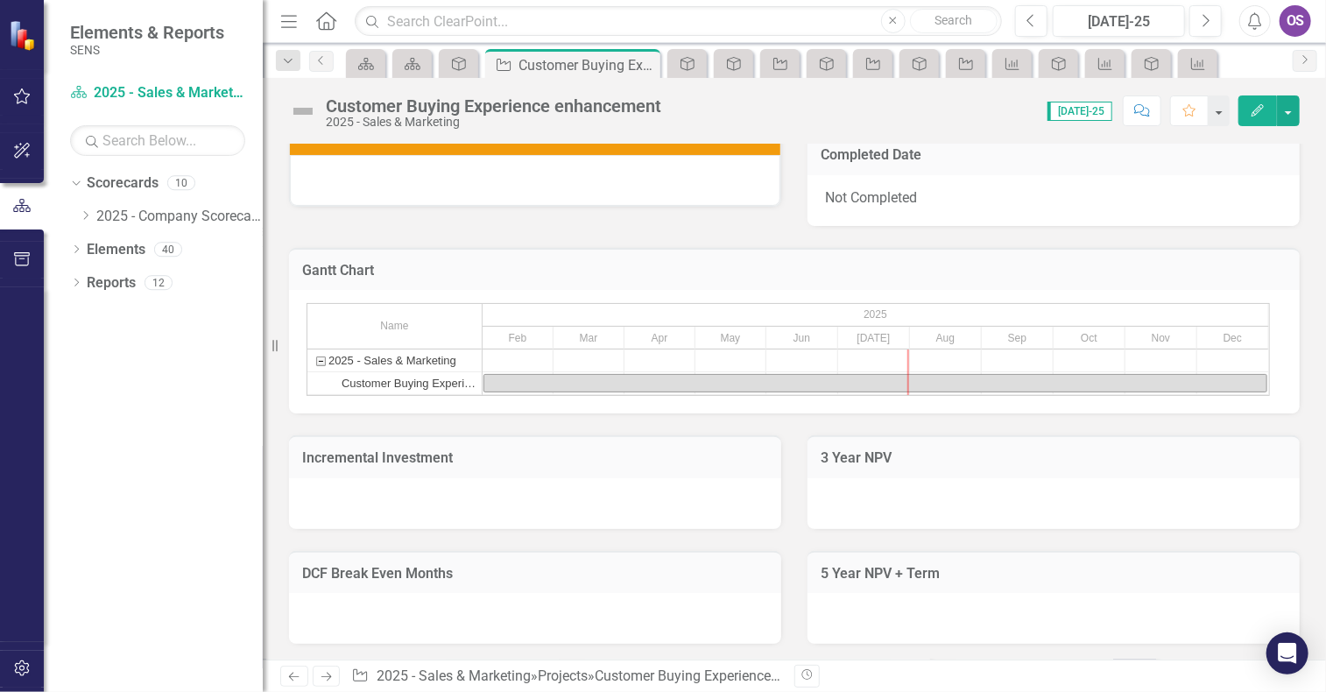
scroll to position [1143, 0]
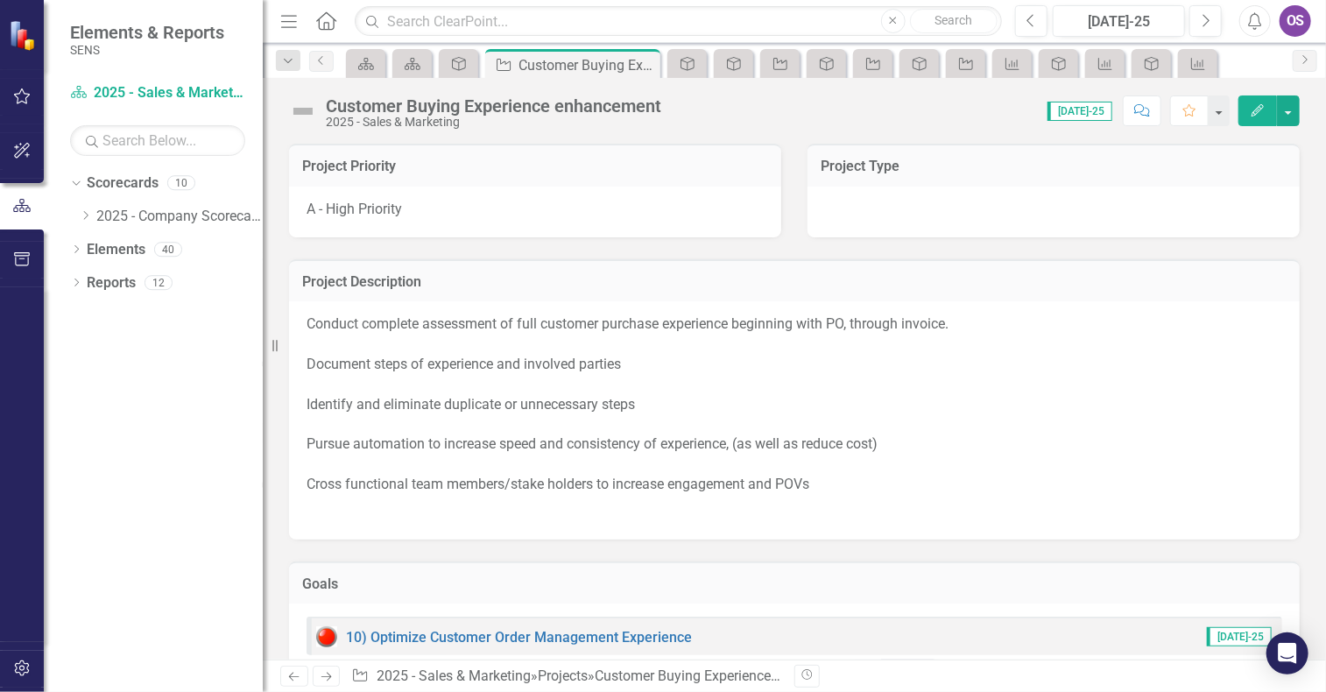
click at [307, 112] on img at bounding box center [303, 111] width 28 height 28
click at [307, 109] on img at bounding box center [303, 111] width 28 height 28
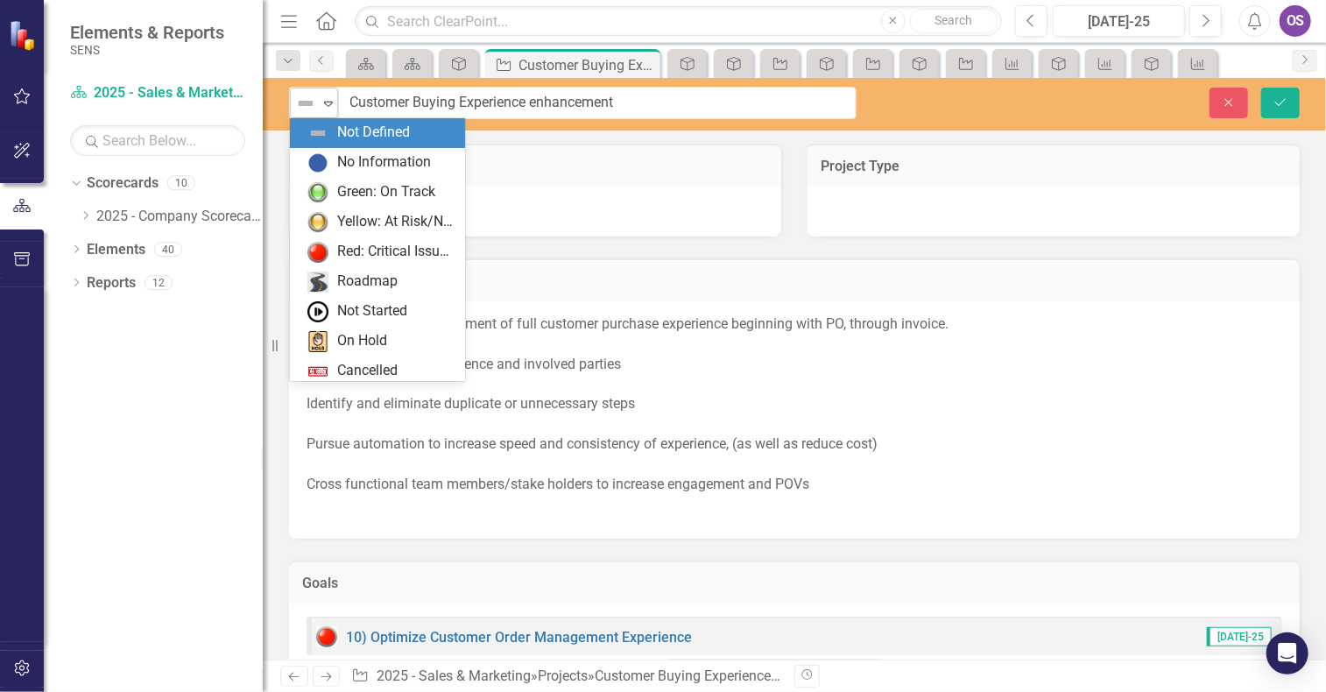
click at [329, 104] on icon at bounding box center [328, 104] width 9 height 5
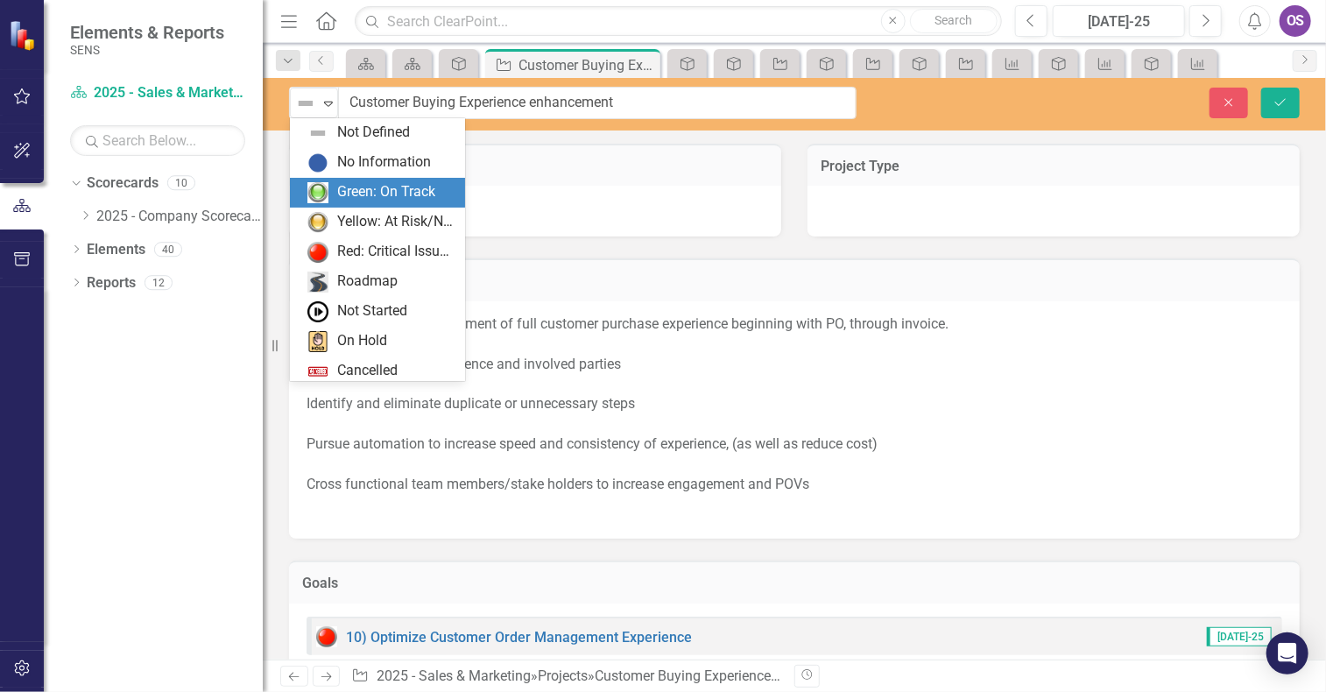
click at [347, 187] on div "Green: On Track" at bounding box center [386, 192] width 98 height 20
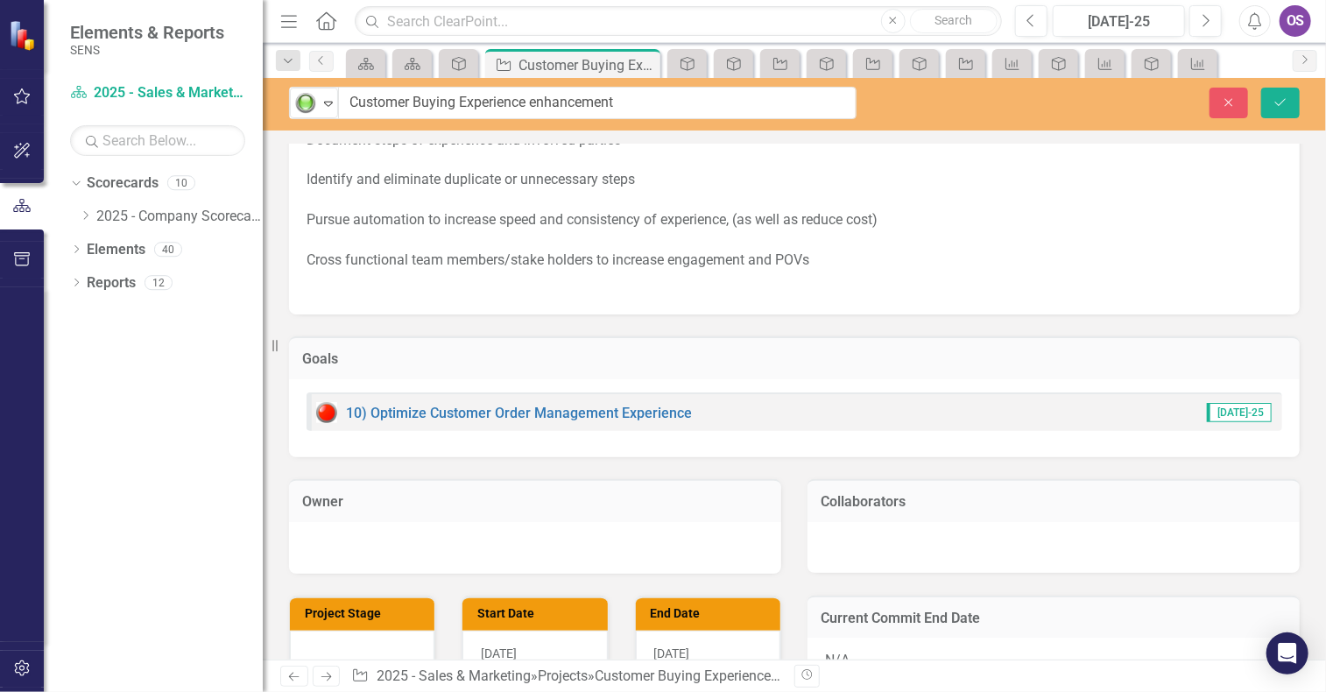
scroll to position [571, 0]
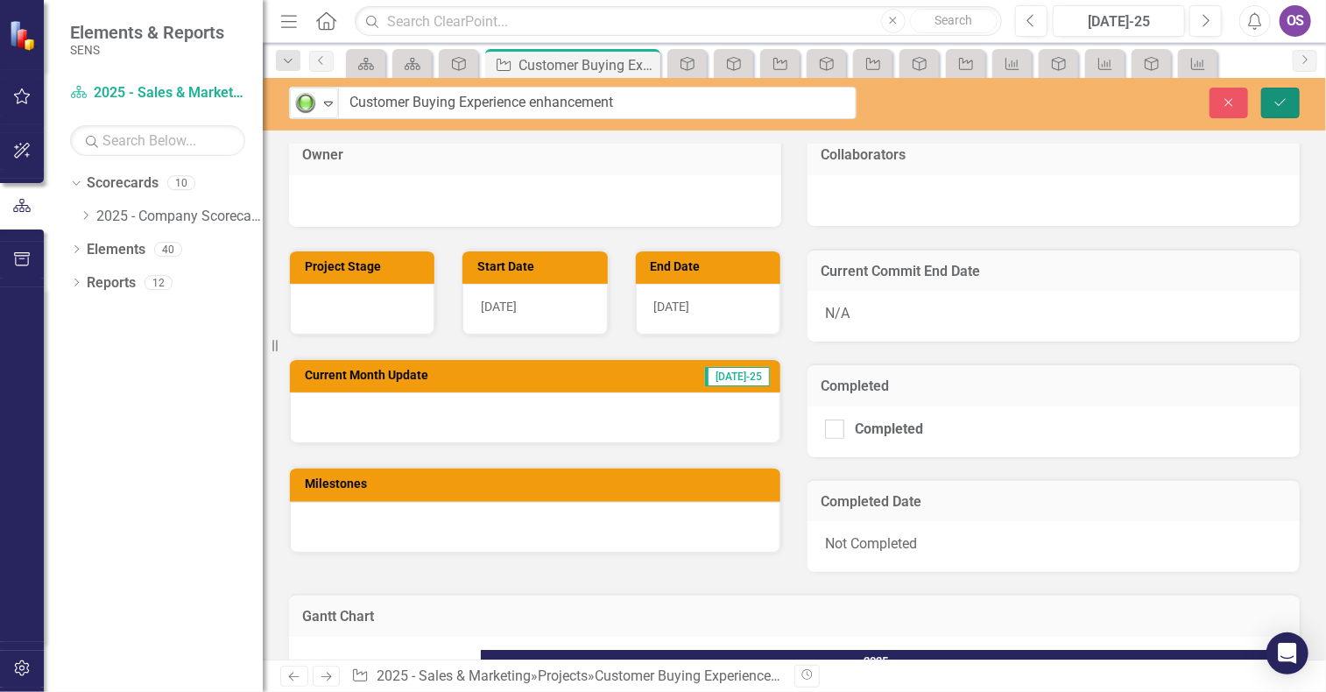
click at [1281, 101] on icon "Save" at bounding box center [1281, 102] width 16 height 12
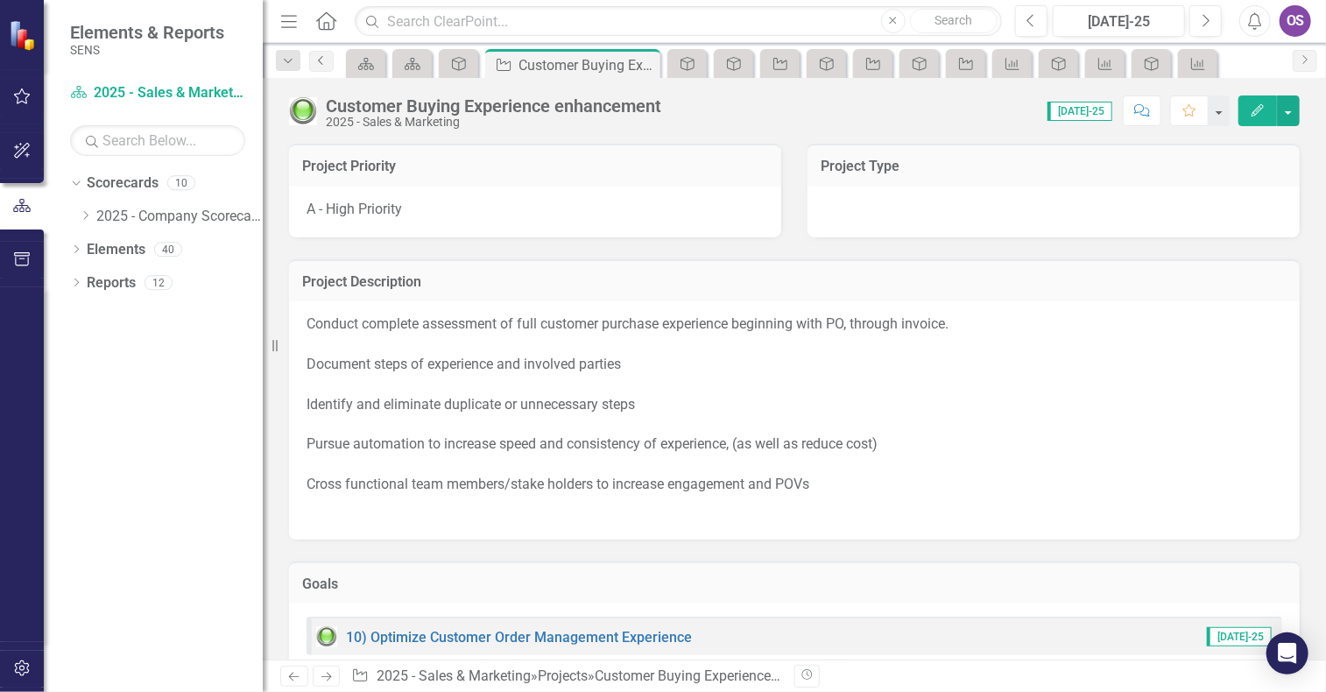
click at [319, 62] on icon "Previous" at bounding box center [321, 60] width 14 height 11
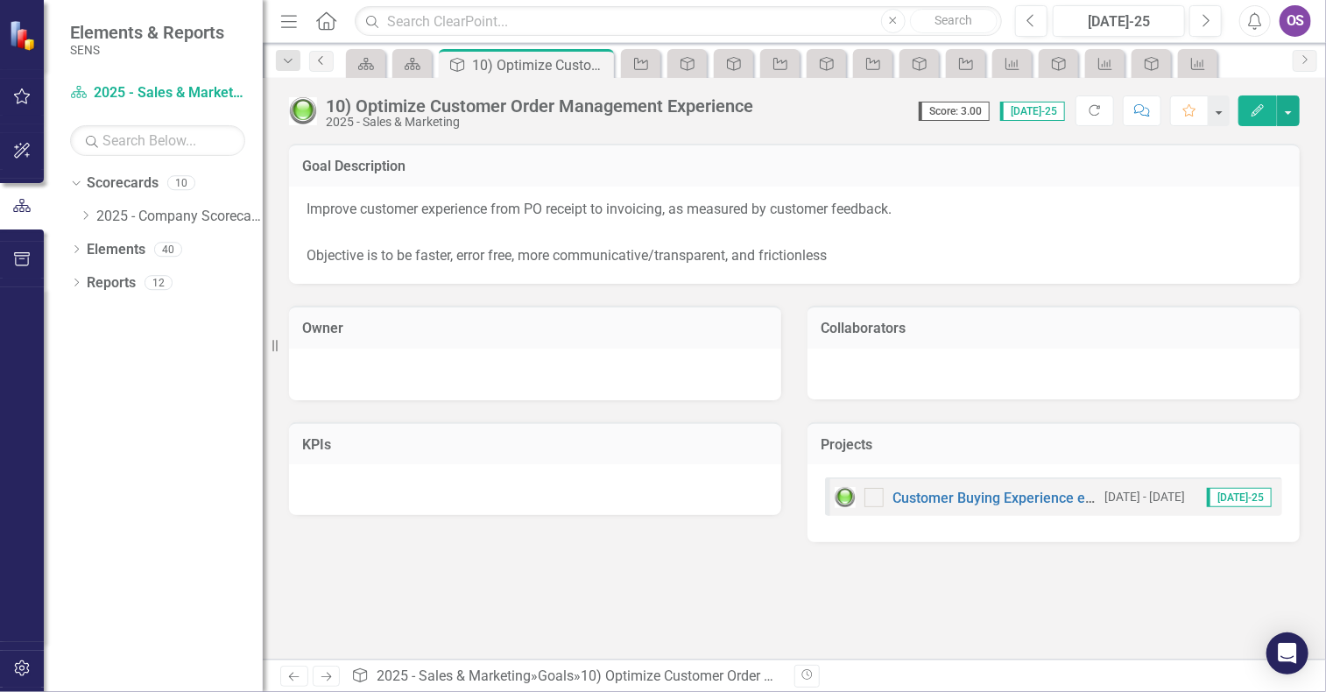
click at [319, 62] on icon "Previous" at bounding box center [321, 60] width 14 height 11
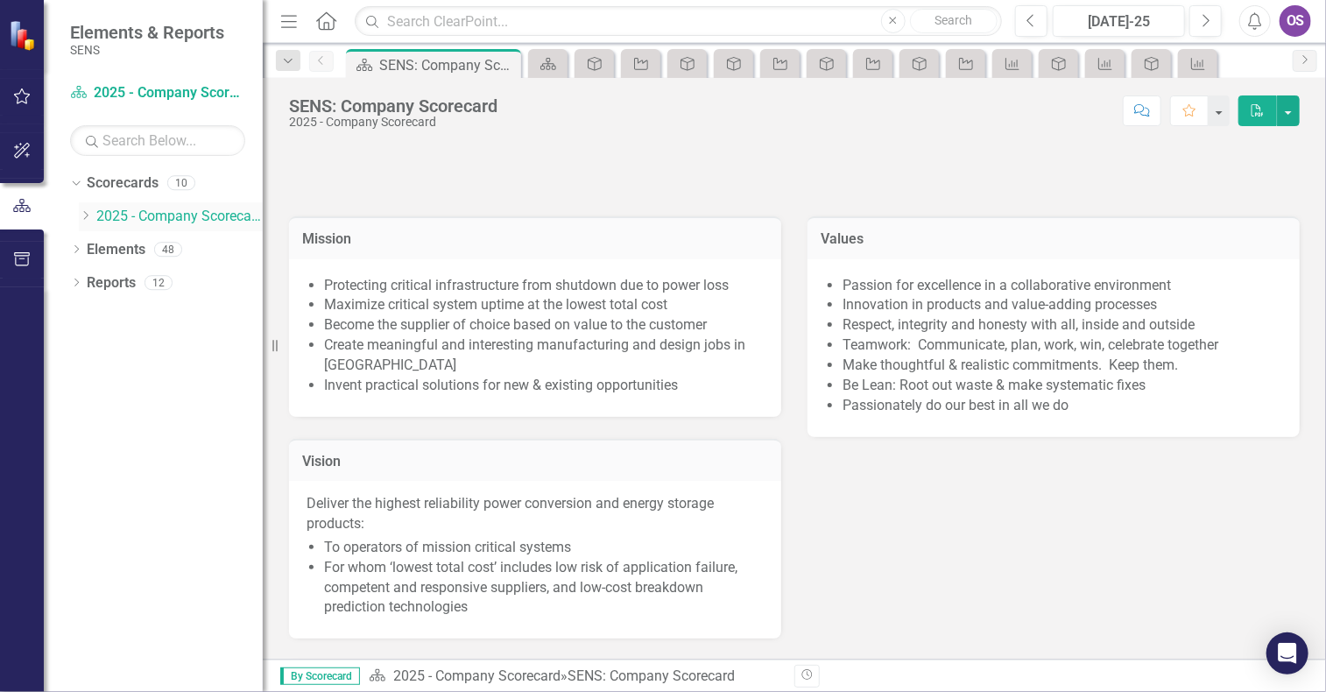
click at [84, 215] on icon "Dropdown" at bounding box center [85, 215] width 13 height 11
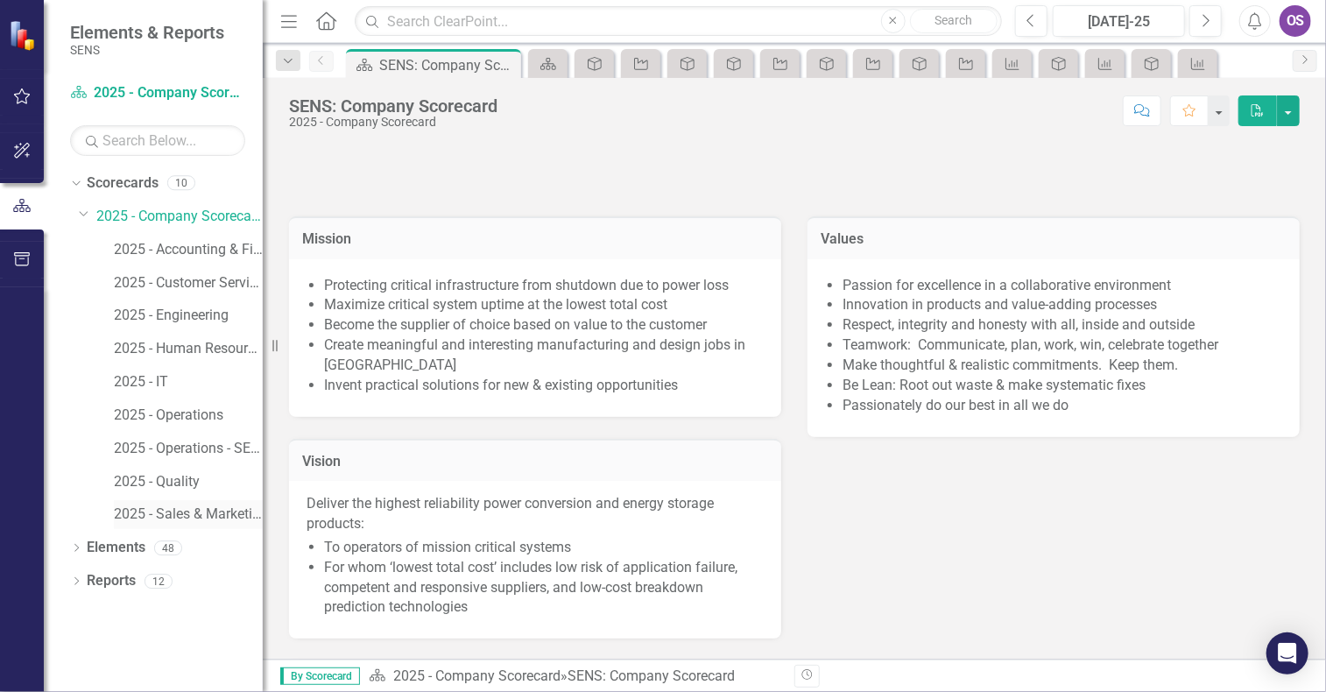
click at [188, 521] on link "2025 - Sales & Marketing" at bounding box center [188, 515] width 149 height 20
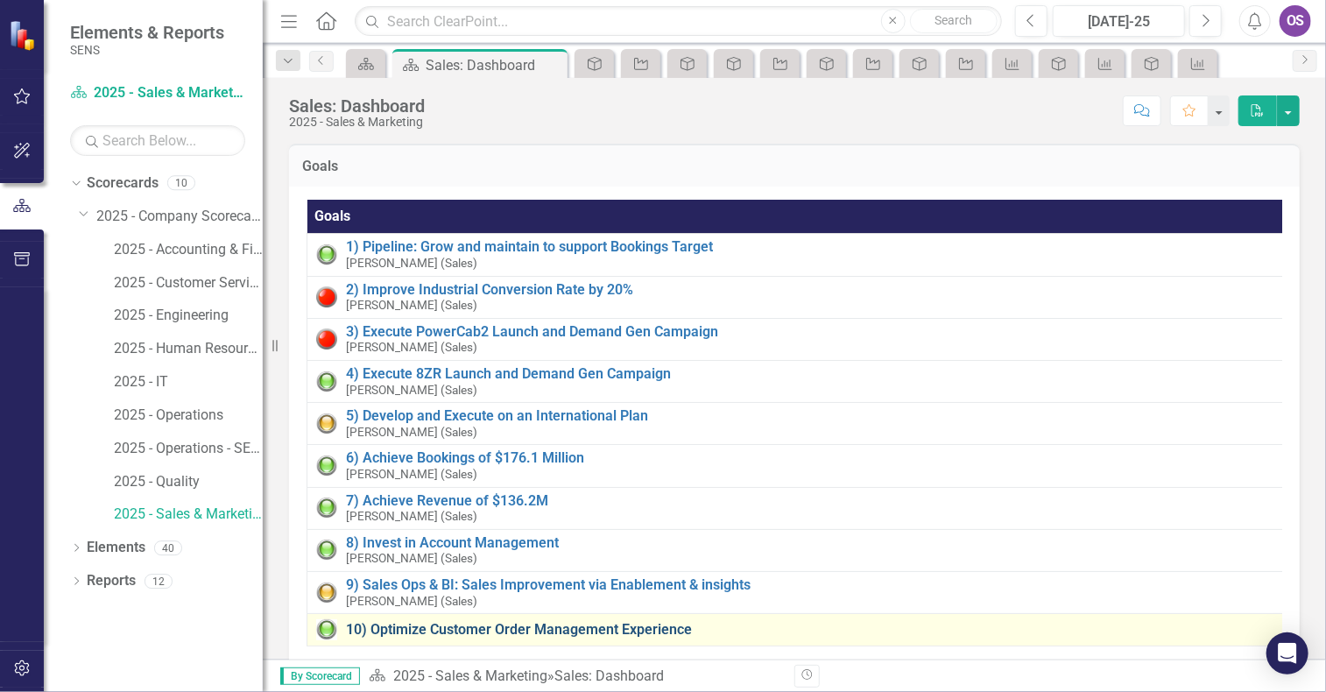
click at [544, 622] on link "10) Optimize Customer Order Management Experience" at bounding box center [811, 630] width 930 height 16
